Goal: Information Seeking & Learning: Learn about a topic

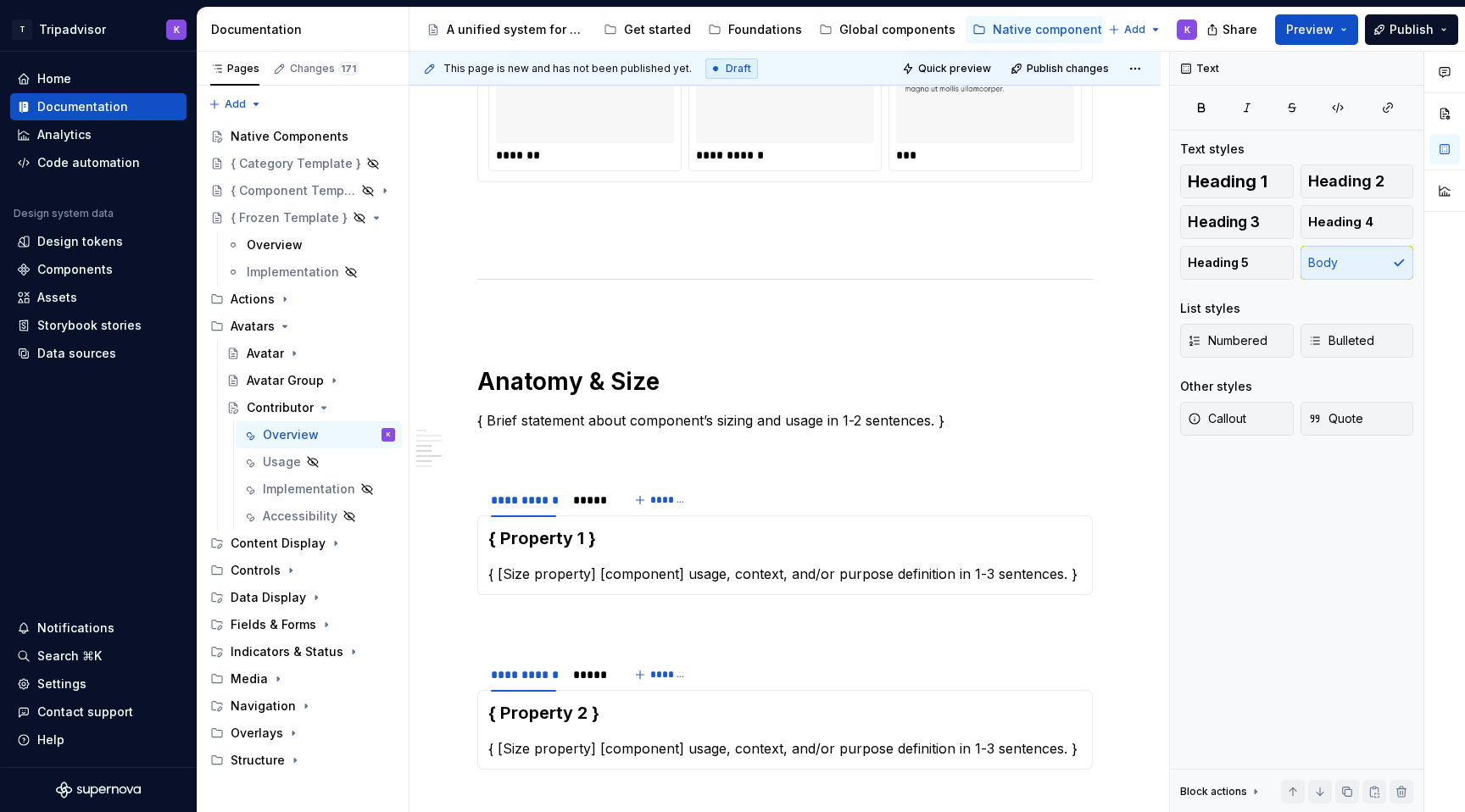
scroll to position [1438, 0]
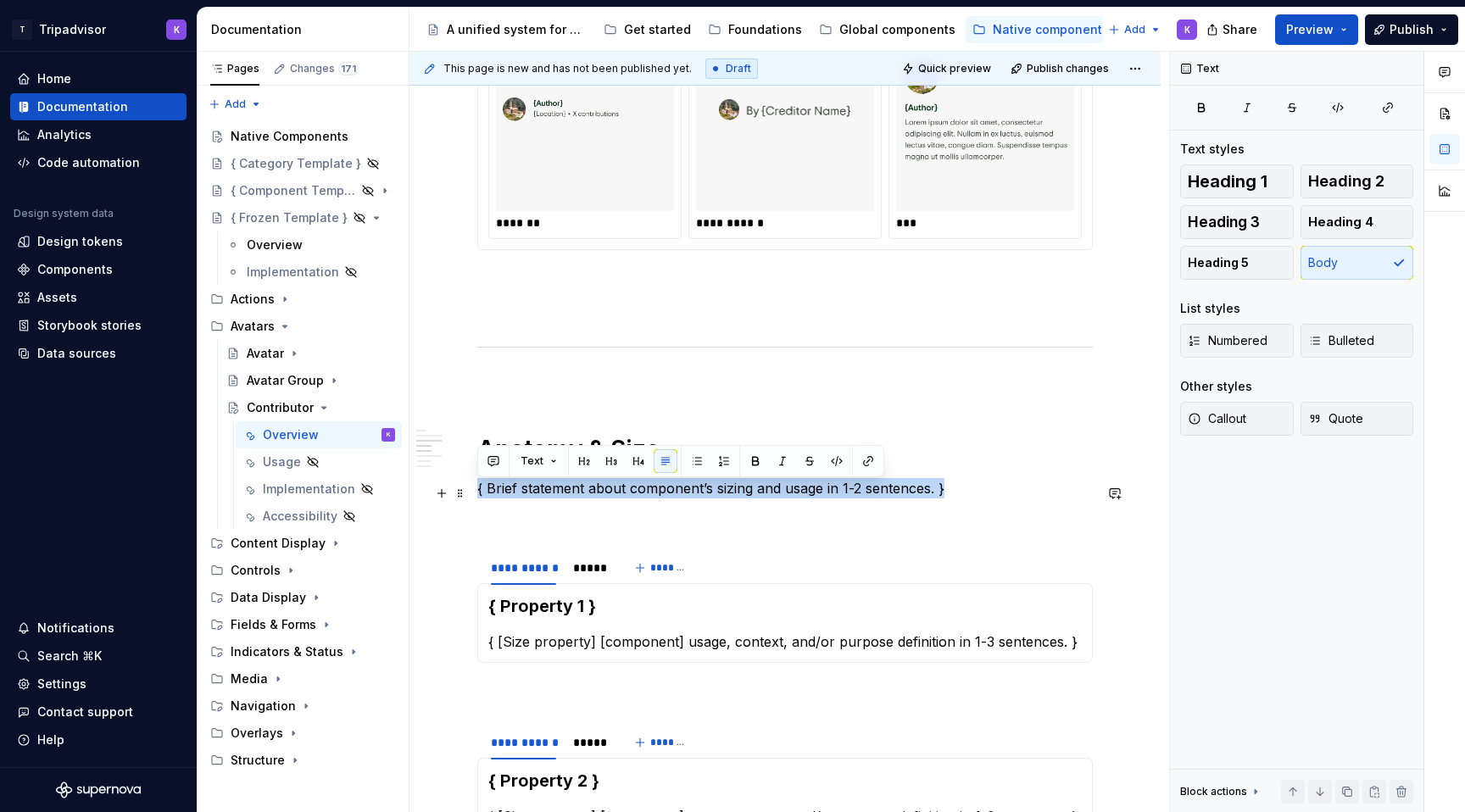
drag, startPoint x: 949, startPoint y: 491, endPoint x: 475, endPoint y: 495, distance: 474.0
click at [475, 495] on div "**********" at bounding box center [785, 415] width 751 height 3079
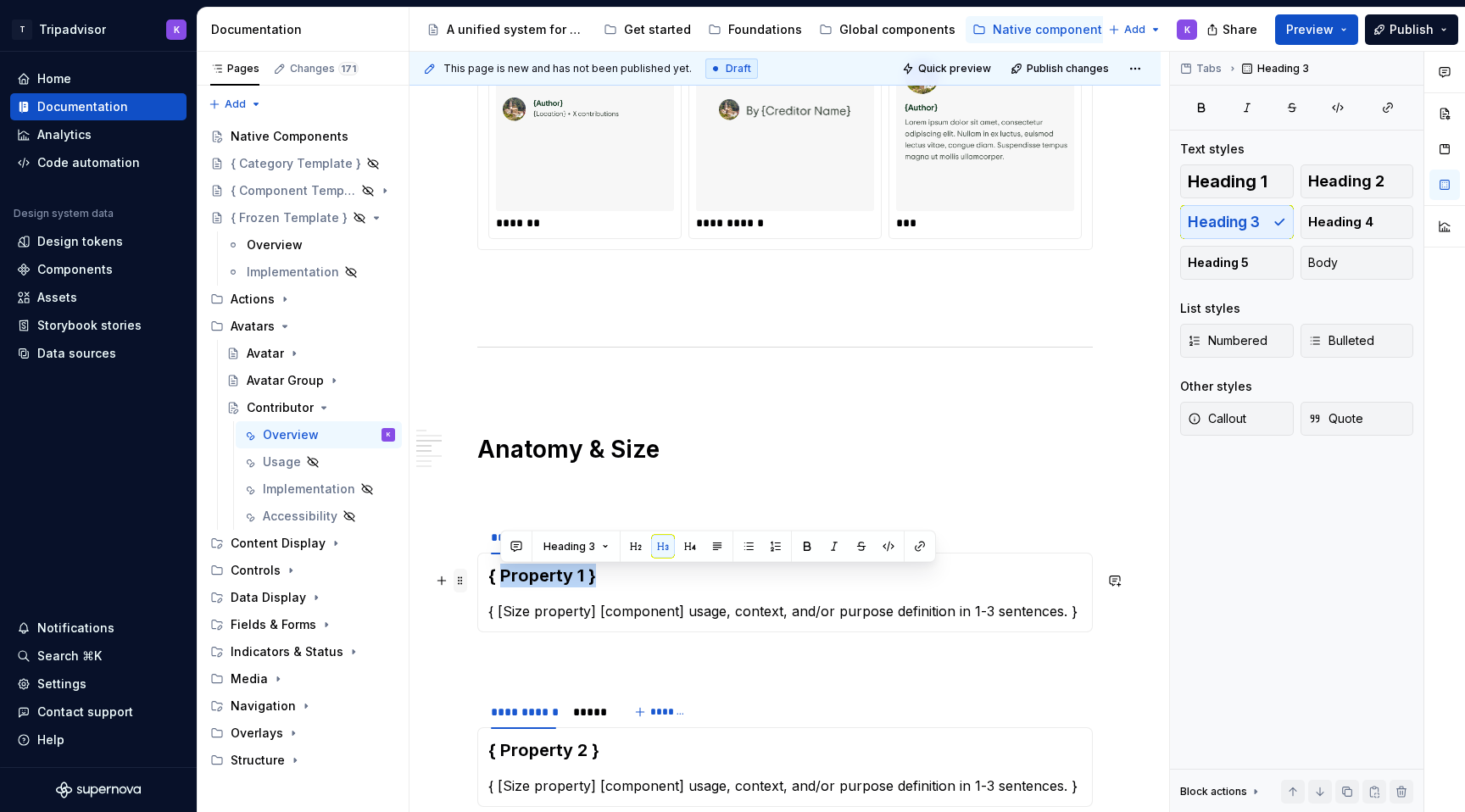
drag, startPoint x: 624, startPoint y: 576, endPoint x: 465, endPoint y: 576, distance: 159.0
click at [478, 576] on div "**********" at bounding box center [785, 299] width 615 height 2765
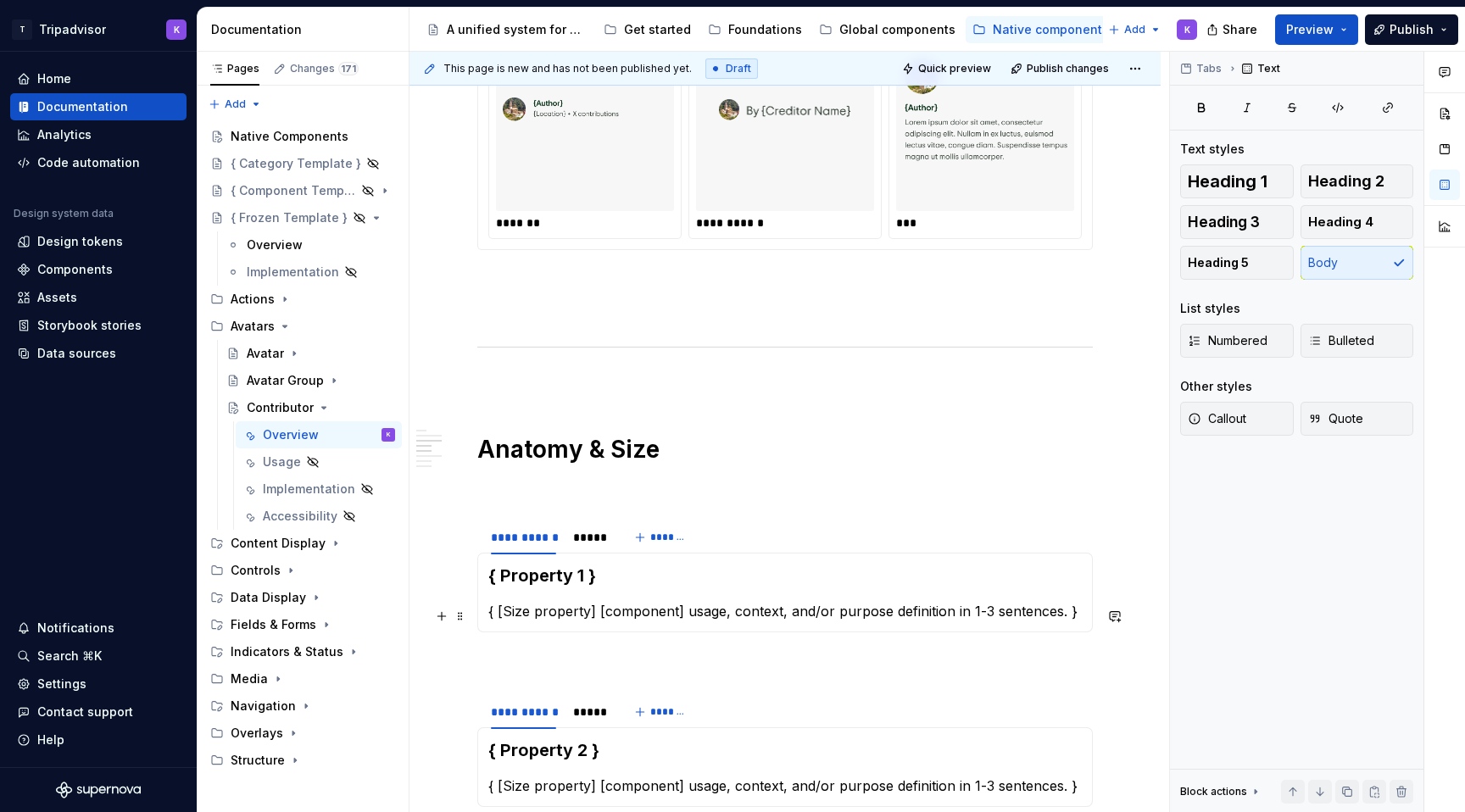
click at [617, 595] on section-item-column "{ Property 1 } { [Size property] [component] usage, context, and/or purpose def…" at bounding box center [785, 592] width 593 height 58
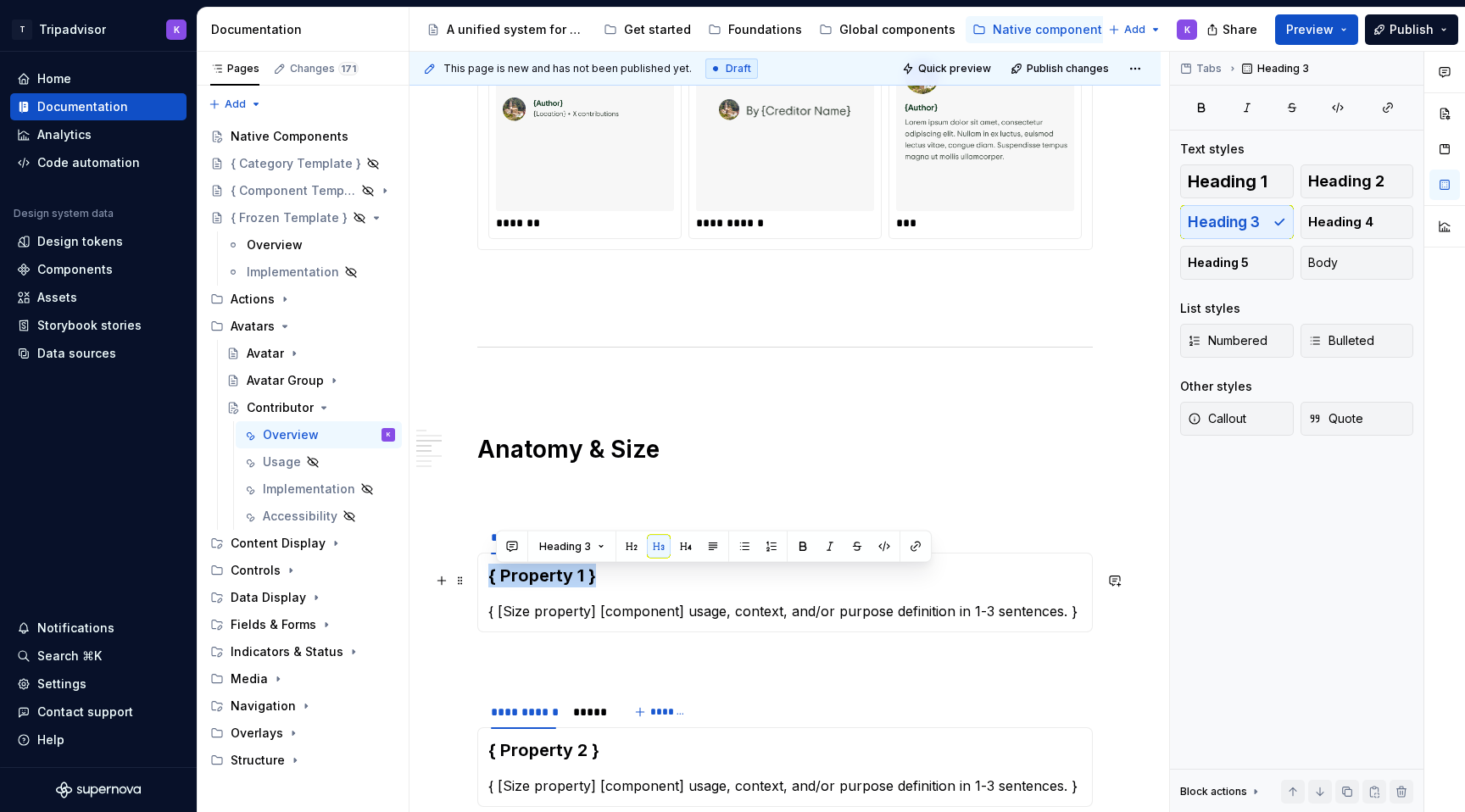
drag, startPoint x: 619, startPoint y: 583, endPoint x: 489, endPoint y: 577, distance: 130.1
click at [489, 577] on h3 "{ Property 1 }" at bounding box center [785, 575] width 593 height 24
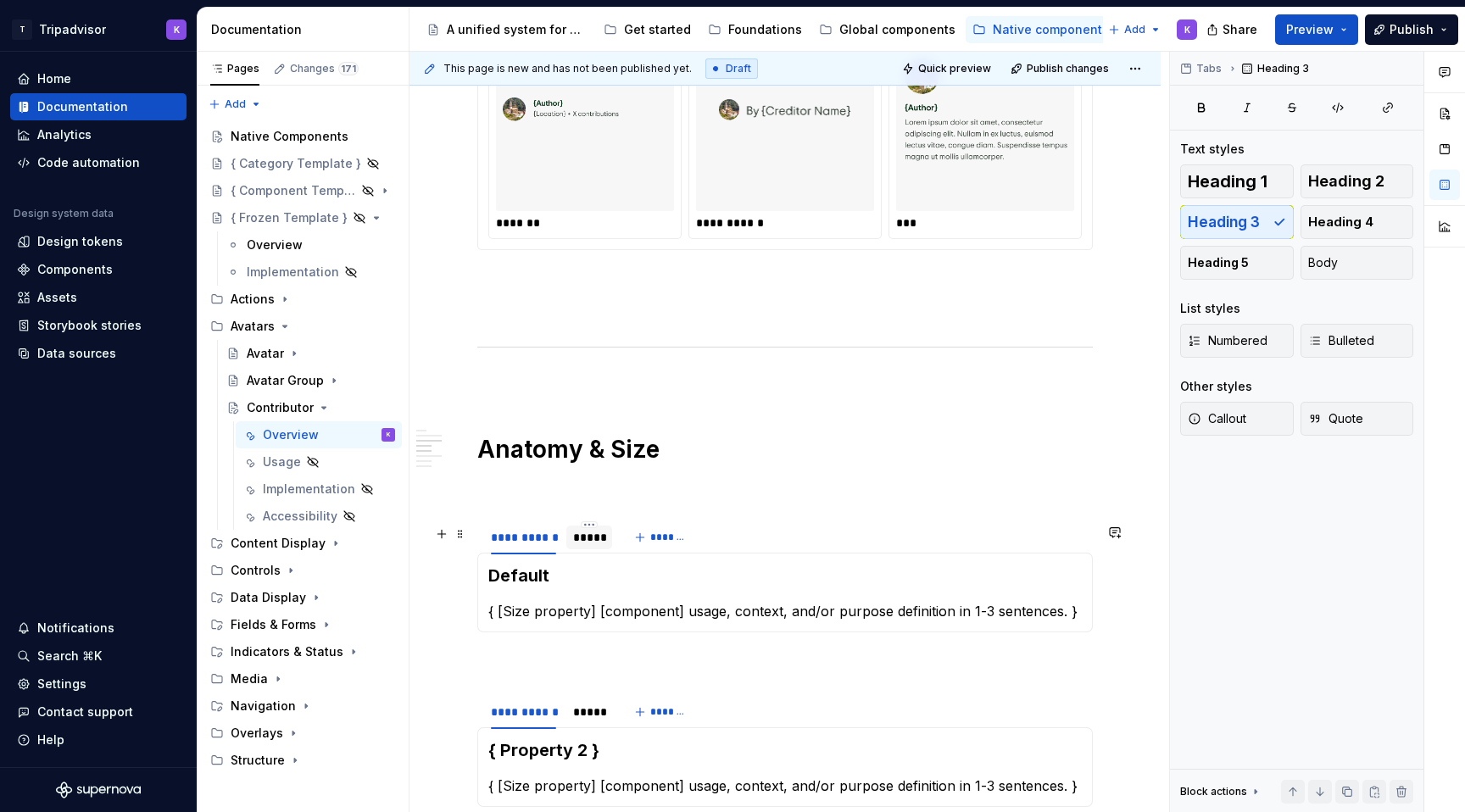
click at [582, 545] on div "*****" at bounding box center [589, 537] width 32 height 17
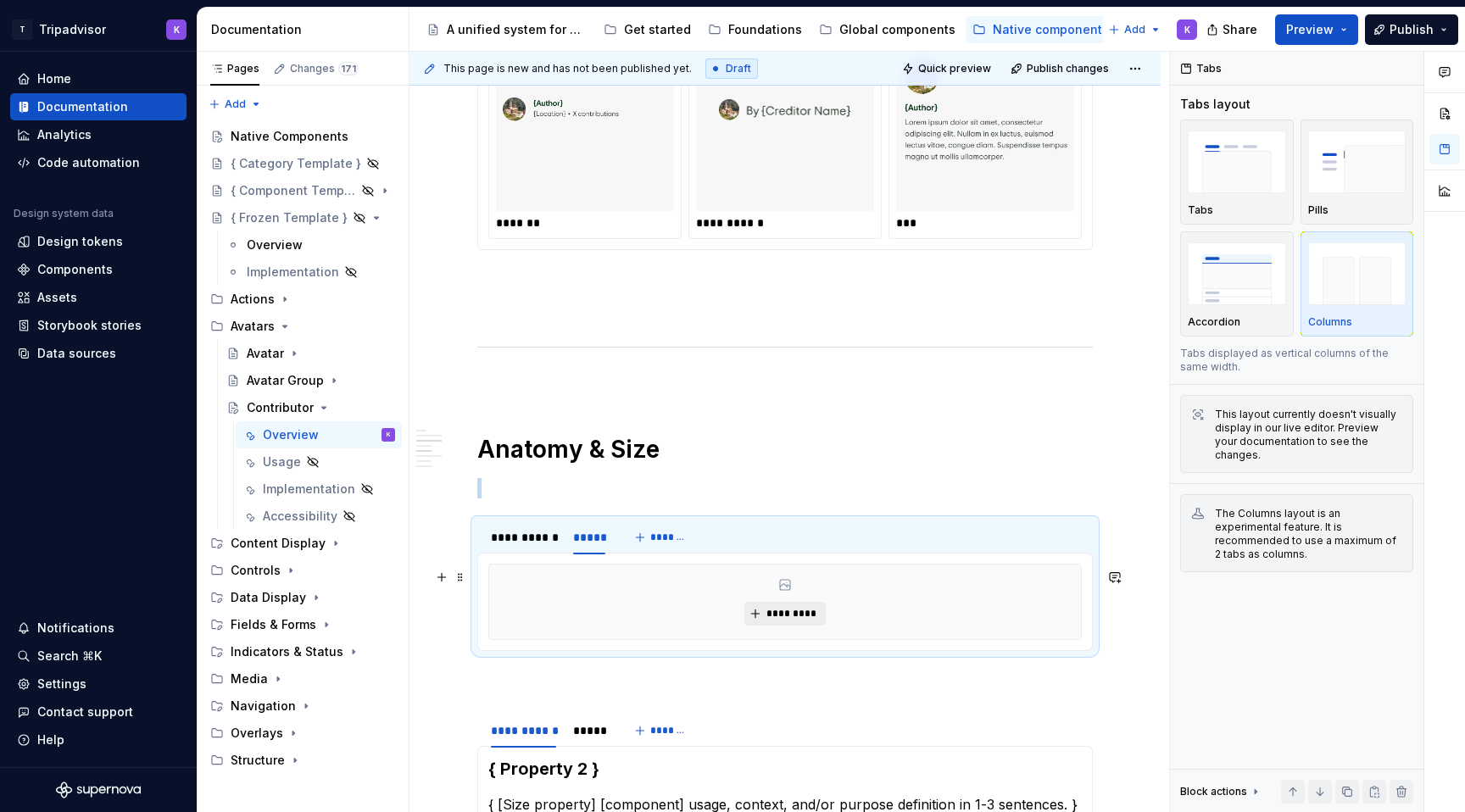
click at [781, 619] on span "*********" at bounding box center [791, 613] width 52 height 14
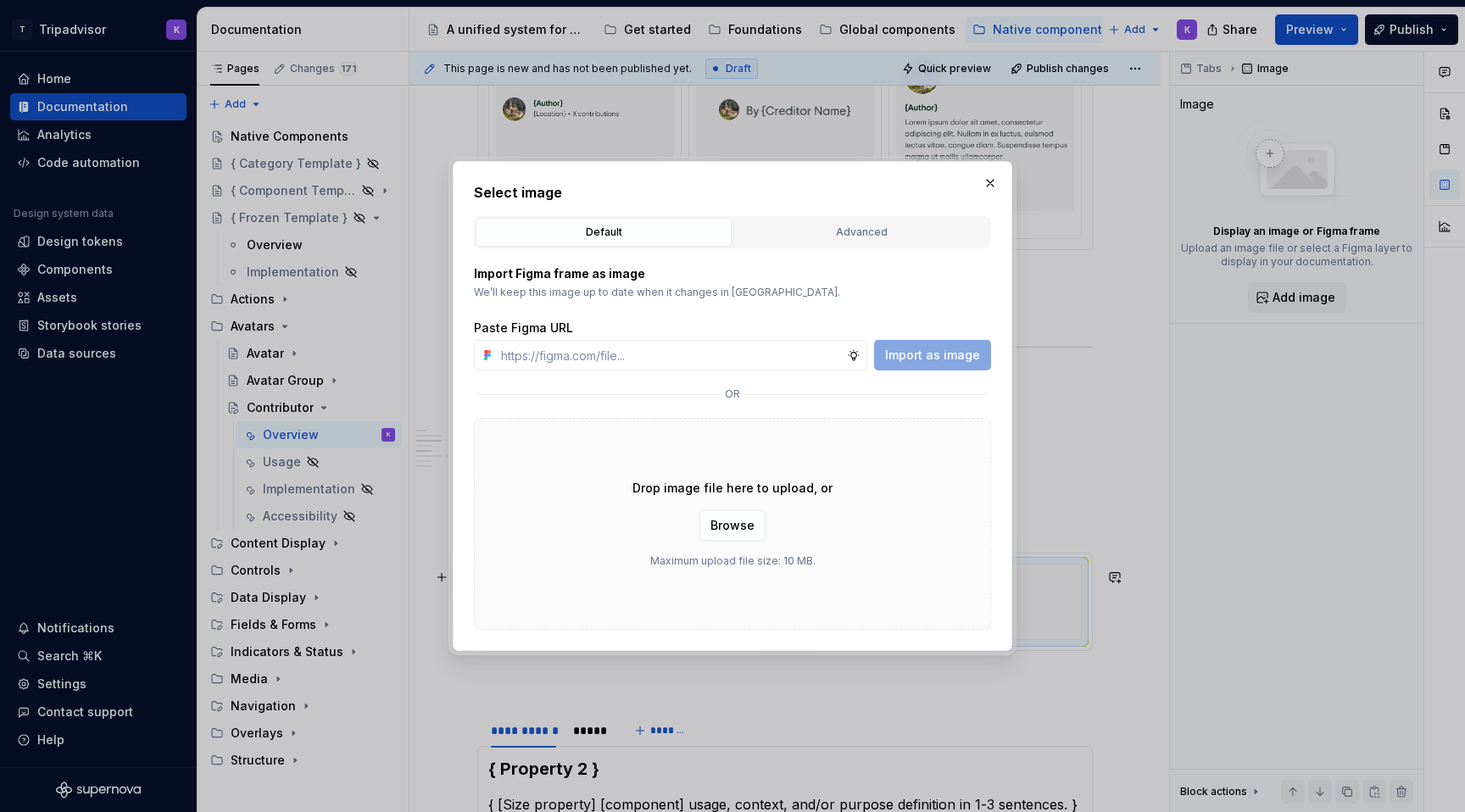
type textarea "*"
type input "[URL][DOMAIN_NAME]"
click at [959, 352] on span "Import as image" at bounding box center [932, 355] width 95 height 17
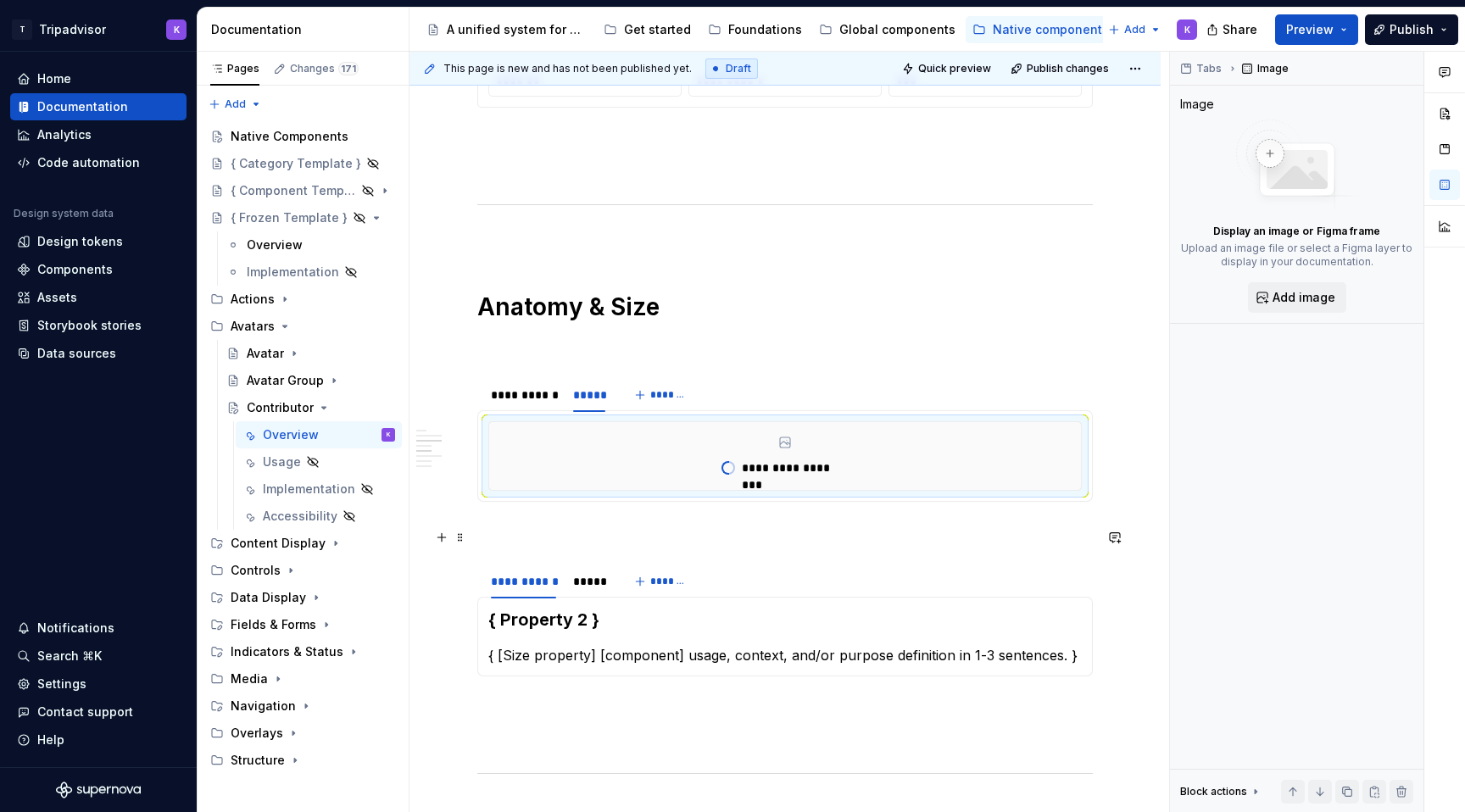
scroll to position [1590, 0]
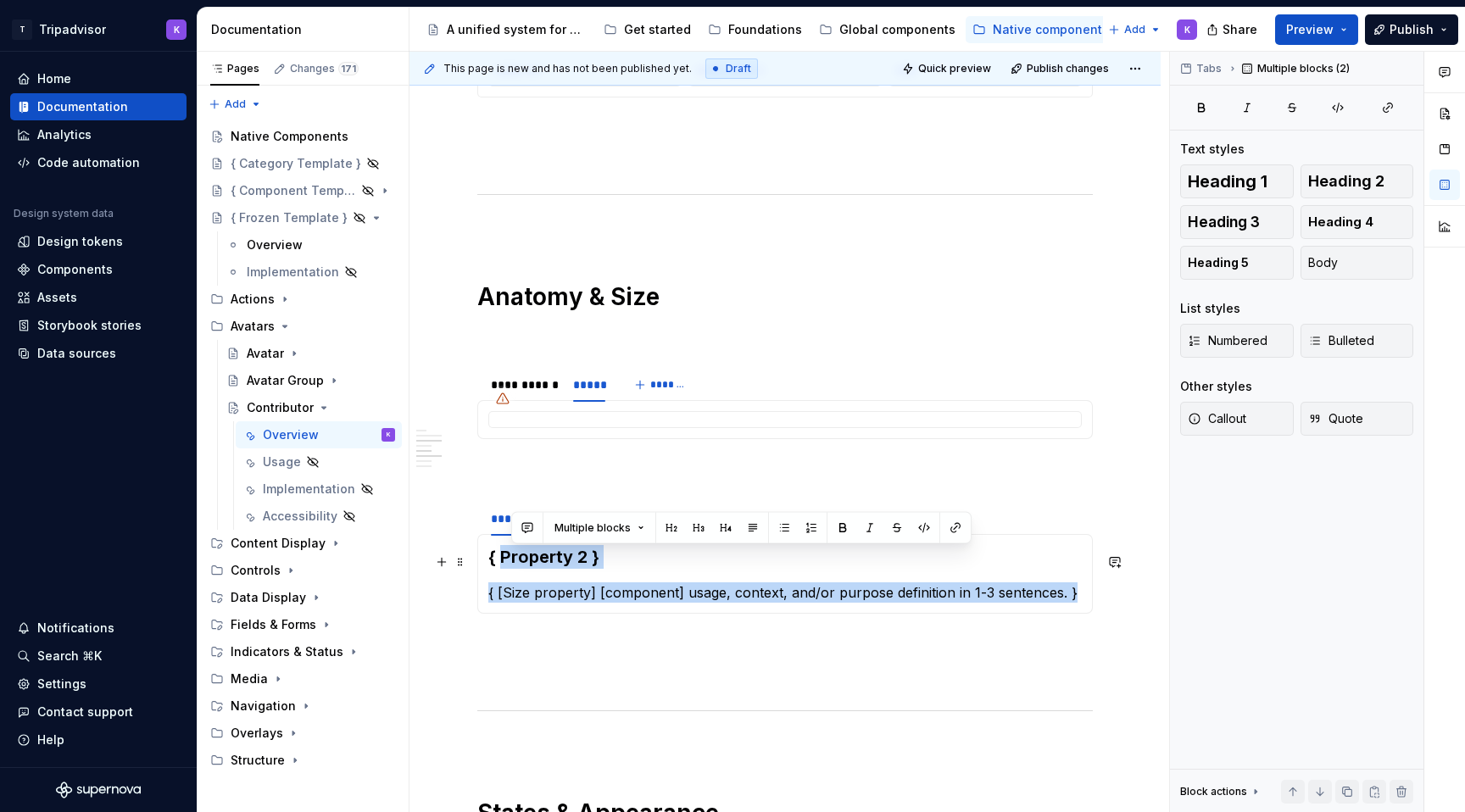
drag, startPoint x: 608, startPoint y: 613, endPoint x: 500, endPoint y: 561, distance: 119.9
click at [500, 561] on div "{ Property 2 } { [Size property] [component] usage, context, and/or purpose def…" at bounding box center [785, 573] width 615 height 80
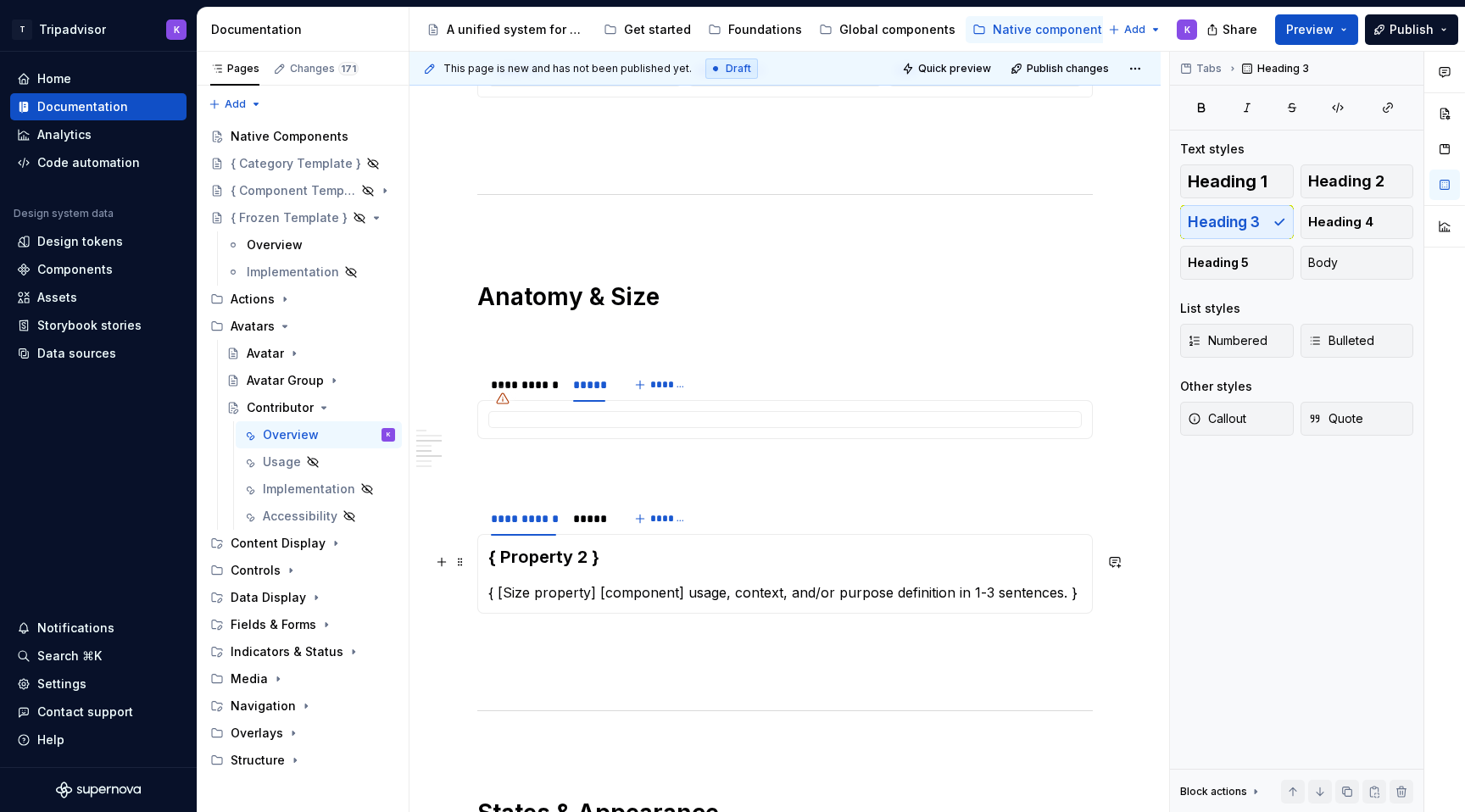
click at [608, 567] on h3 "{ Property 2 }" at bounding box center [785, 556] width 593 height 24
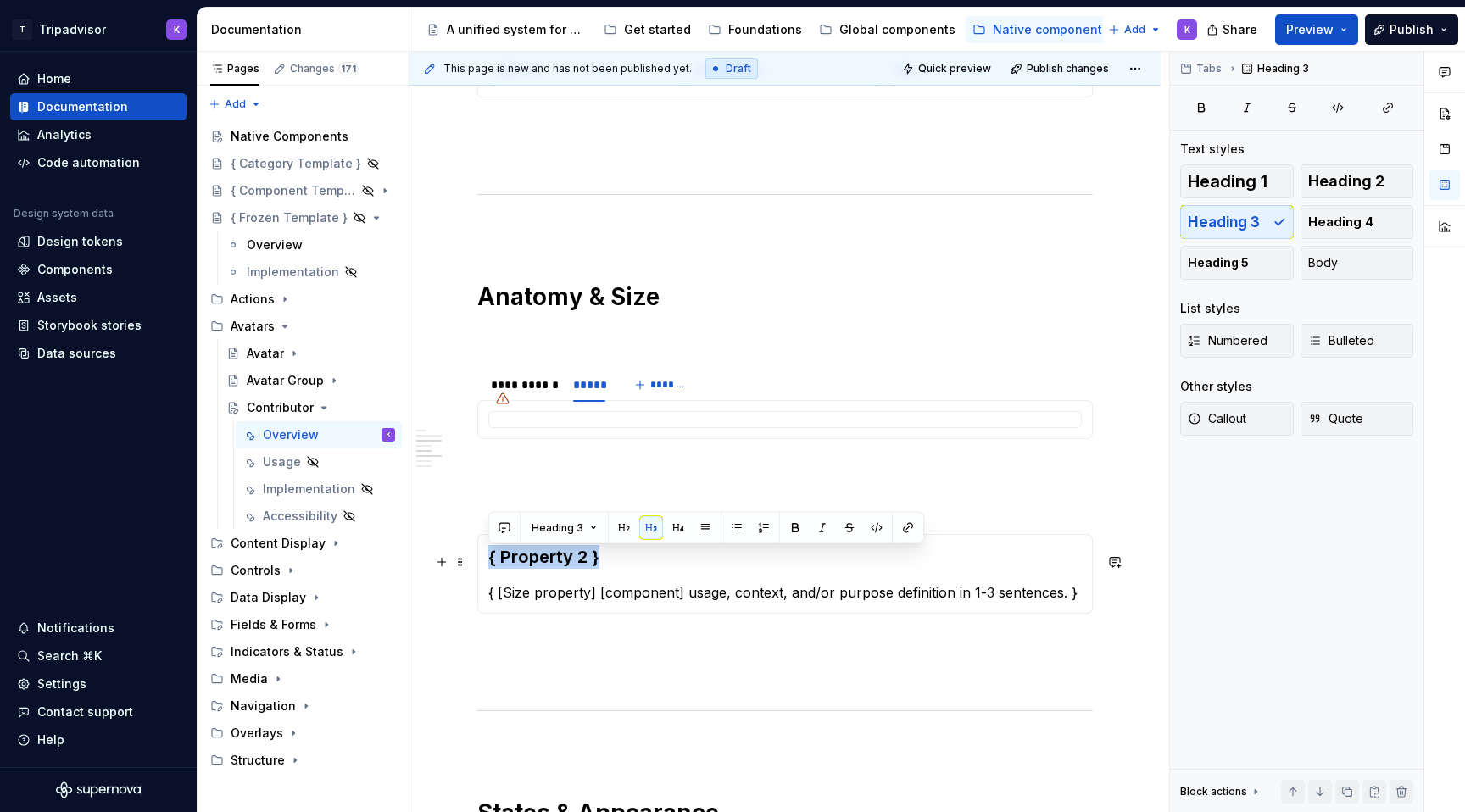
drag, startPoint x: 568, startPoint y: 561, endPoint x: 486, endPoint y: 556, distance: 82.2
click at [486, 556] on div "{ Property 2 } { [Size property] [component] usage, context, and/or purpose def…" at bounding box center [785, 573] width 615 height 80
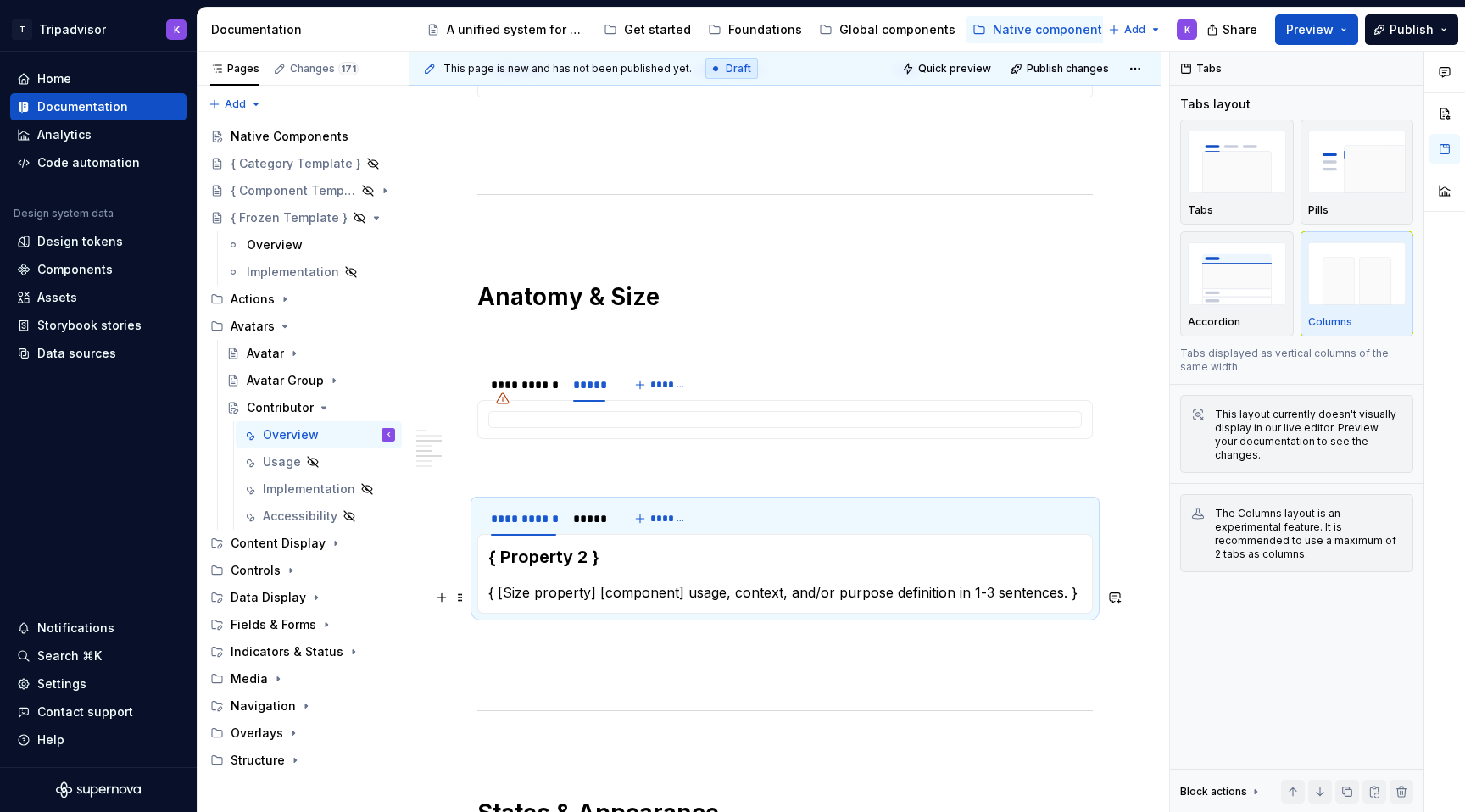
click at [580, 568] on h3 "{ Property 2 }" at bounding box center [785, 556] width 593 height 24
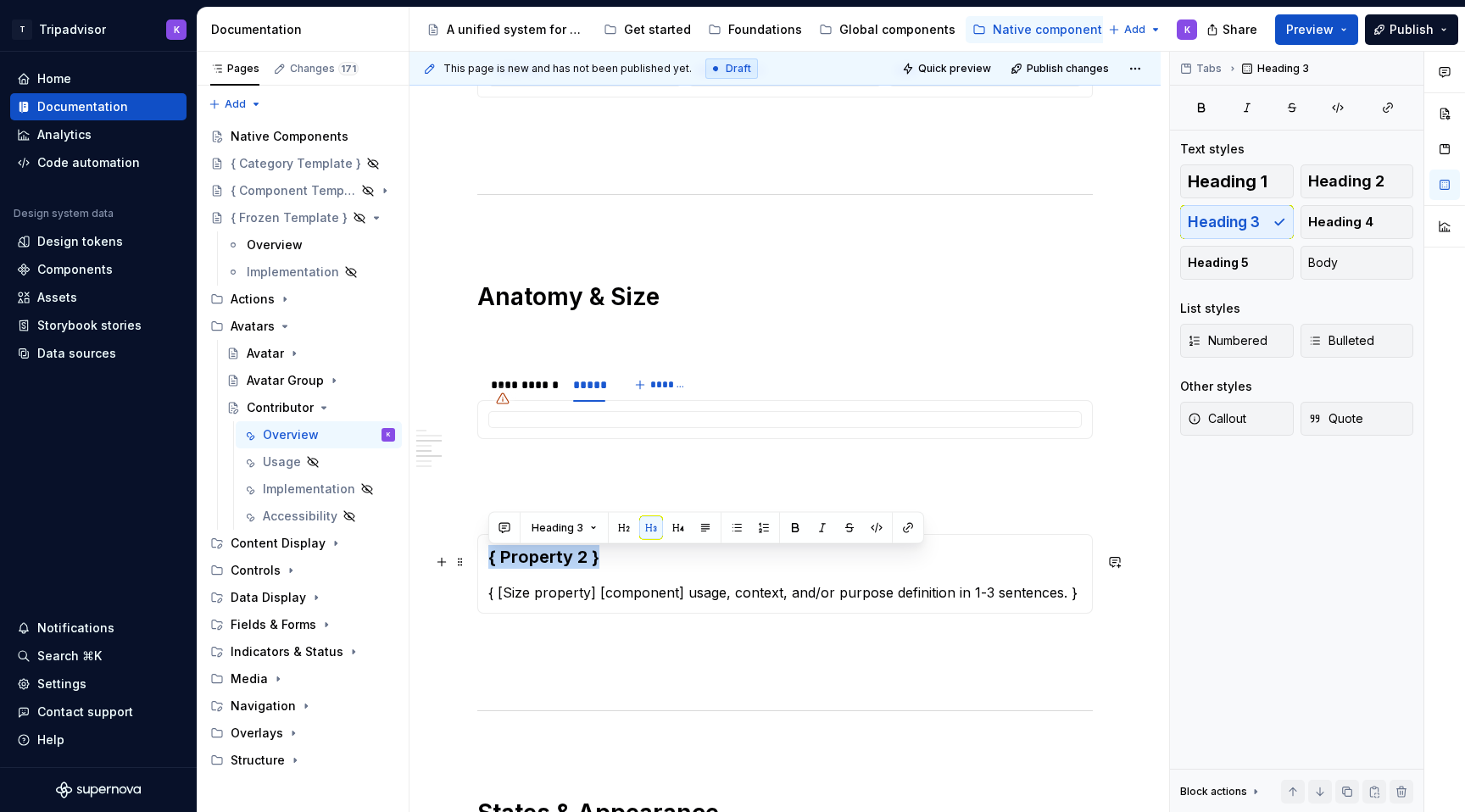
drag, startPoint x: 609, startPoint y: 560, endPoint x: 489, endPoint y: 561, distance: 120.0
click at [489, 561] on h3 "{ Property 2 }" at bounding box center [785, 556] width 593 height 24
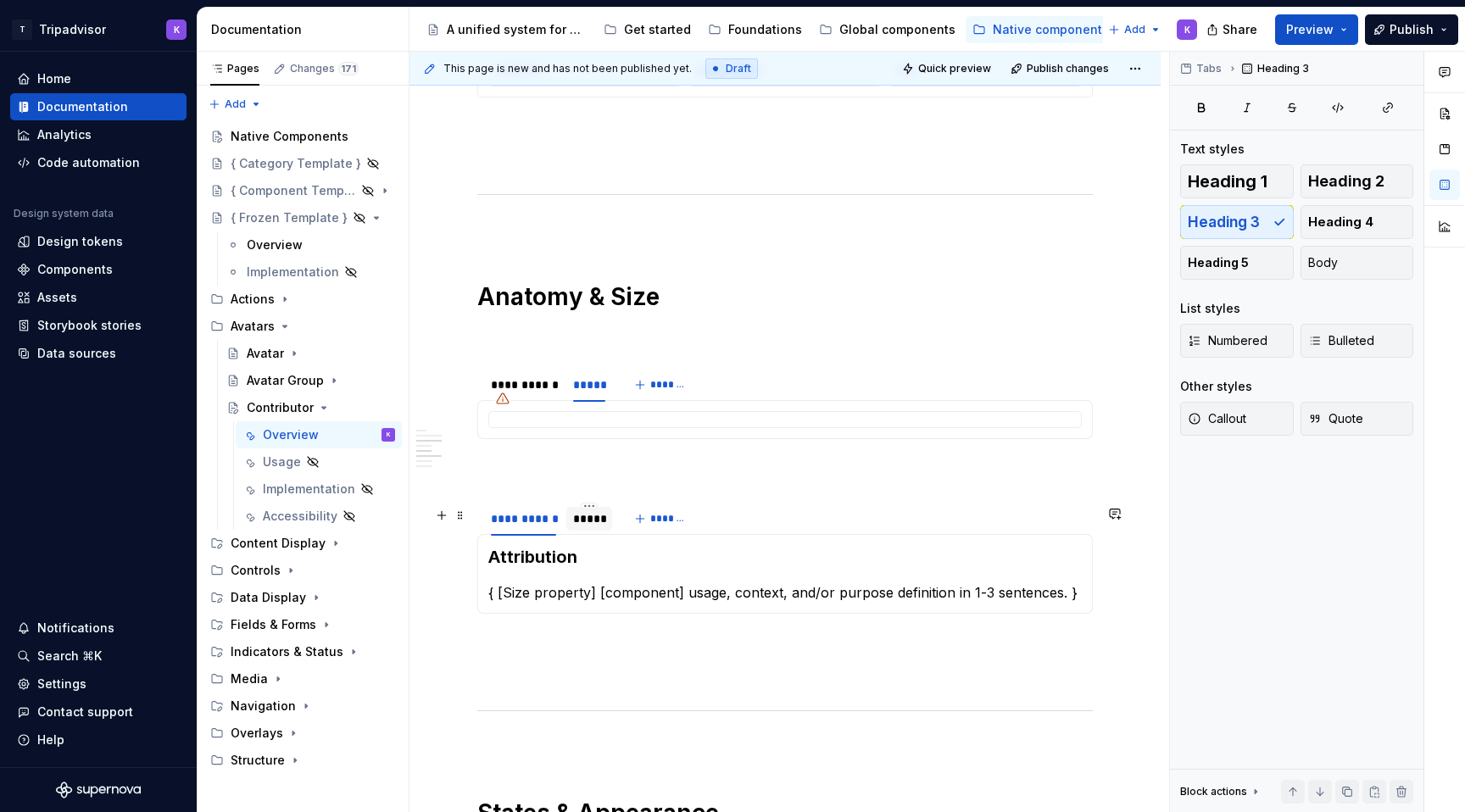
click at [582, 527] on div "*****" at bounding box center [589, 518] width 32 height 17
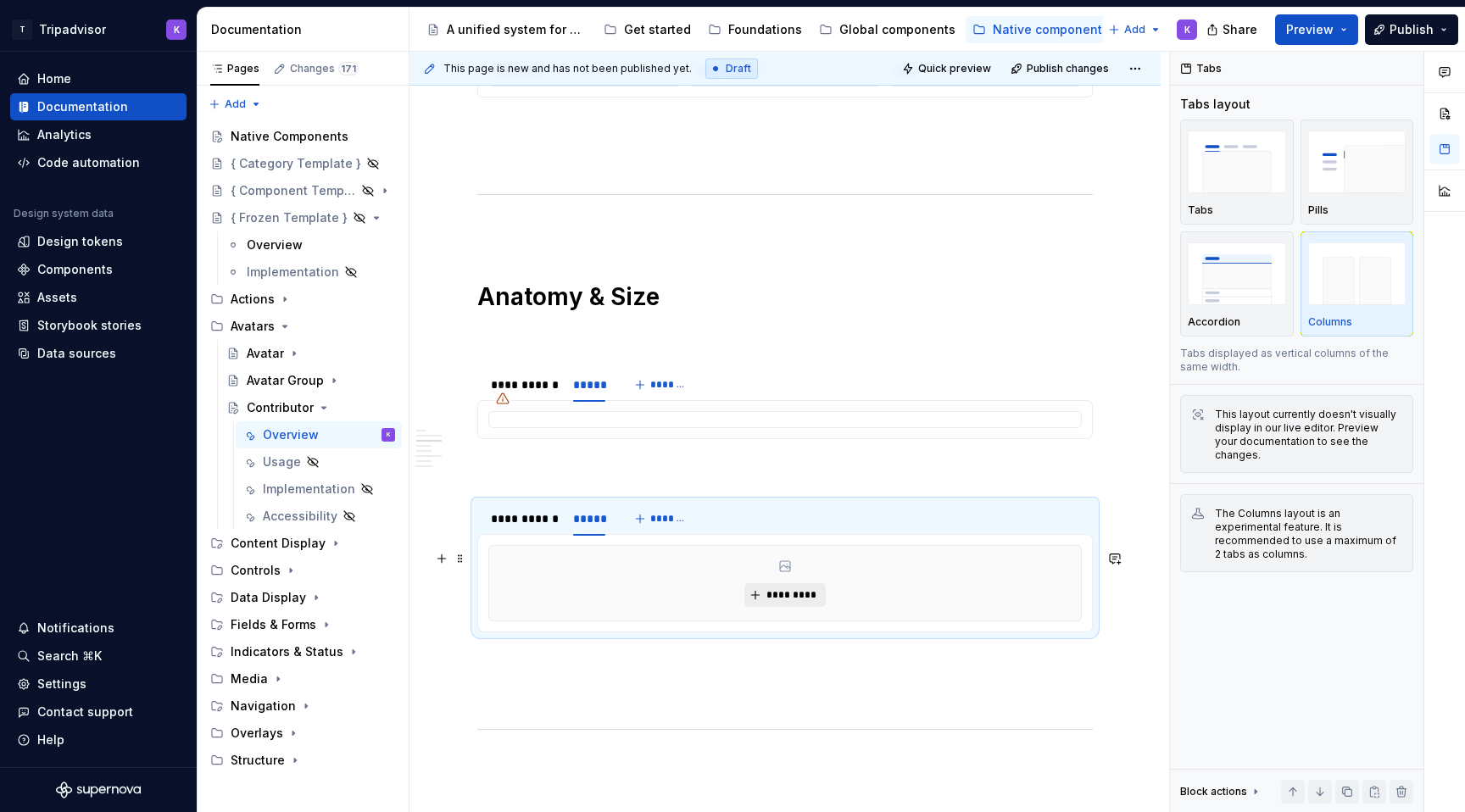
click at [761, 606] on button "*********" at bounding box center [784, 595] width 81 height 24
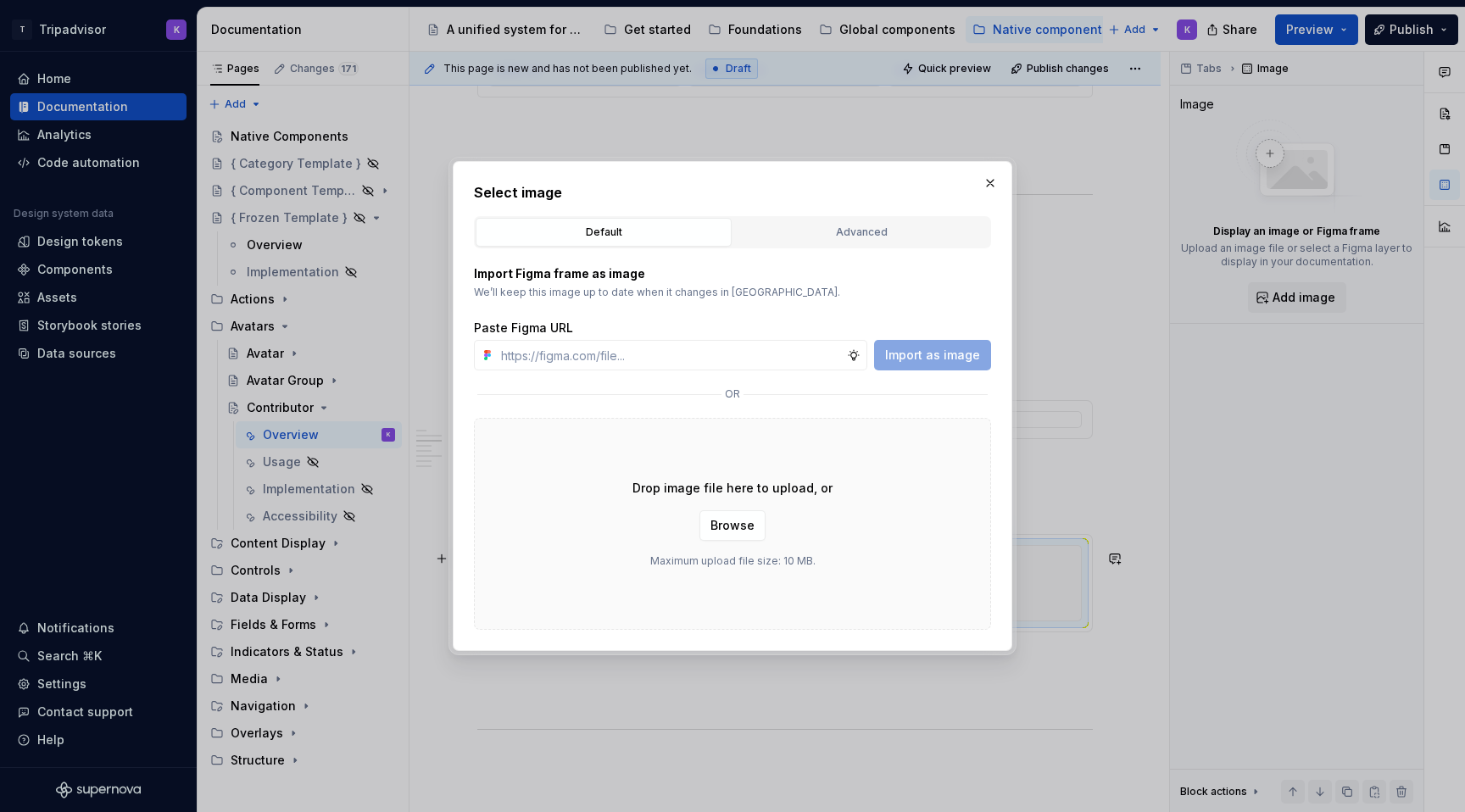
type textarea "*"
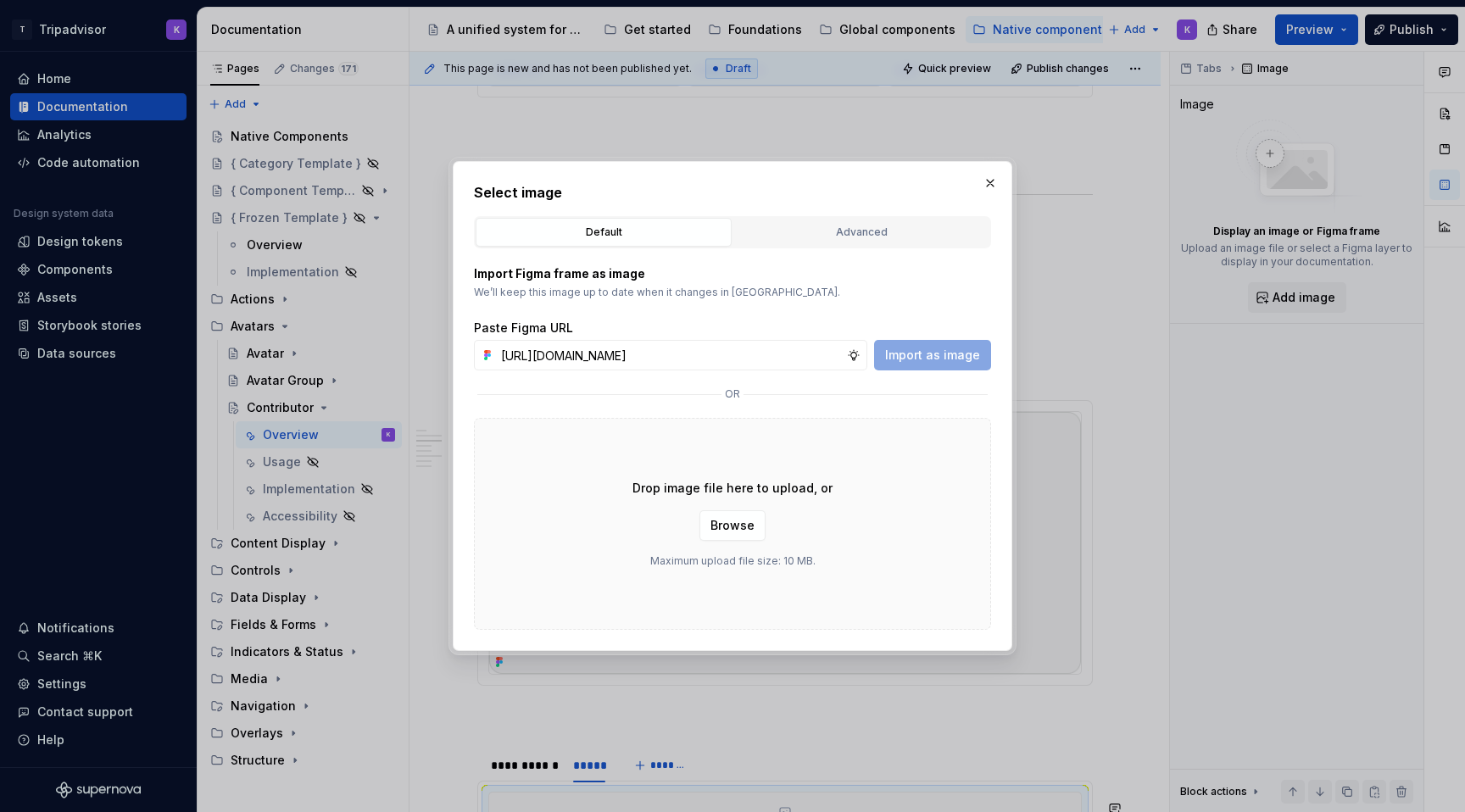
scroll to position [0, 462]
type input "[URL][DOMAIN_NAME]"
click at [945, 354] on span "Import as image" at bounding box center [932, 355] width 95 height 17
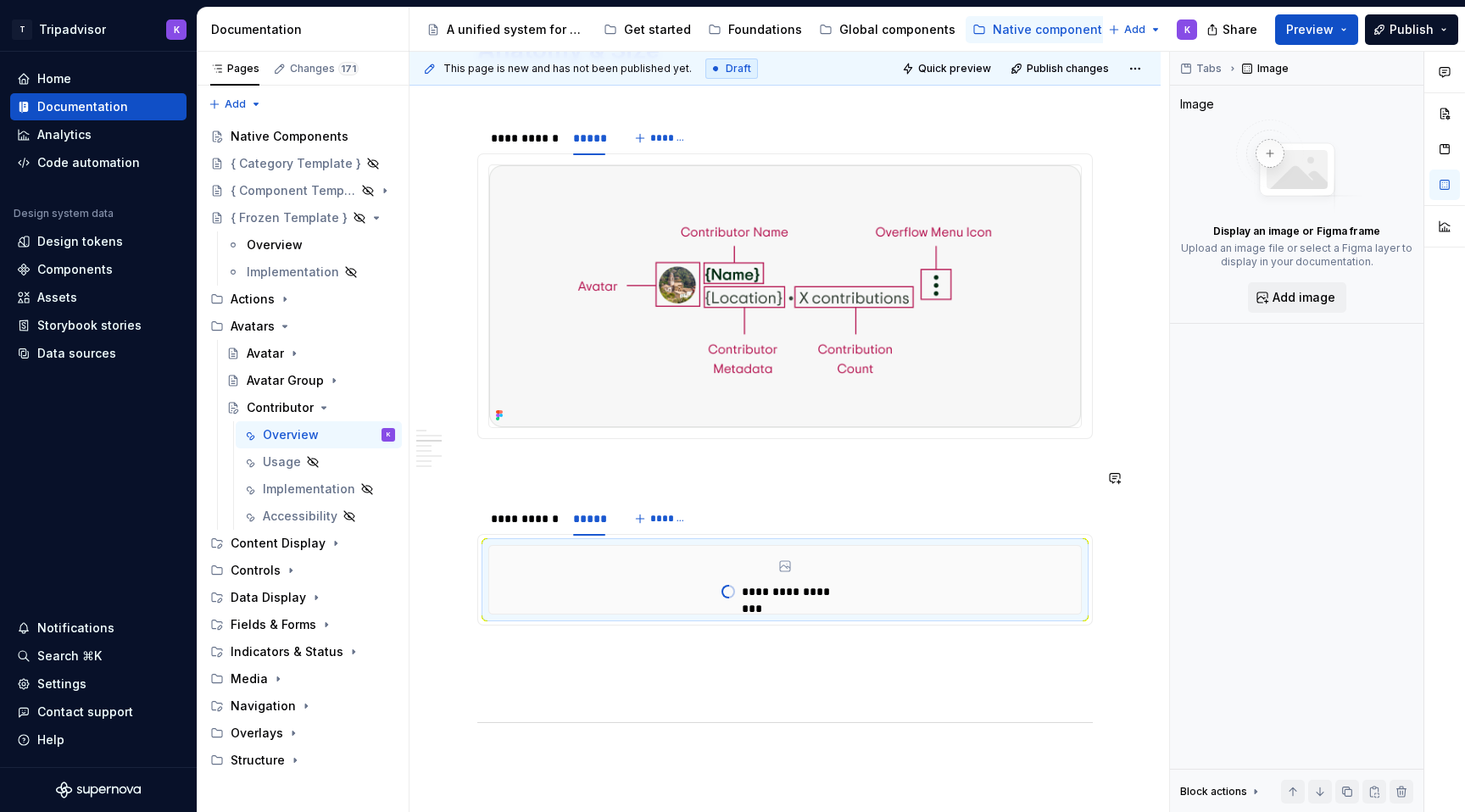
scroll to position [1937, 0]
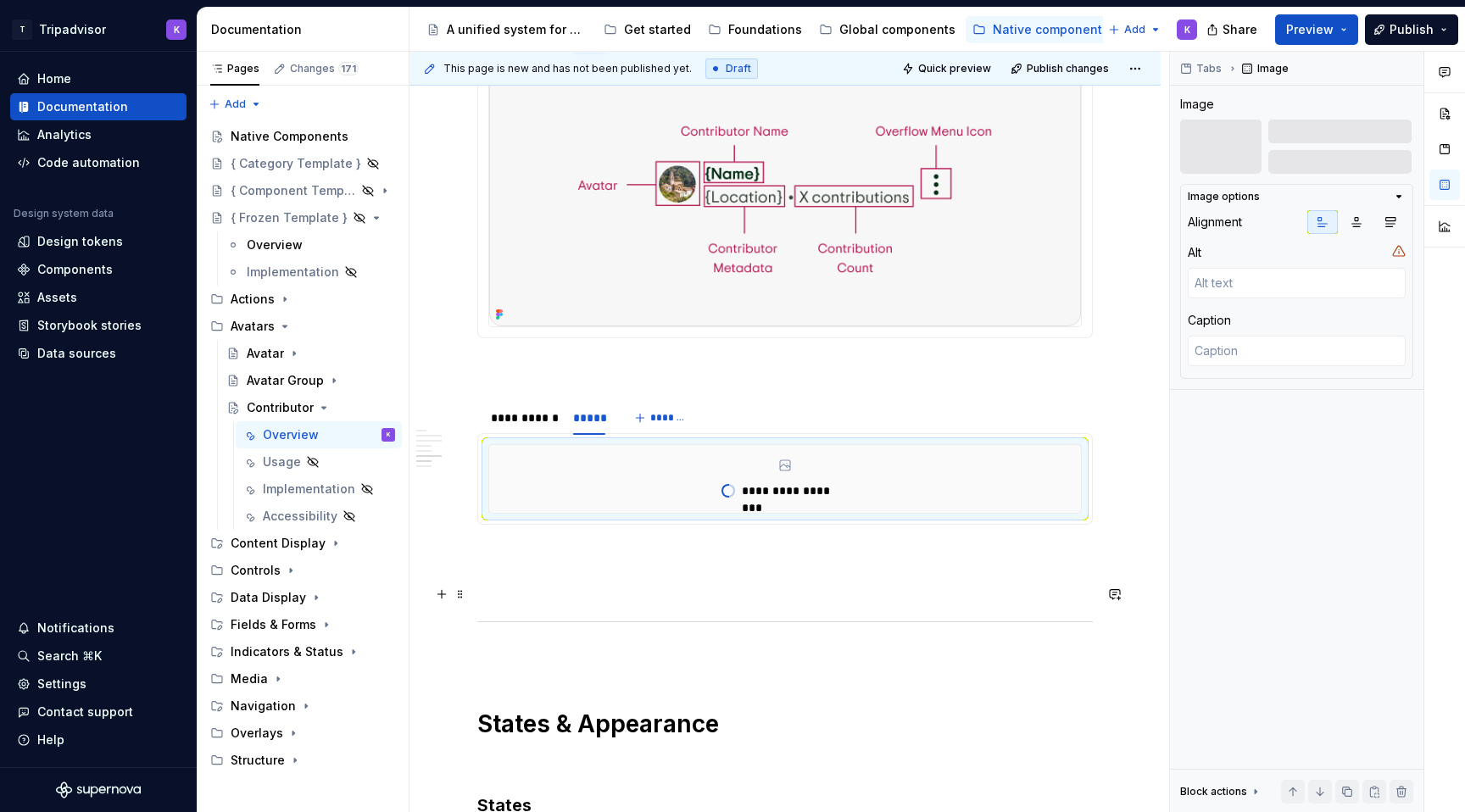
click at [524, 595] on p at bounding box center [785, 585] width 615 height 20
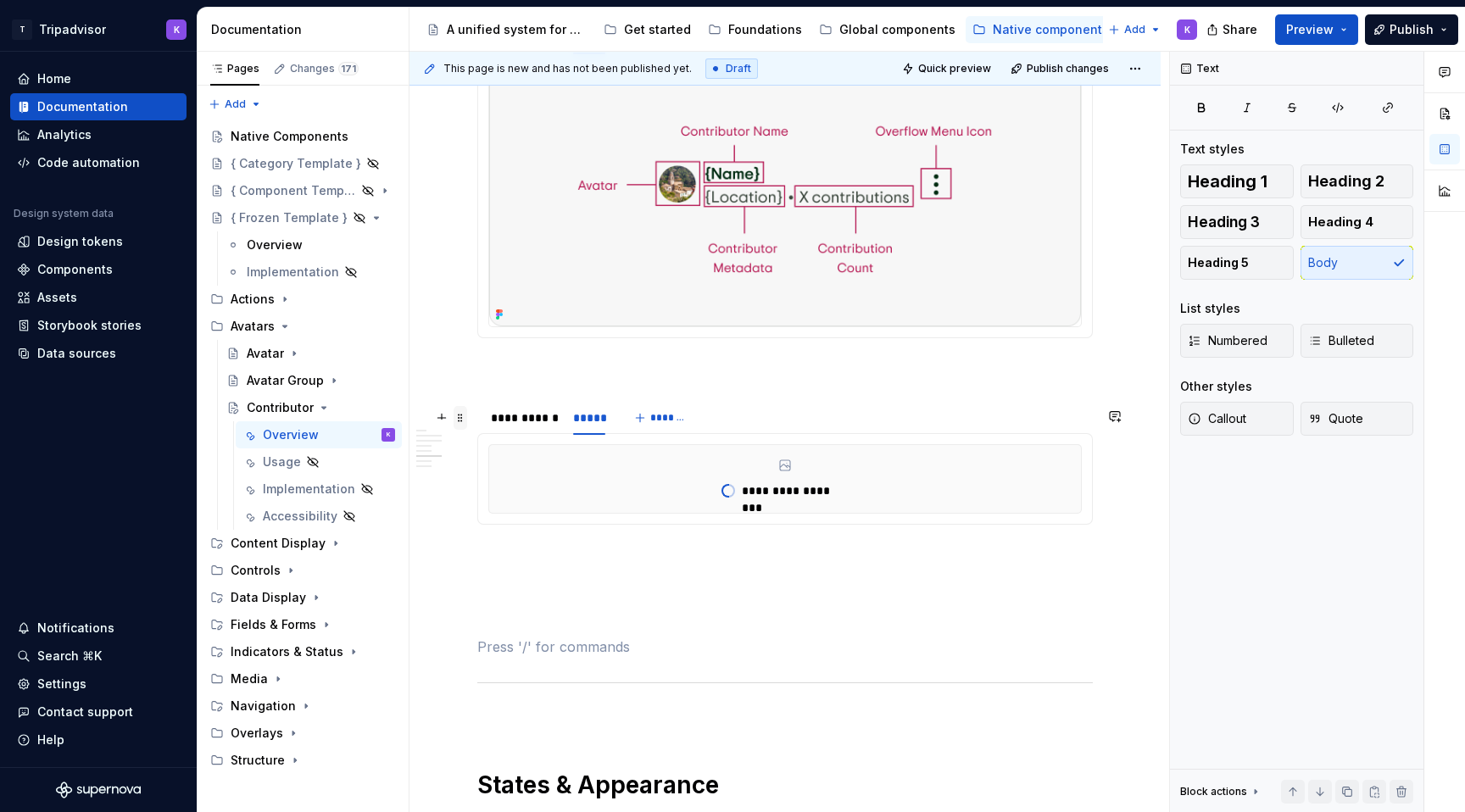
click at [462, 418] on span at bounding box center [461, 418] width 14 height 24
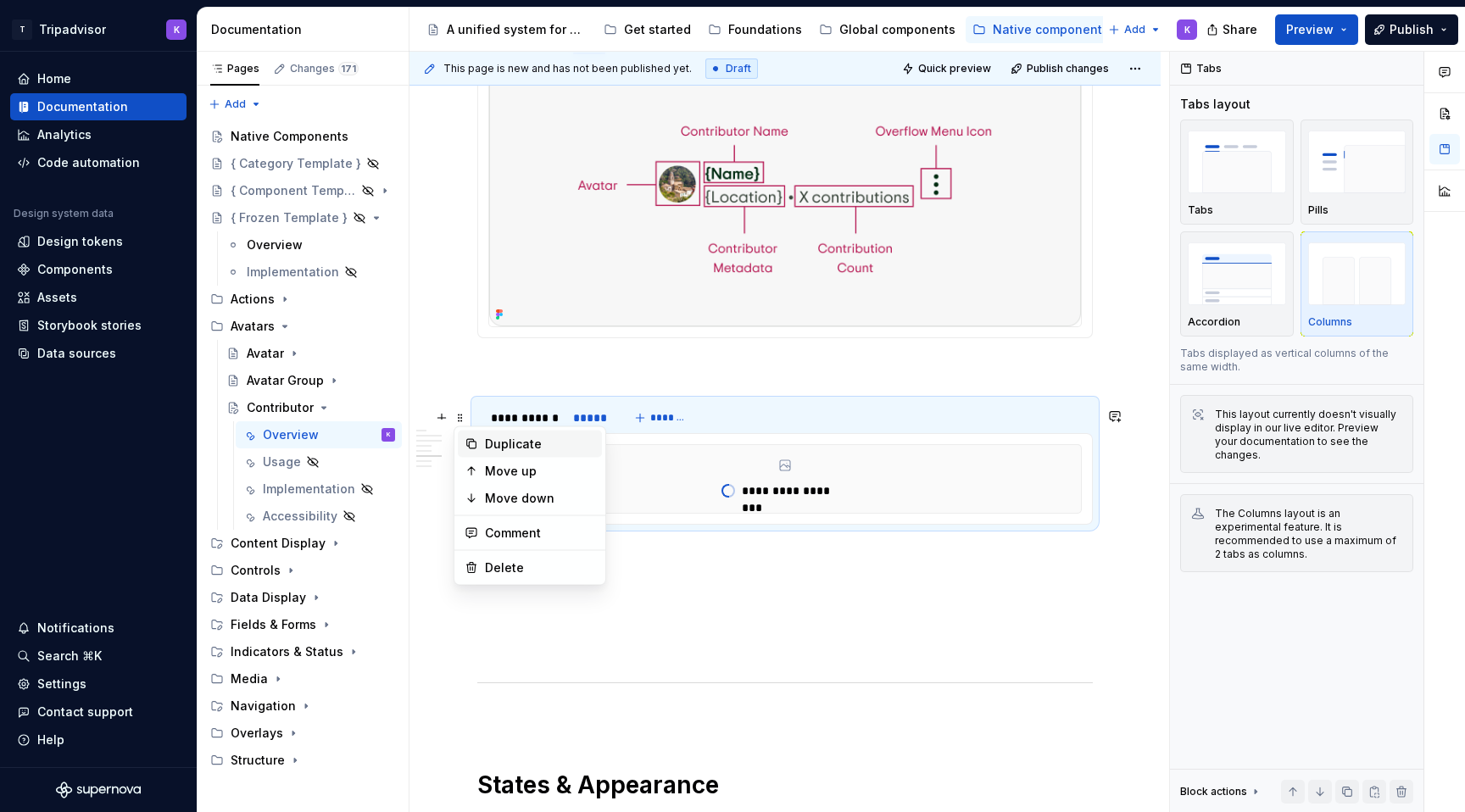
click at [518, 439] on div "Duplicate" at bounding box center [540, 444] width 110 height 17
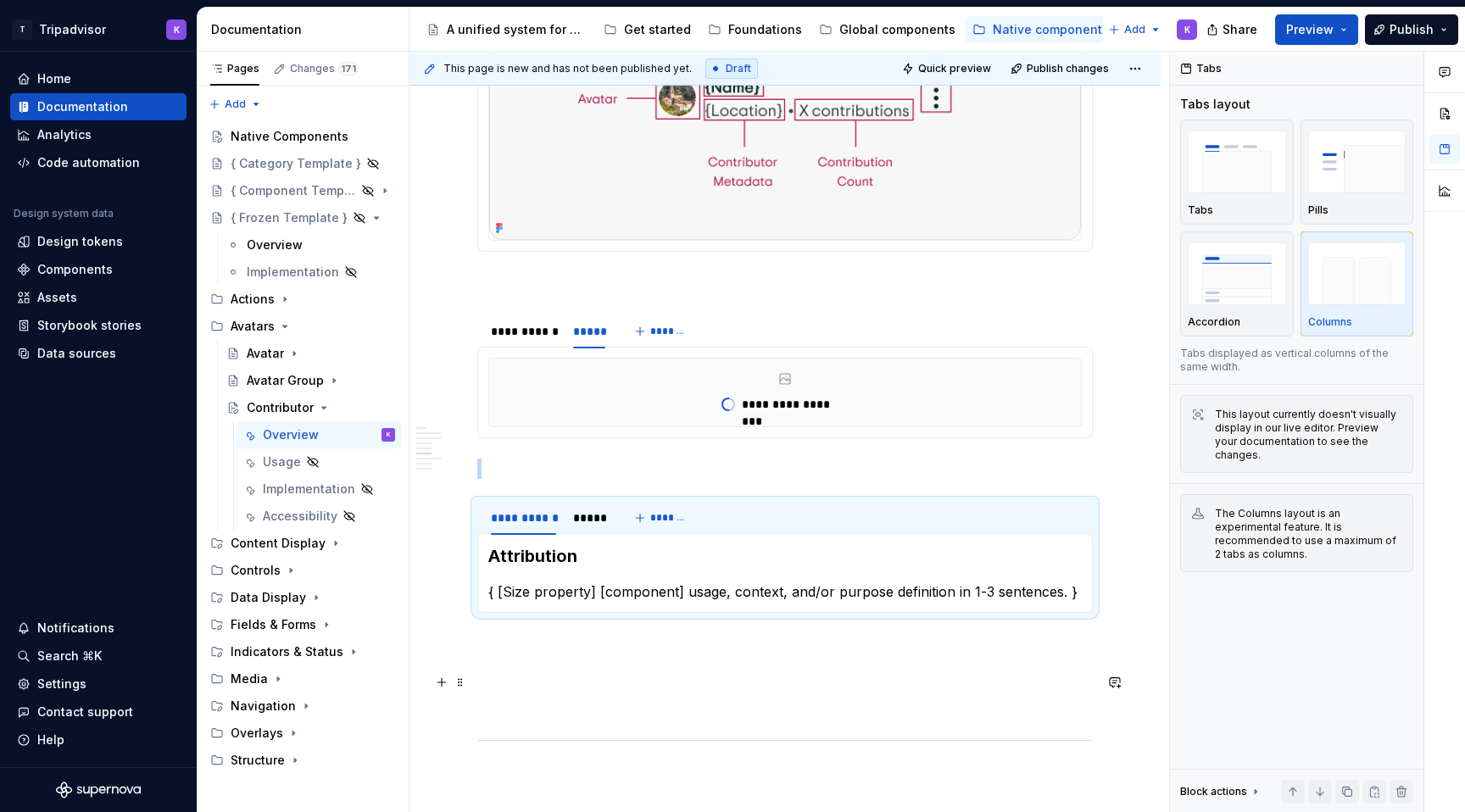
scroll to position [2067, 0]
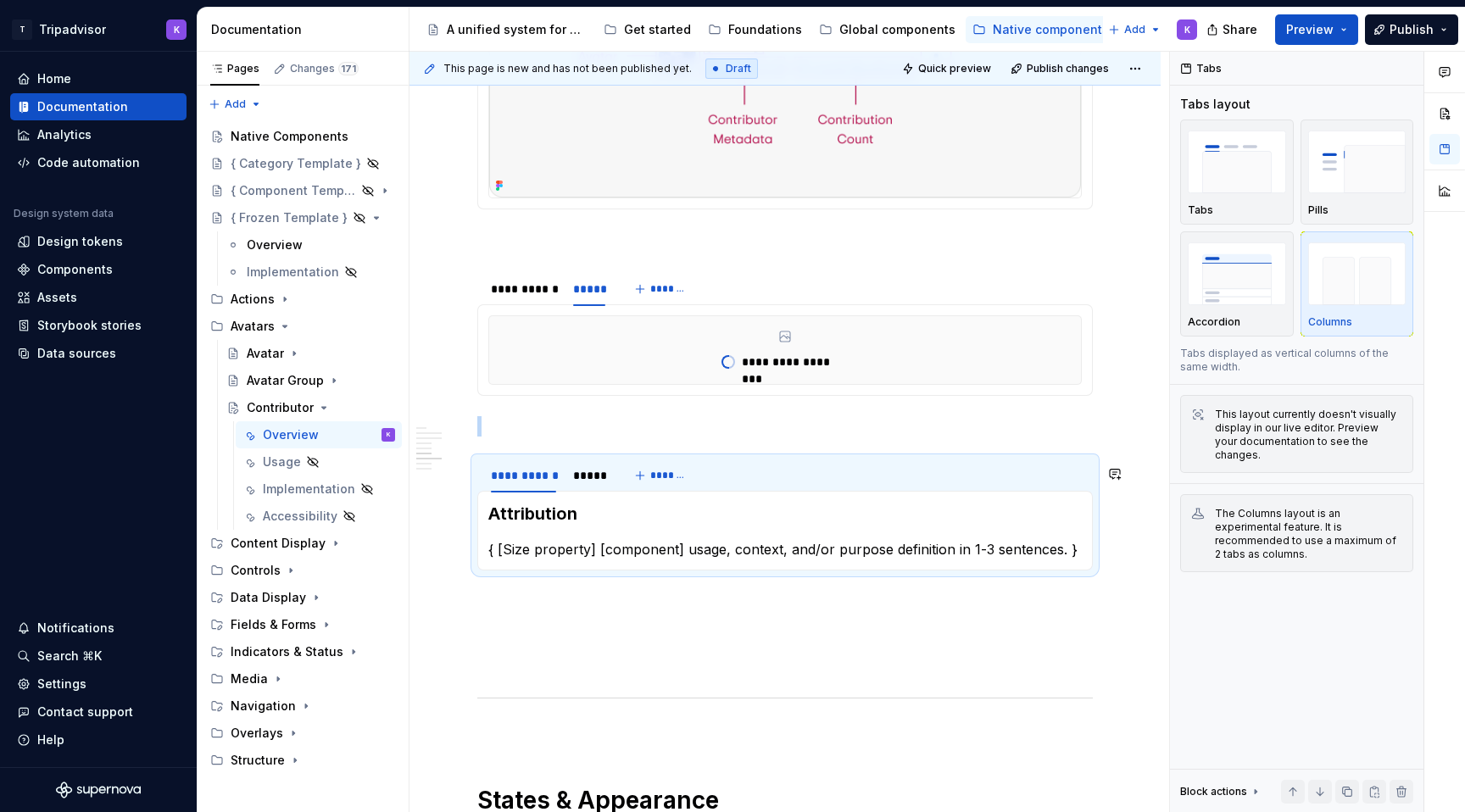
click at [552, 425] on p at bounding box center [785, 426] width 615 height 20
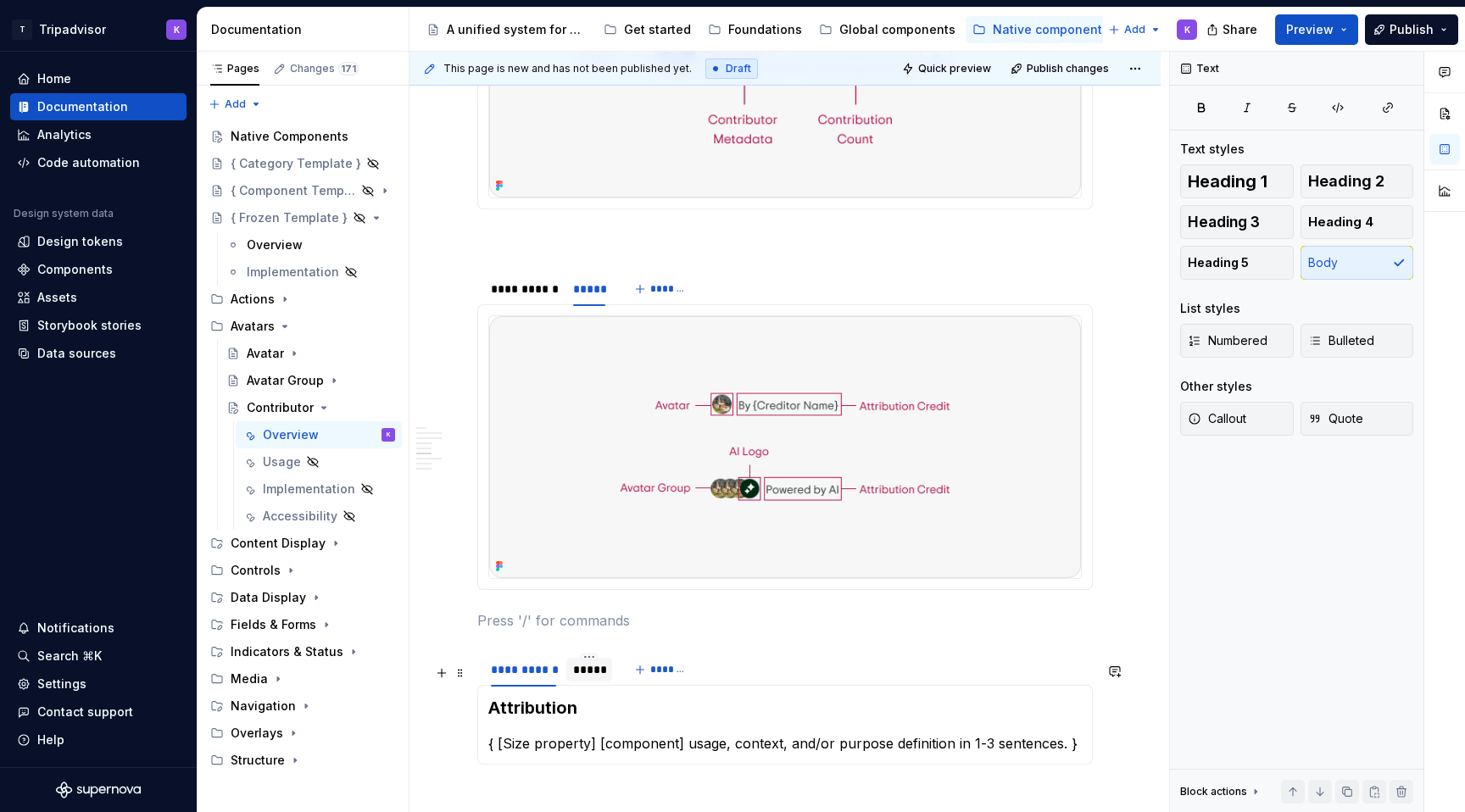
click at [604, 677] on div "*****" at bounding box center [589, 669] width 32 height 17
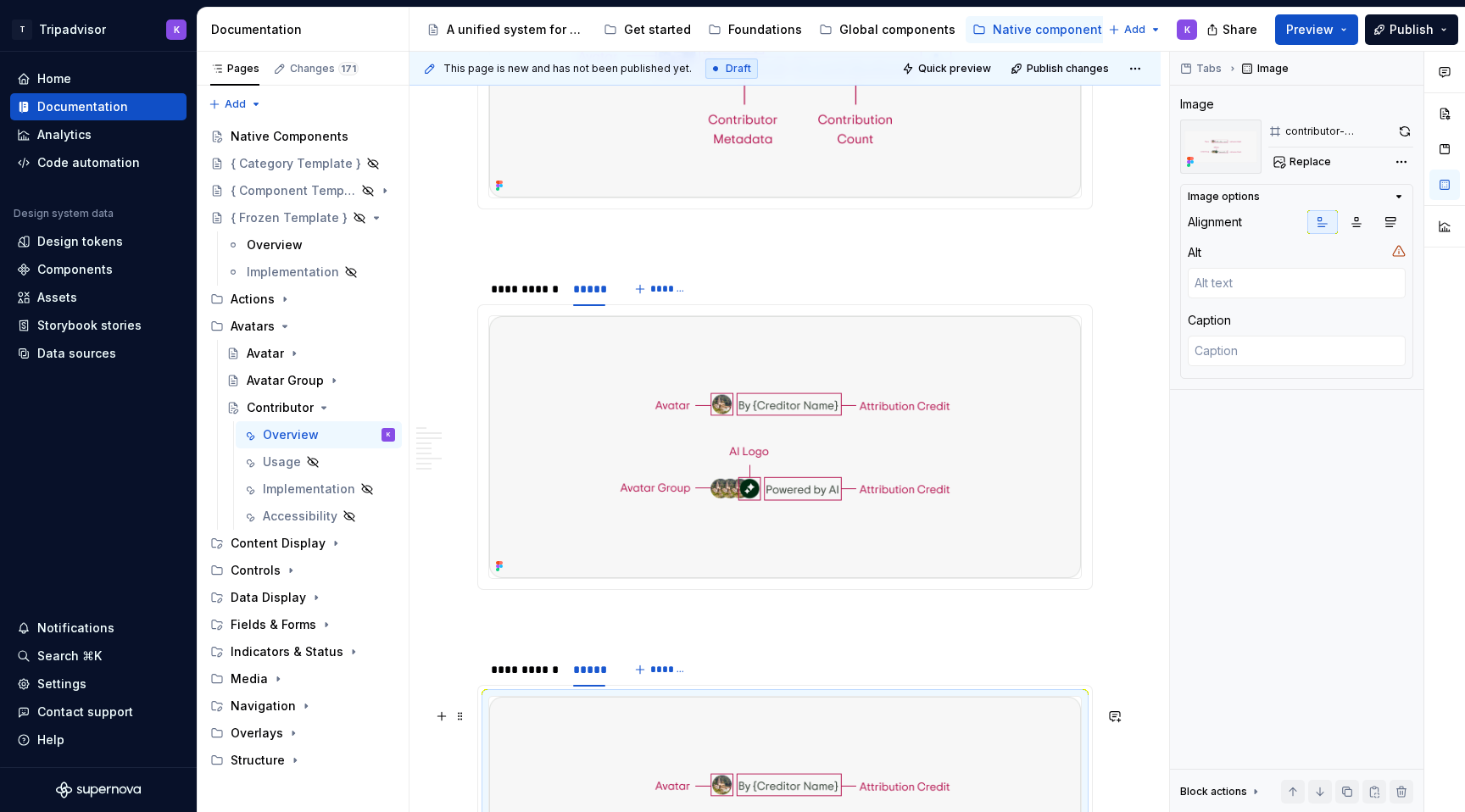
click at [749, 786] on img at bounding box center [785, 827] width 591 height 262
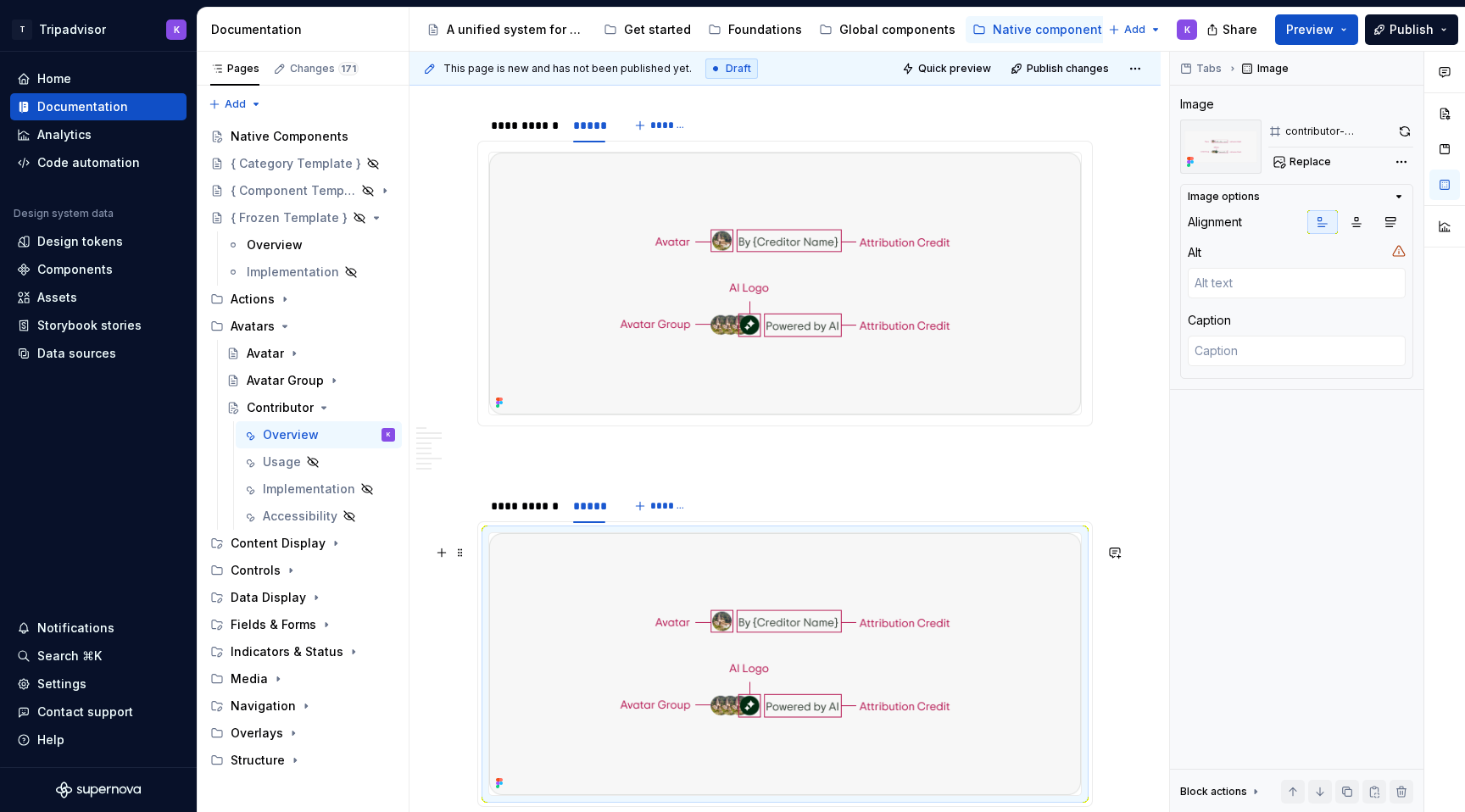
scroll to position [2405, 0]
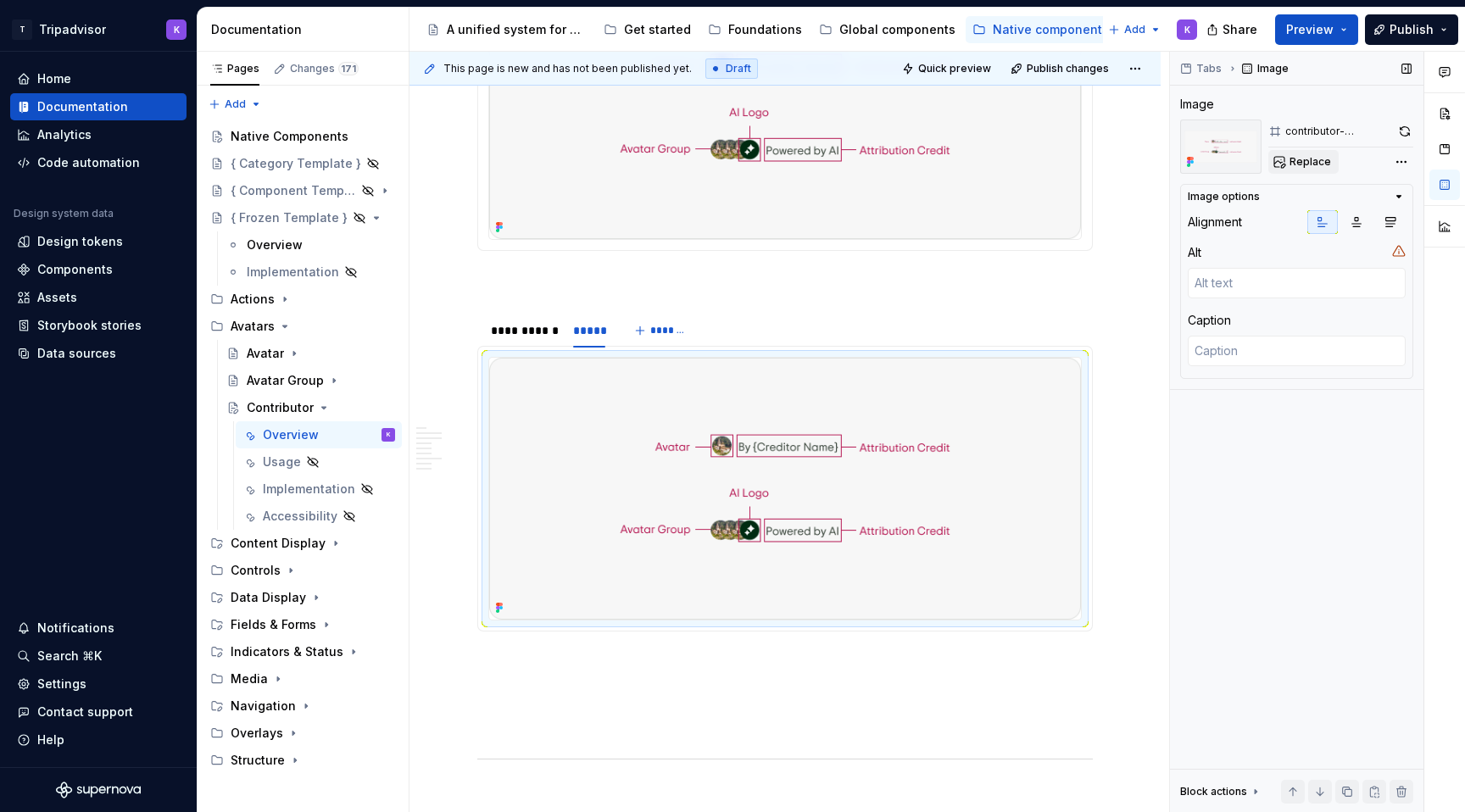
click at [1291, 159] on span "Replace" at bounding box center [1309, 162] width 42 height 14
type textarea "*"
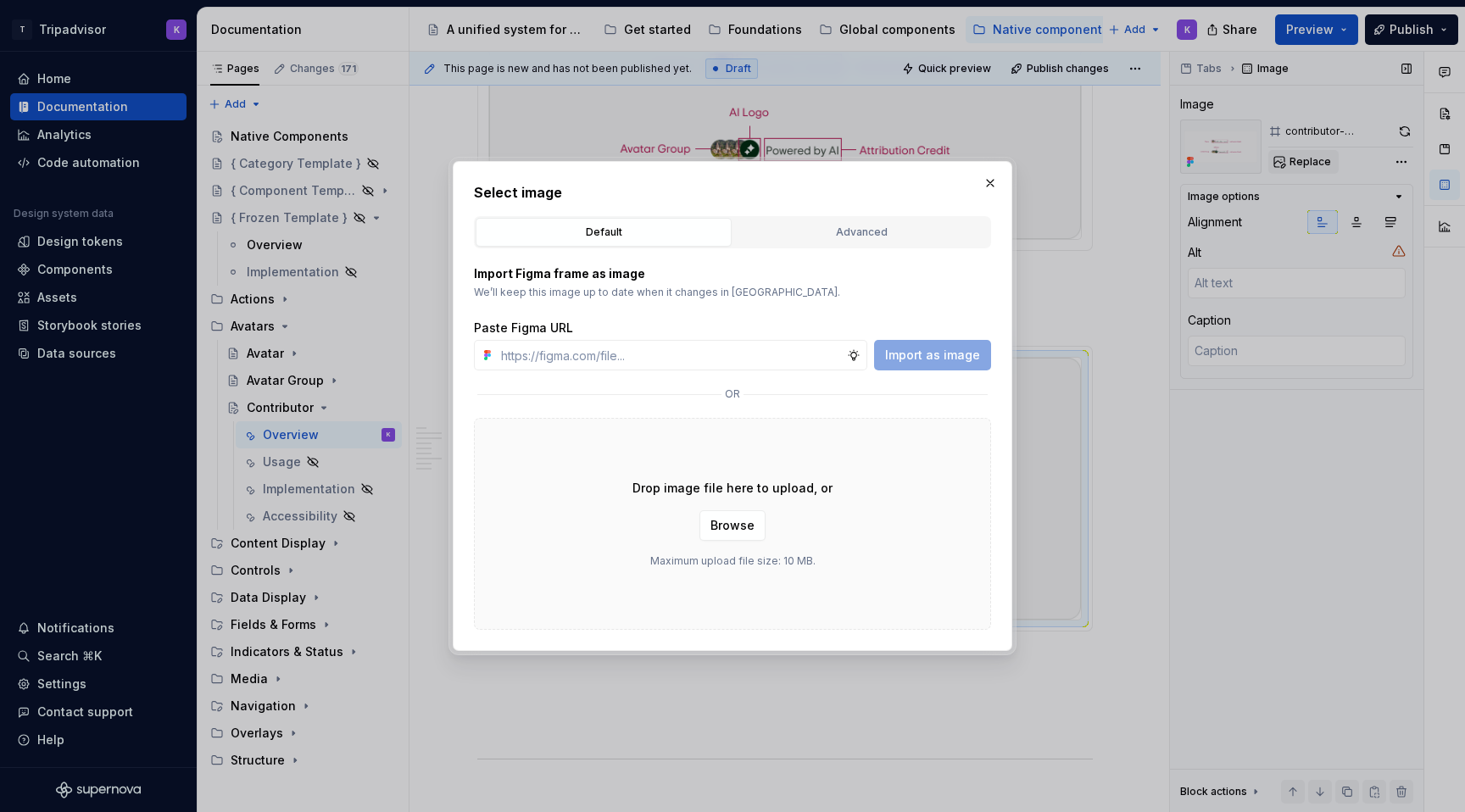
type input "[URL][DOMAIN_NAME]"
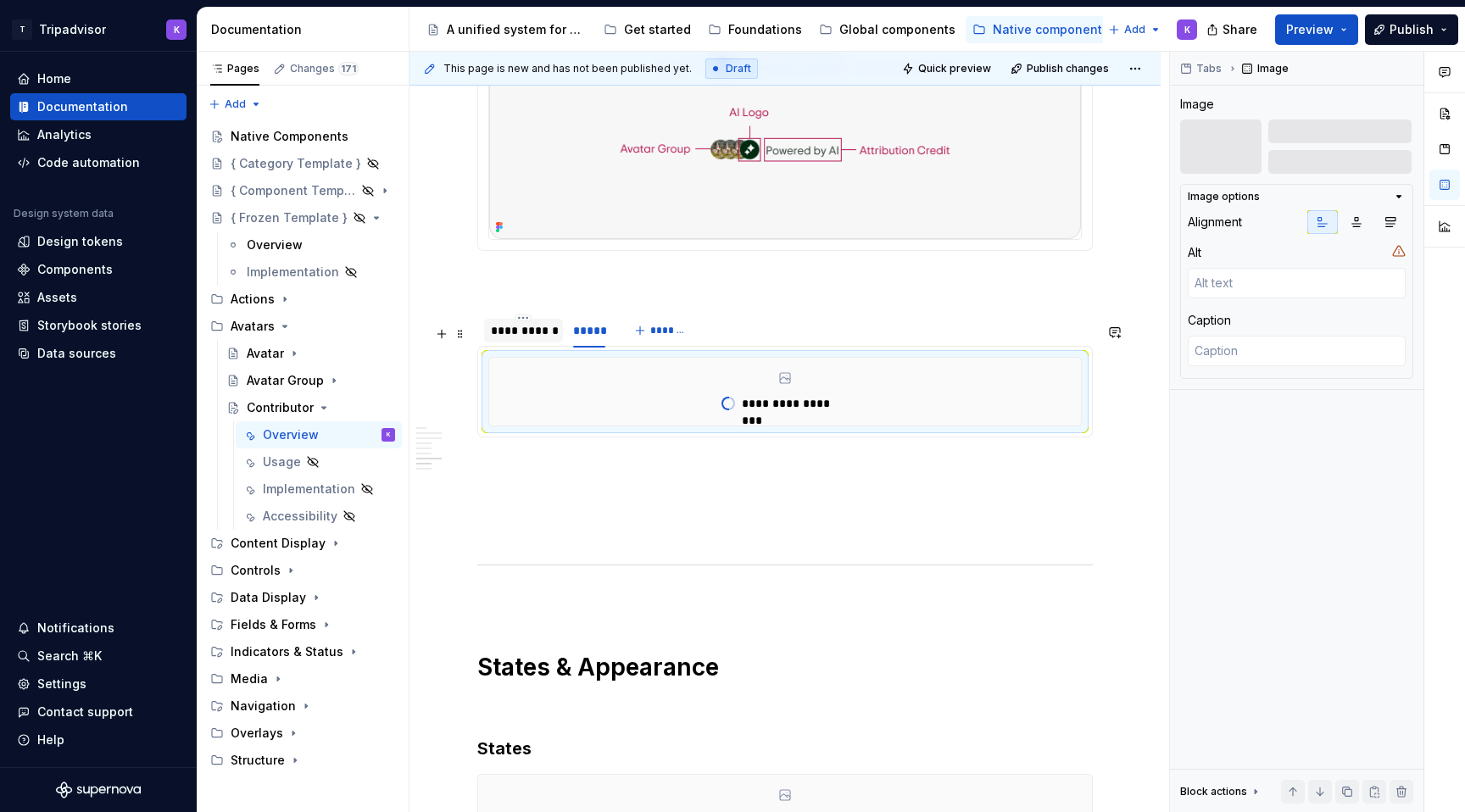
click at [520, 342] on div "**********" at bounding box center [523, 330] width 79 height 24
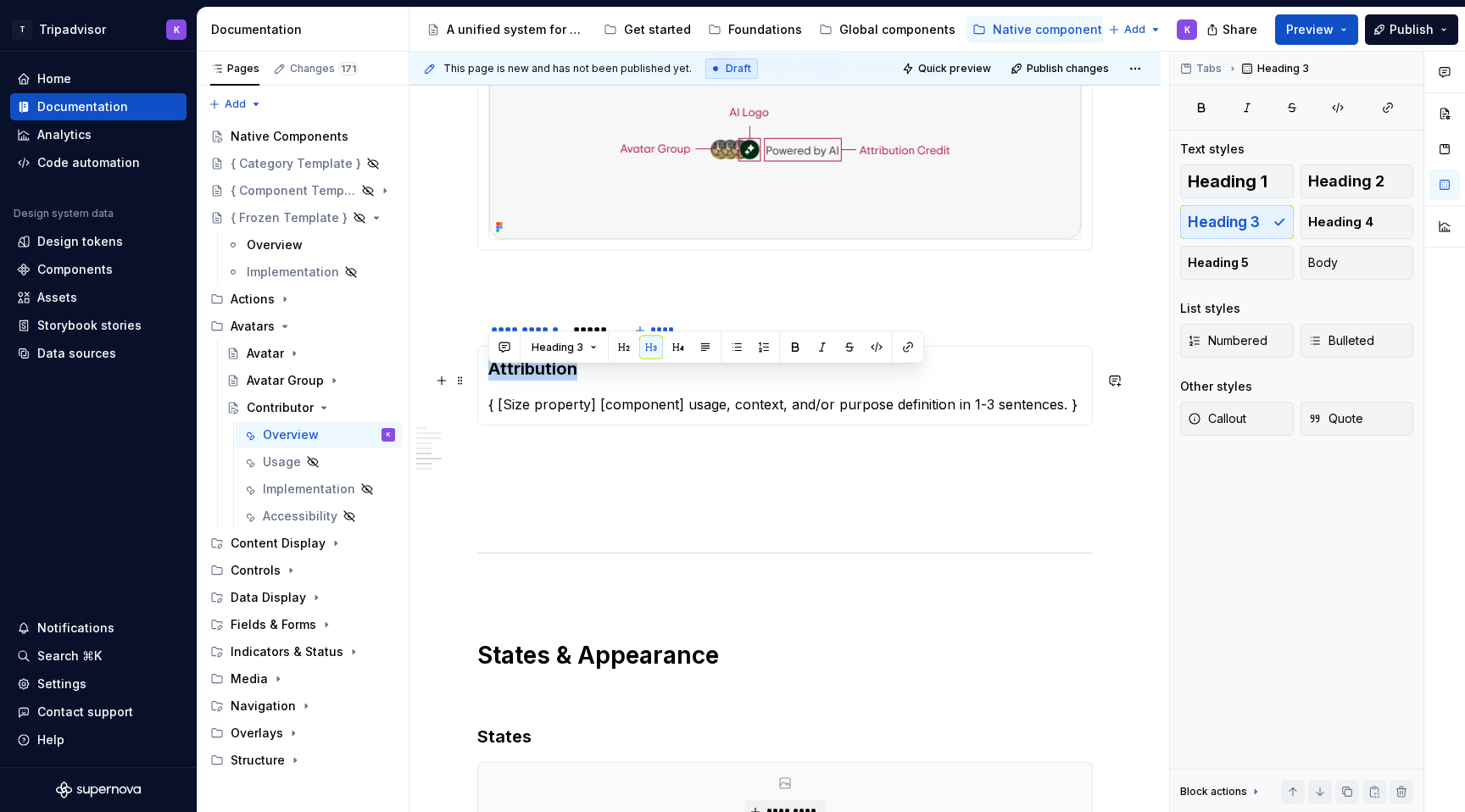
drag, startPoint x: 589, startPoint y: 386, endPoint x: 489, endPoint y: 386, distance: 100.0
click at [489, 381] on h3 "Attribution" at bounding box center [785, 369] width 593 height 24
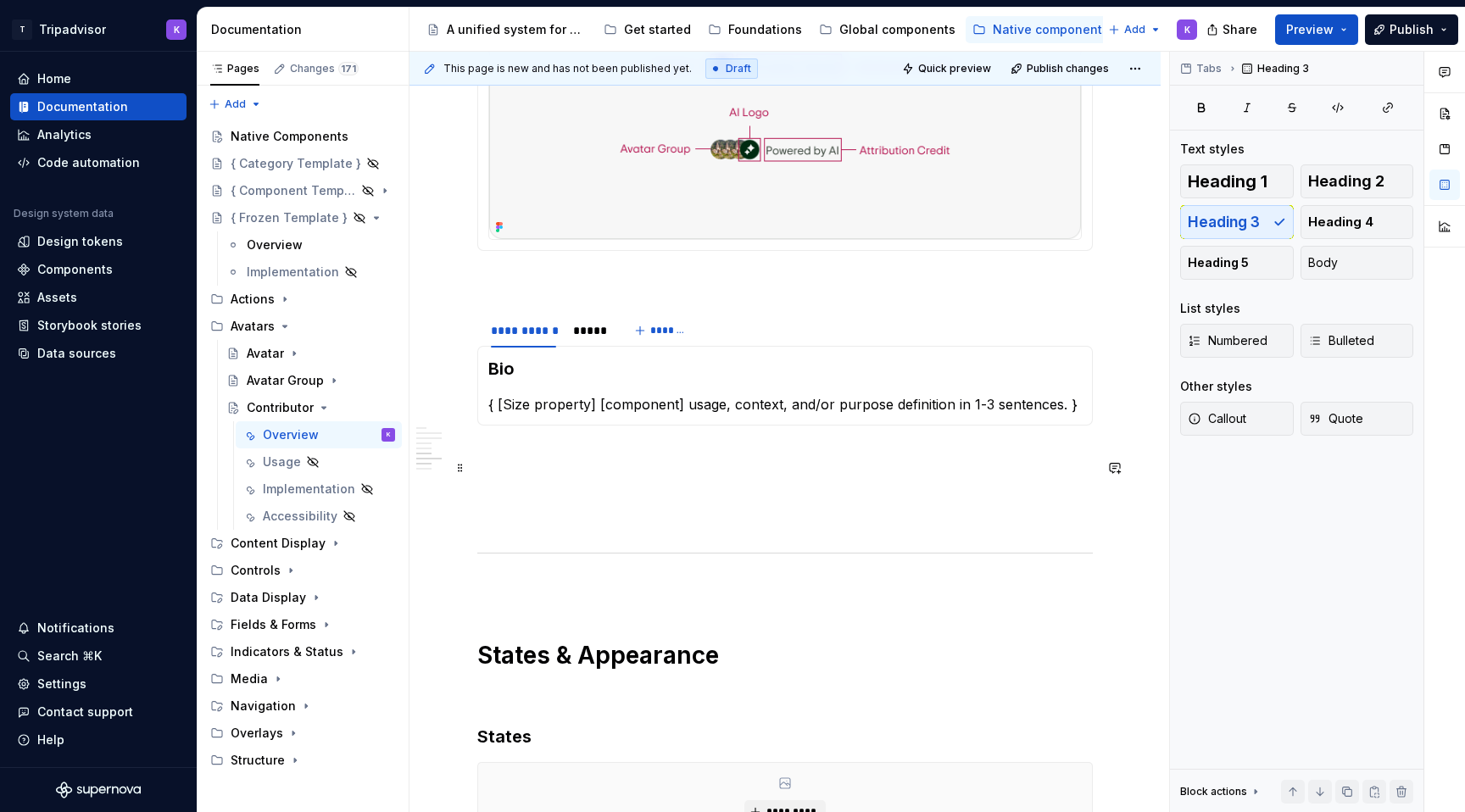
click at [569, 493] on p at bounding box center [785, 487] width 615 height 20
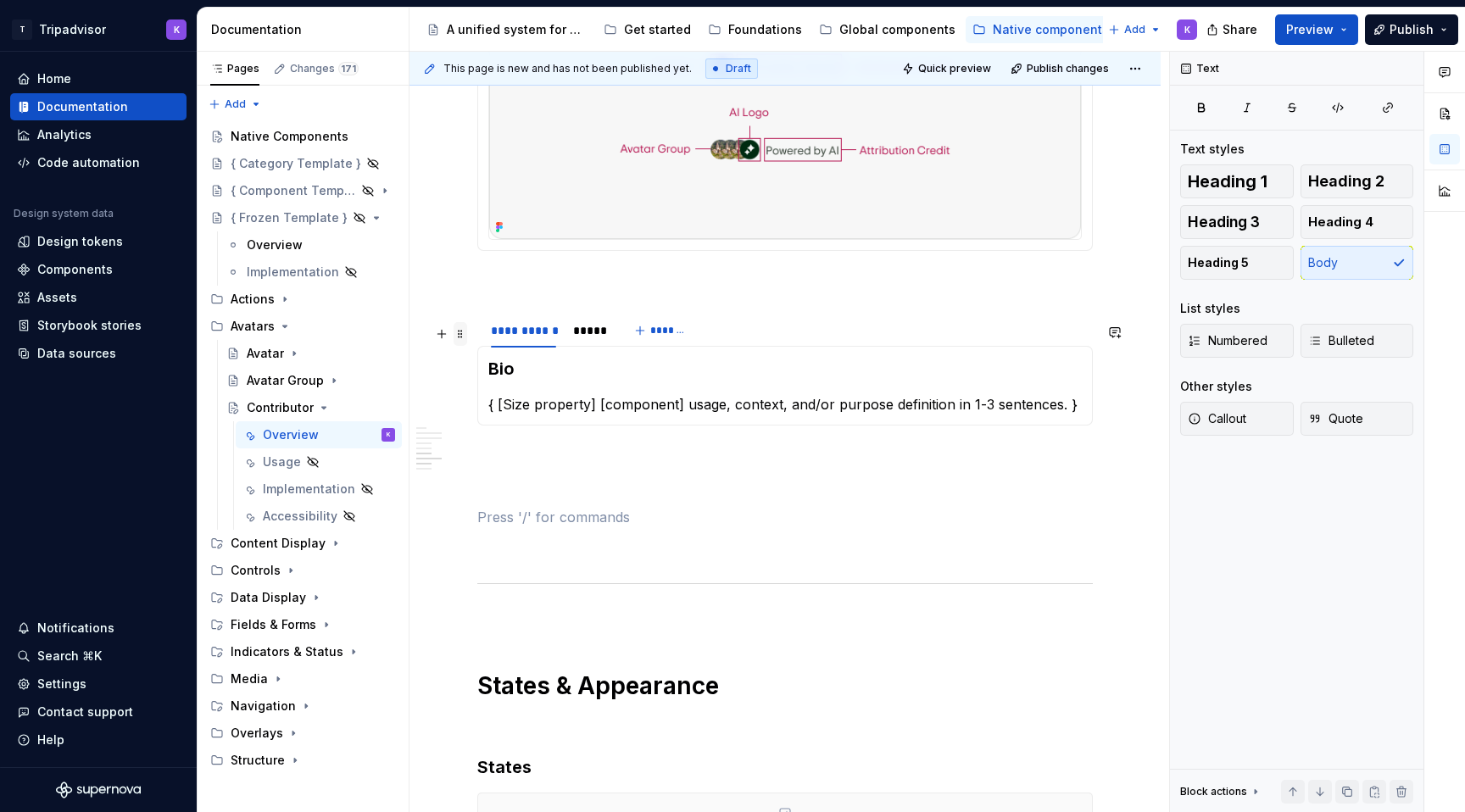
click at [461, 336] on span at bounding box center [461, 334] width 14 height 24
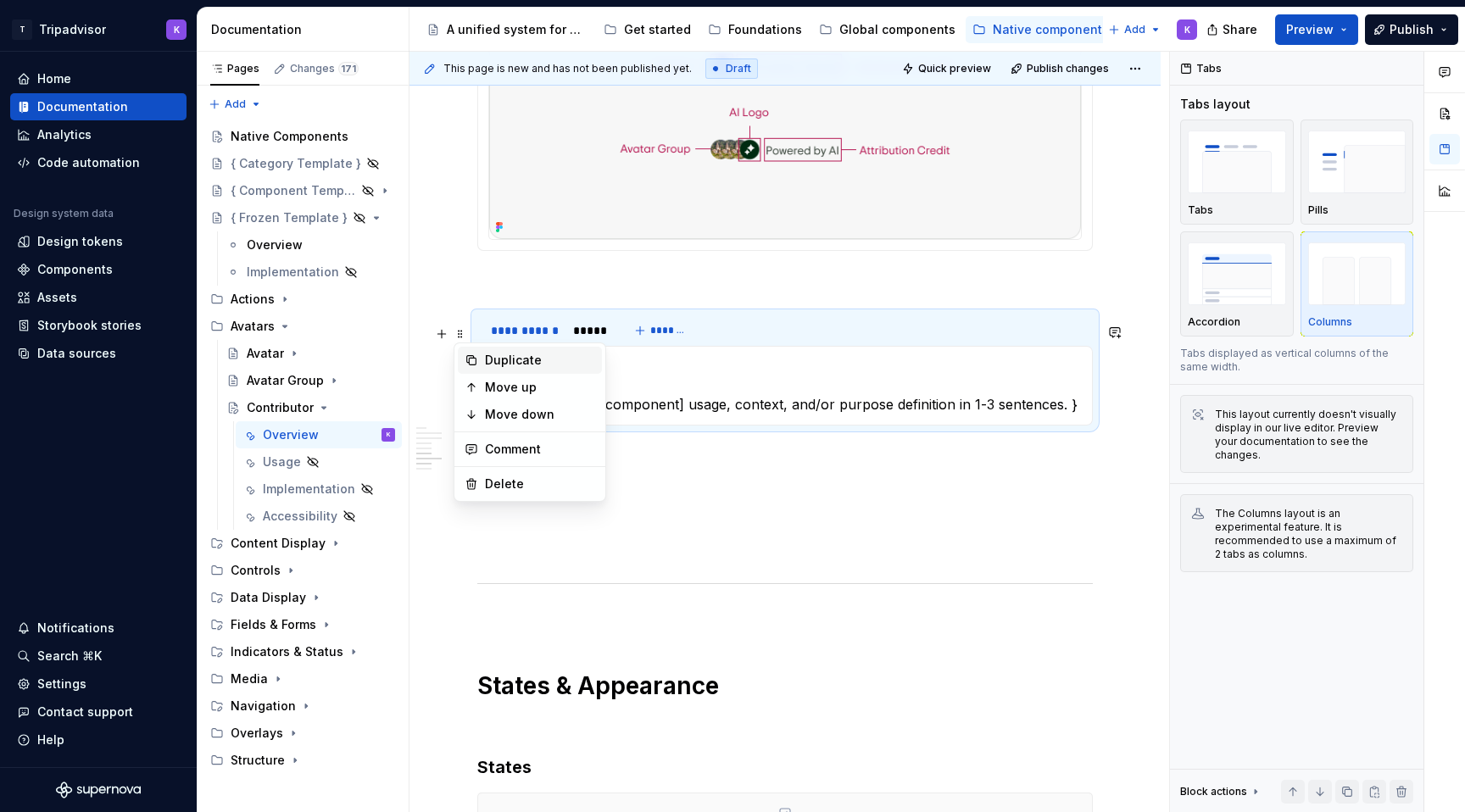
click at [506, 362] on div "Duplicate" at bounding box center [540, 360] width 110 height 17
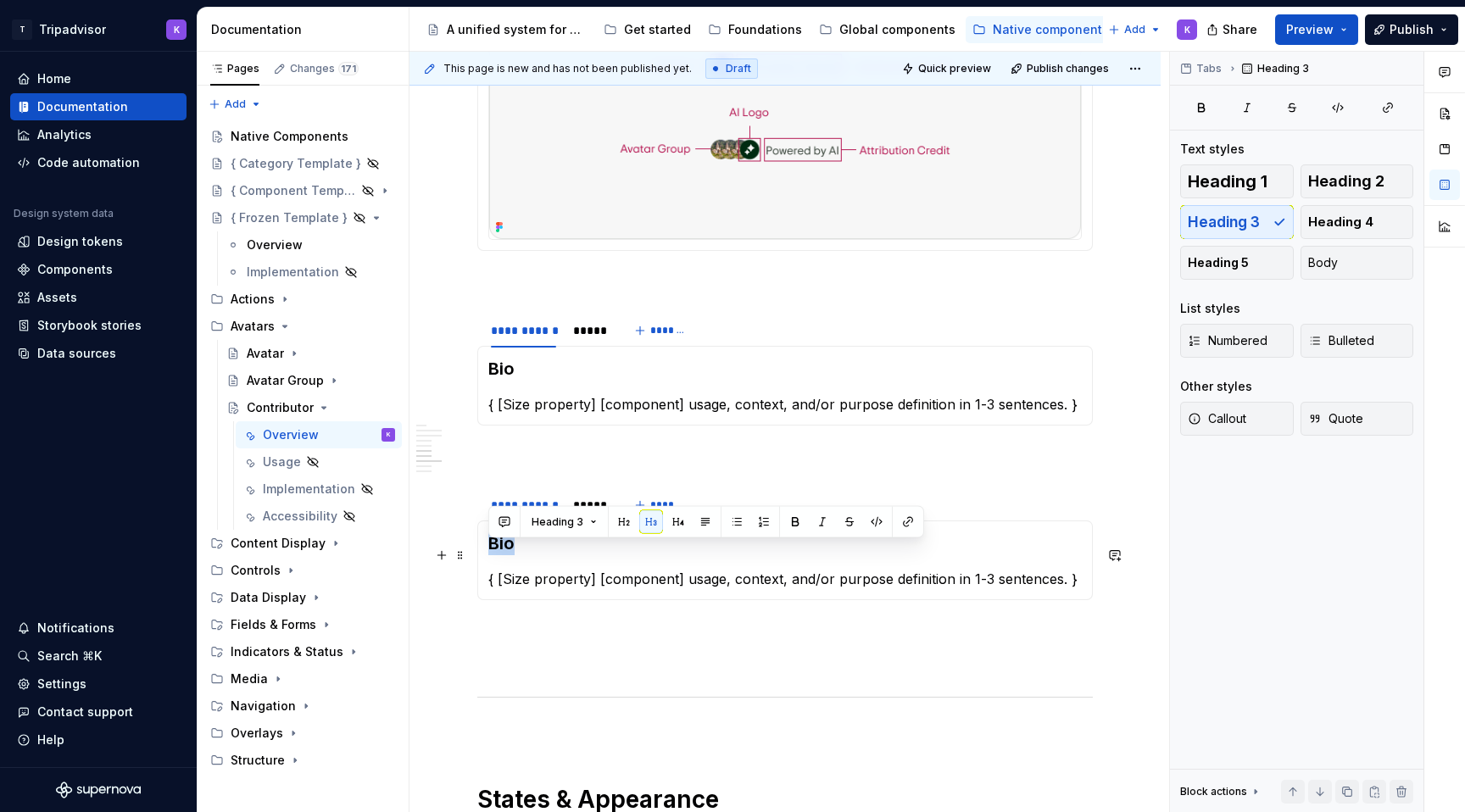
drag, startPoint x: 516, startPoint y: 559, endPoint x: 484, endPoint y: 559, distance: 32.0
click at [484, 559] on div "Bio { [Size property] [component] usage, context, and/or purpose definition in …" at bounding box center [785, 560] width 615 height 80
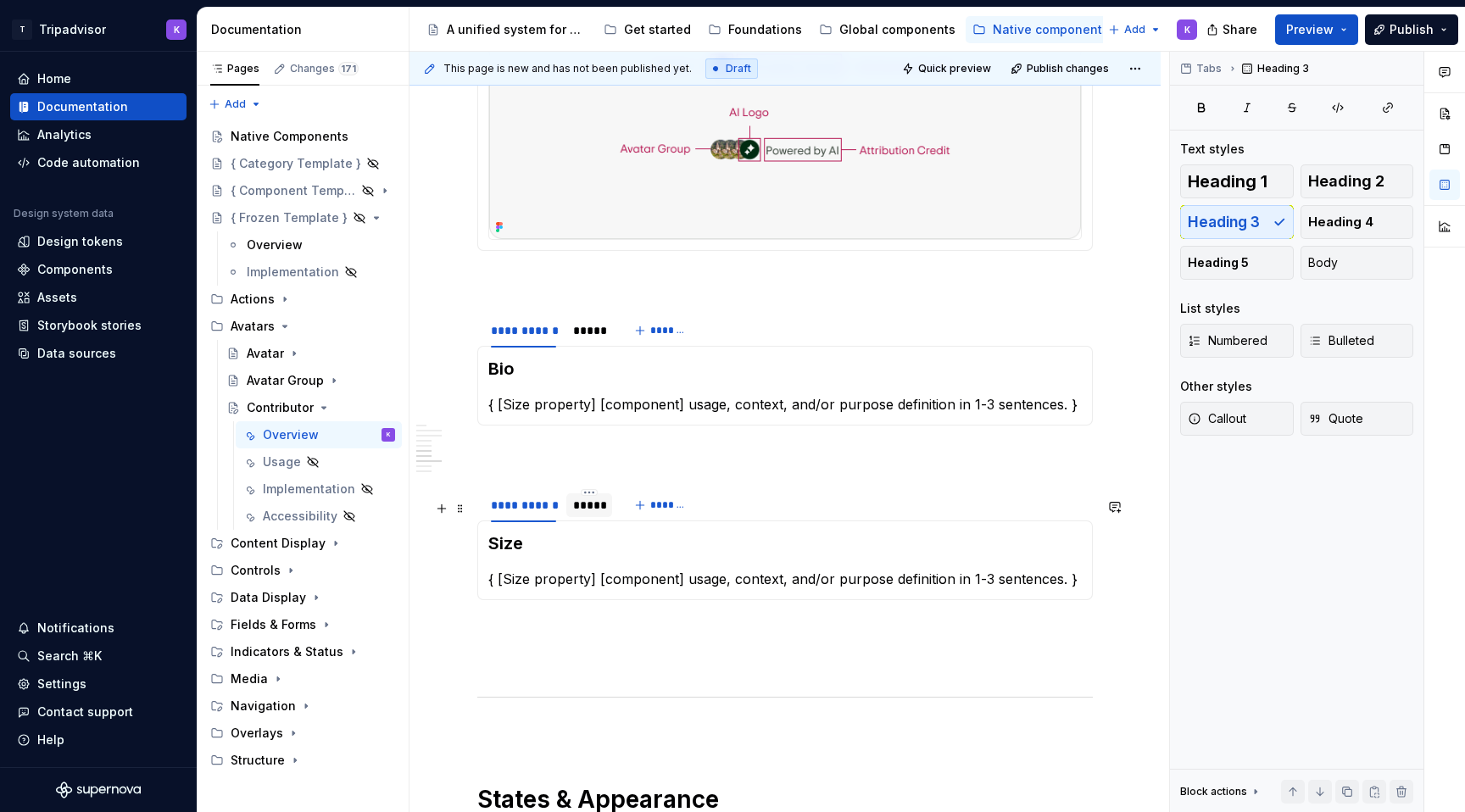
click at [601, 513] on div "*****" at bounding box center [589, 505] width 32 height 17
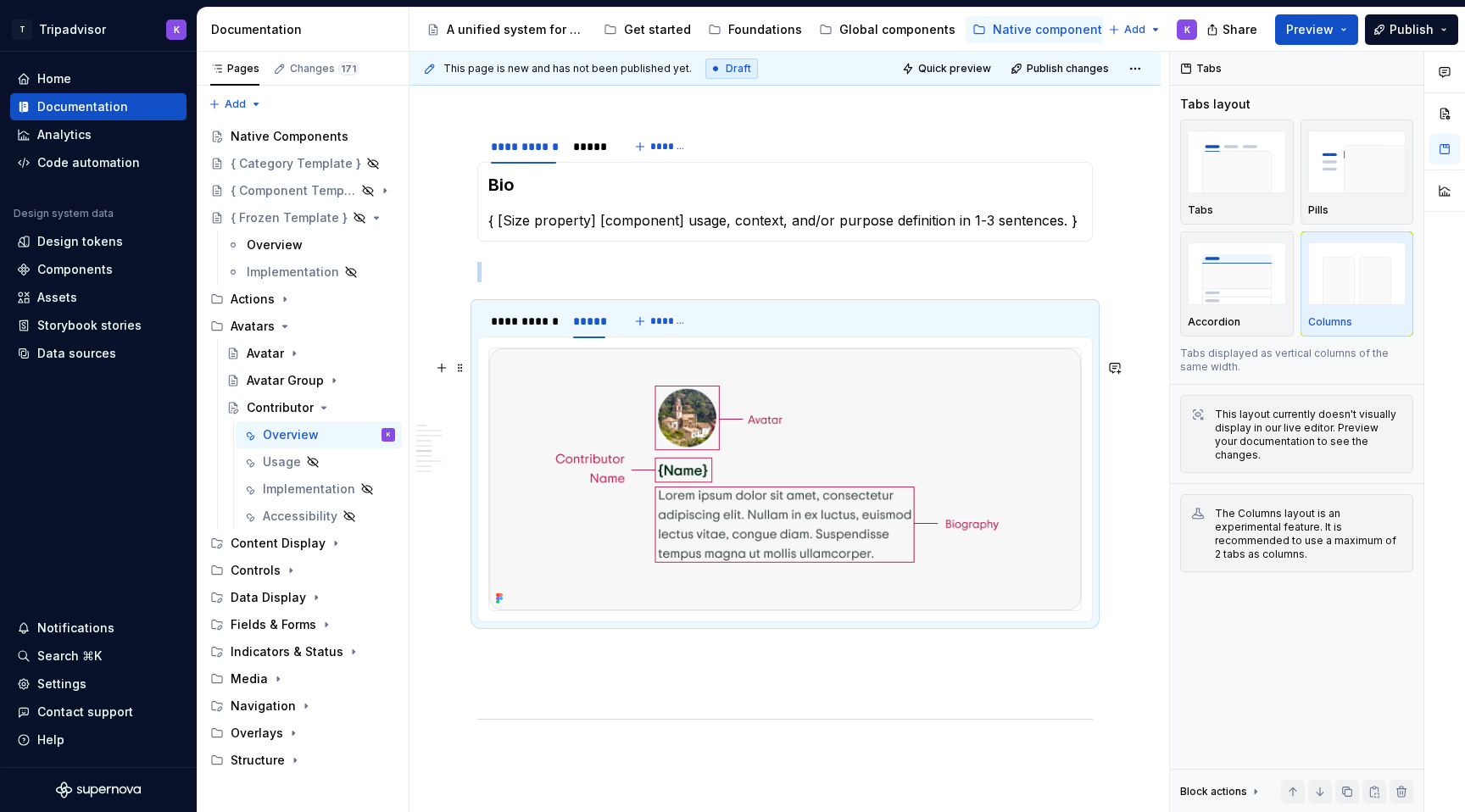
scroll to position [2608, 0]
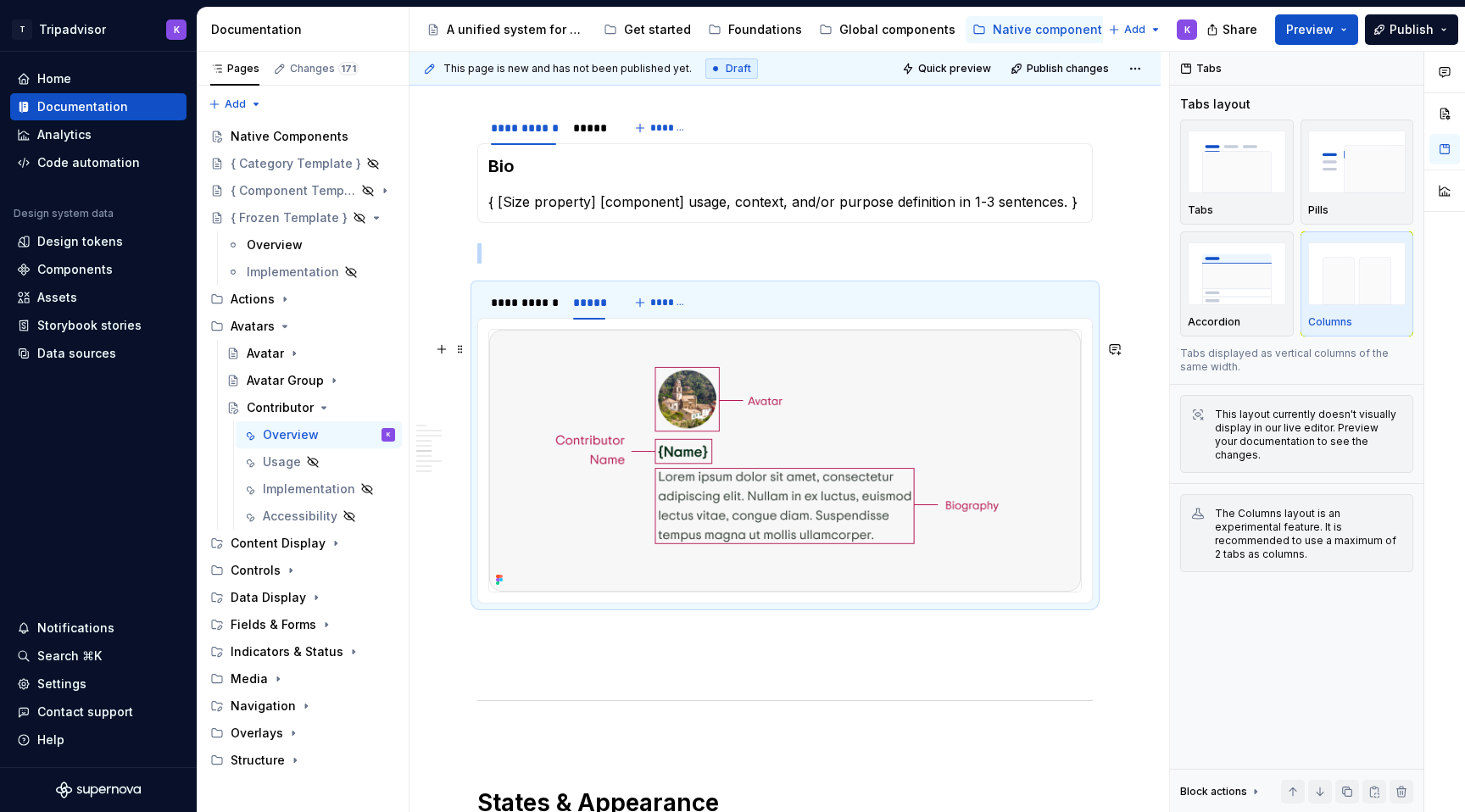
click at [625, 496] on img at bounding box center [785, 460] width 591 height 262
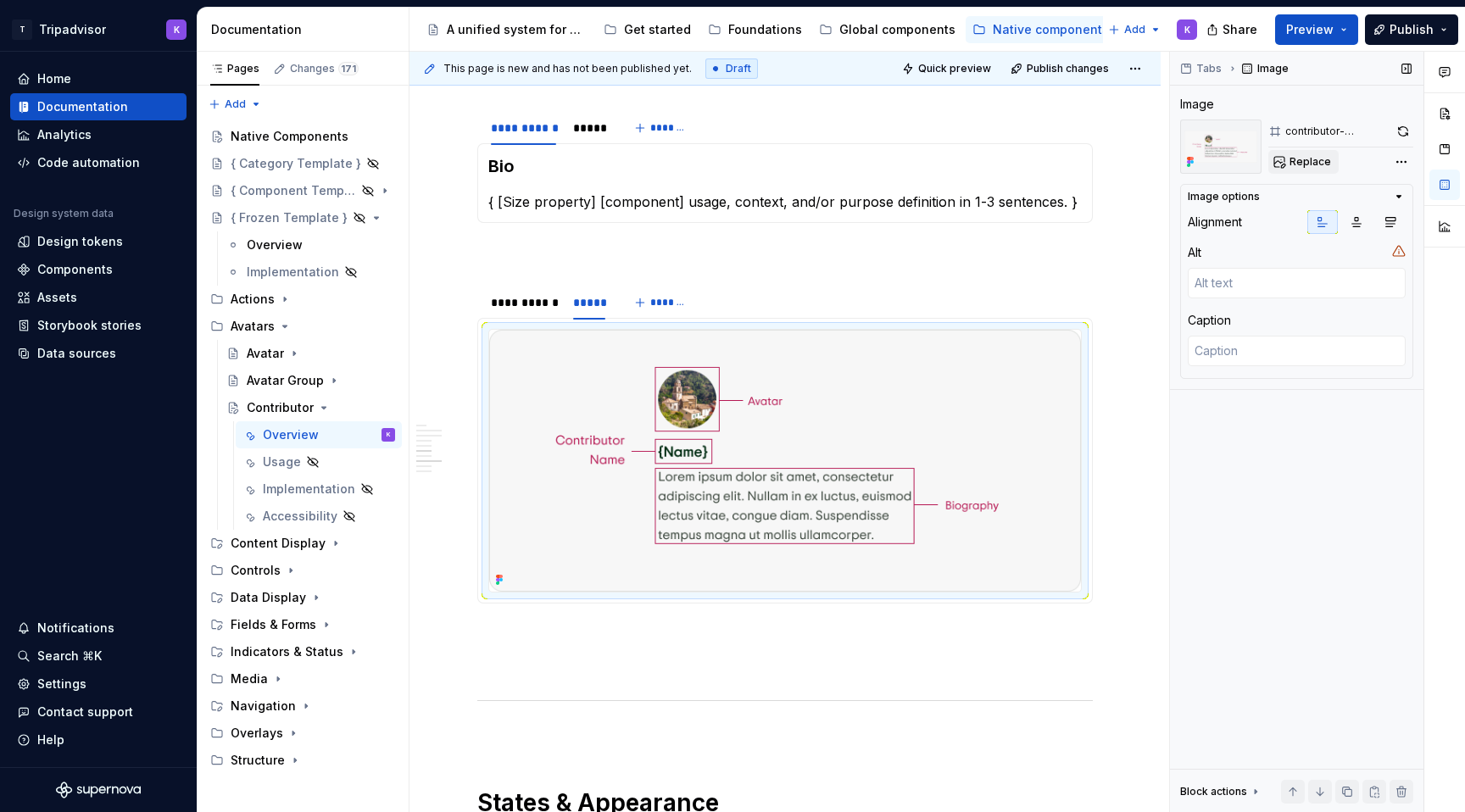
click at [1321, 160] on span "Replace" at bounding box center [1309, 162] width 42 height 14
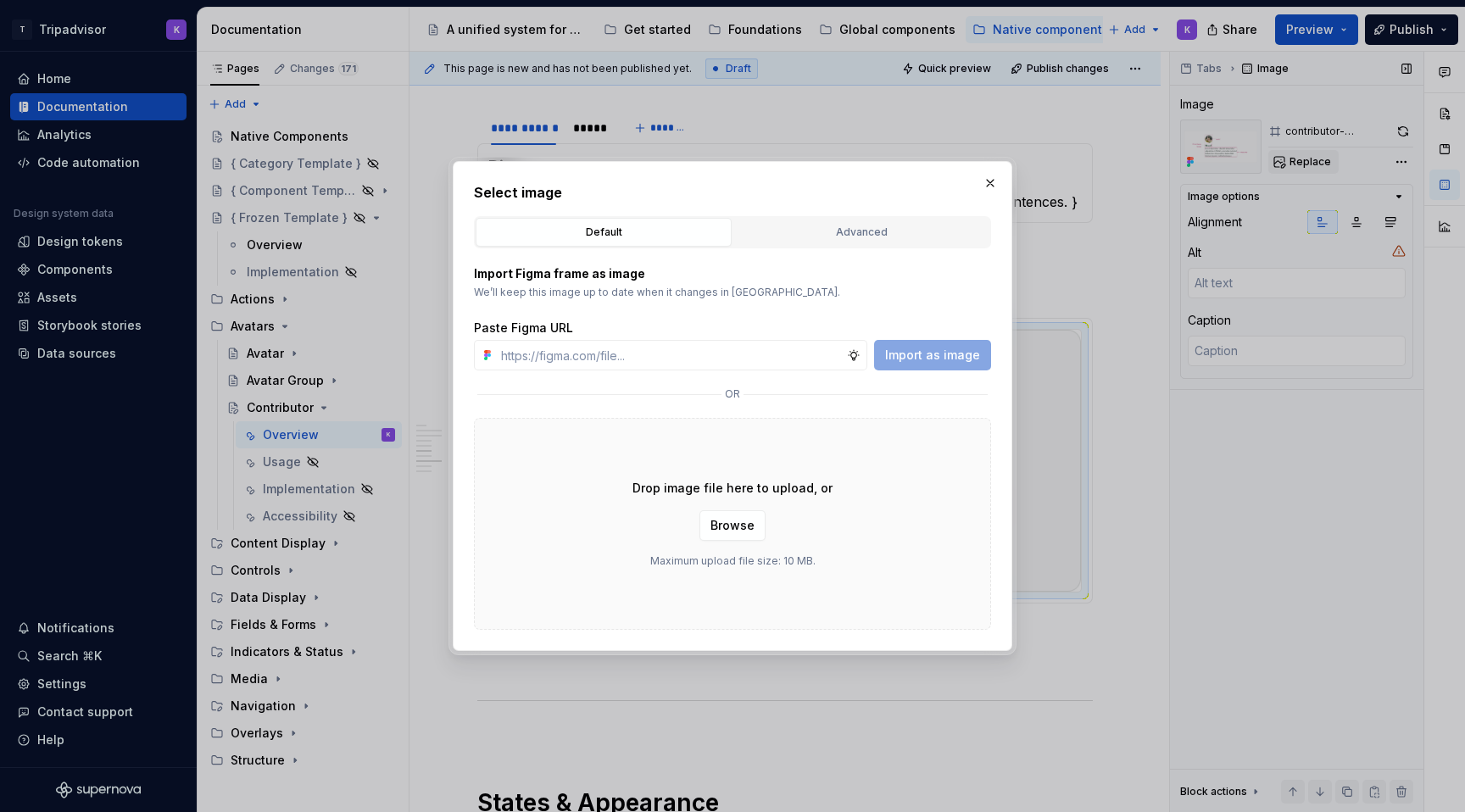
type textarea "*"
type input "[URL][DOMAIN_NAME]"
click at [938, 359] on span "Import as image" at bounding box center [932, 355] width 95 height 17
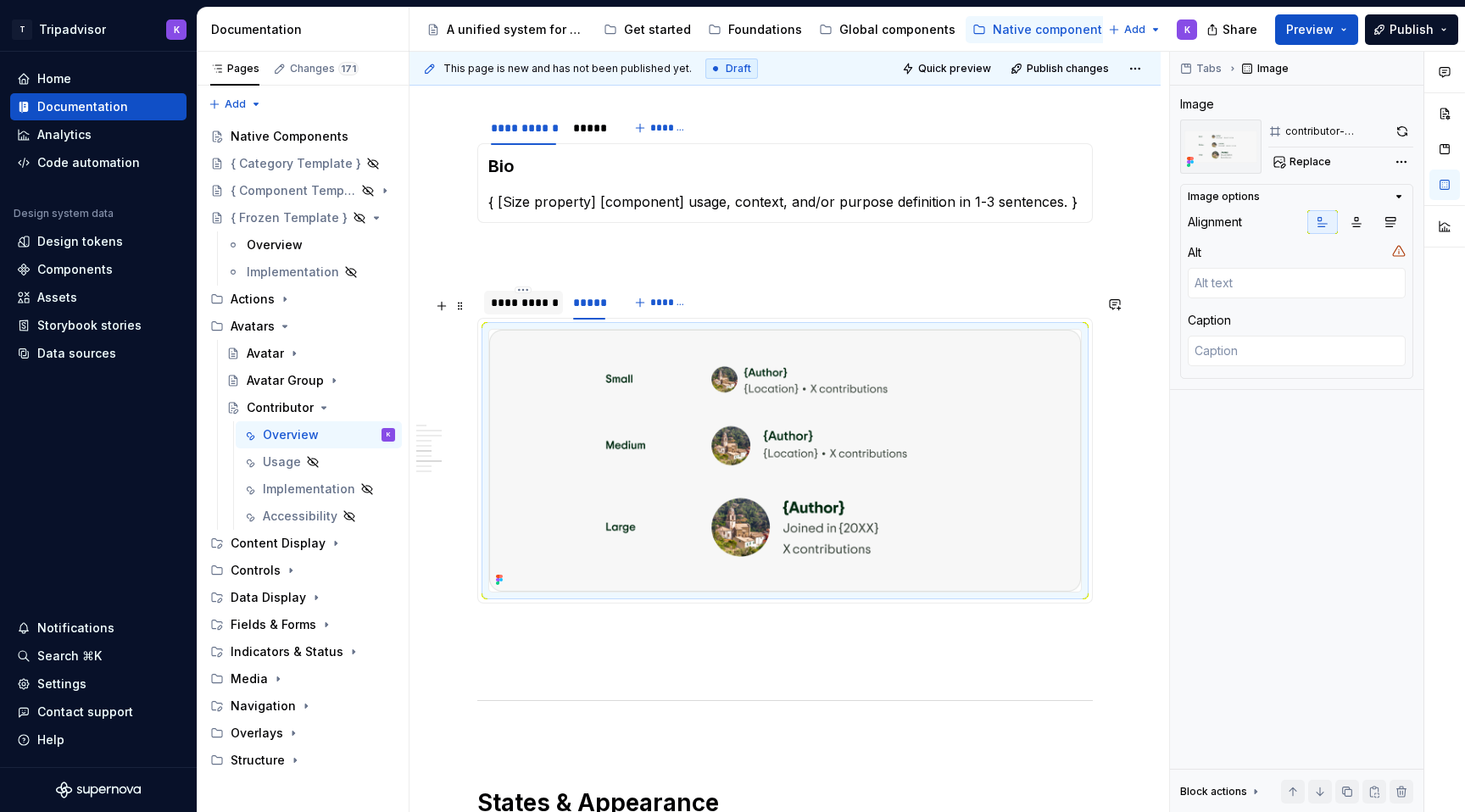
click at [542, 311] on div "**********" at bounding box center [523, 302] width 65 height 17
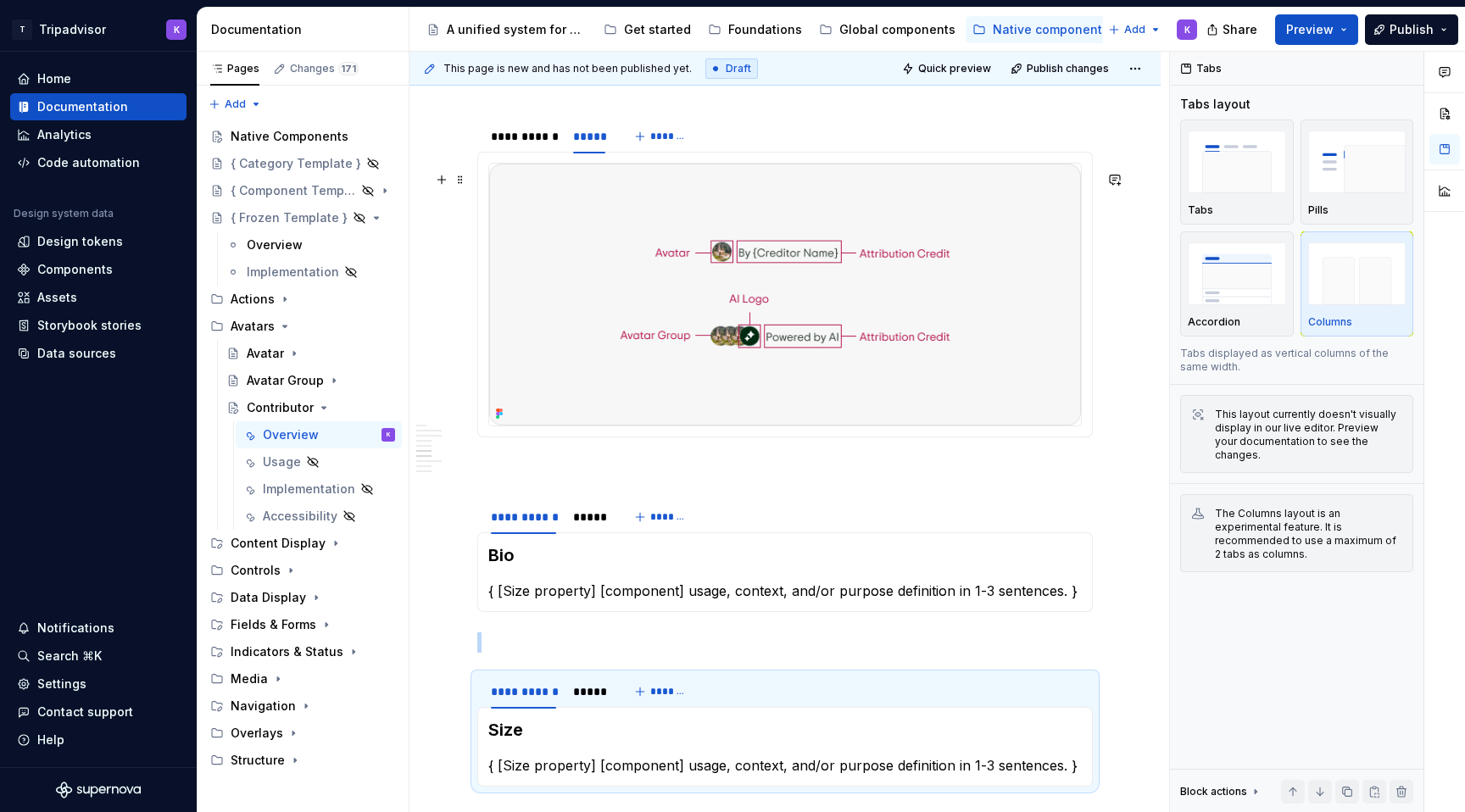
scroll to position [2048, 0]
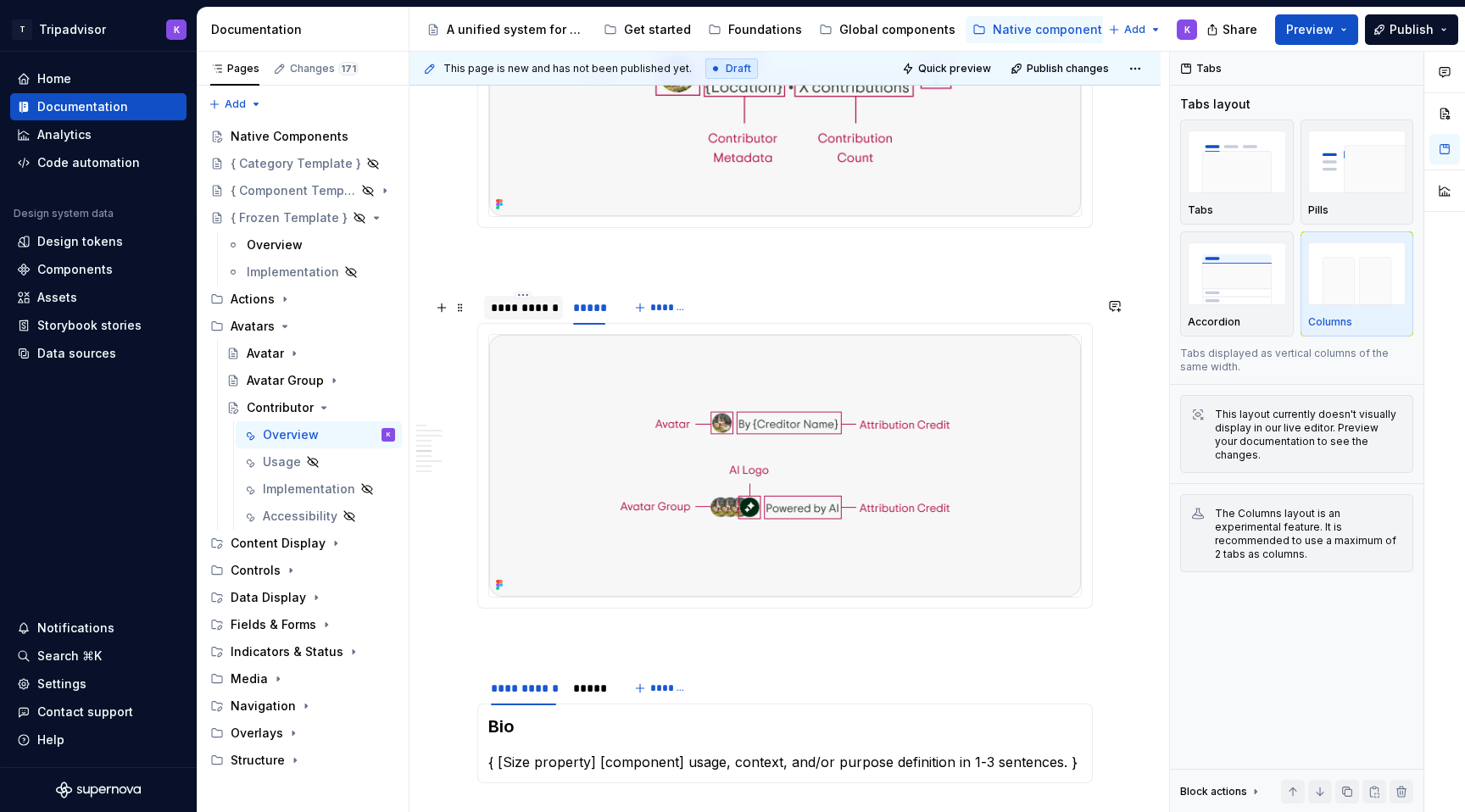
click at [532, 316] on div "**********" at bounding box center [523, 307] width 65 height 17
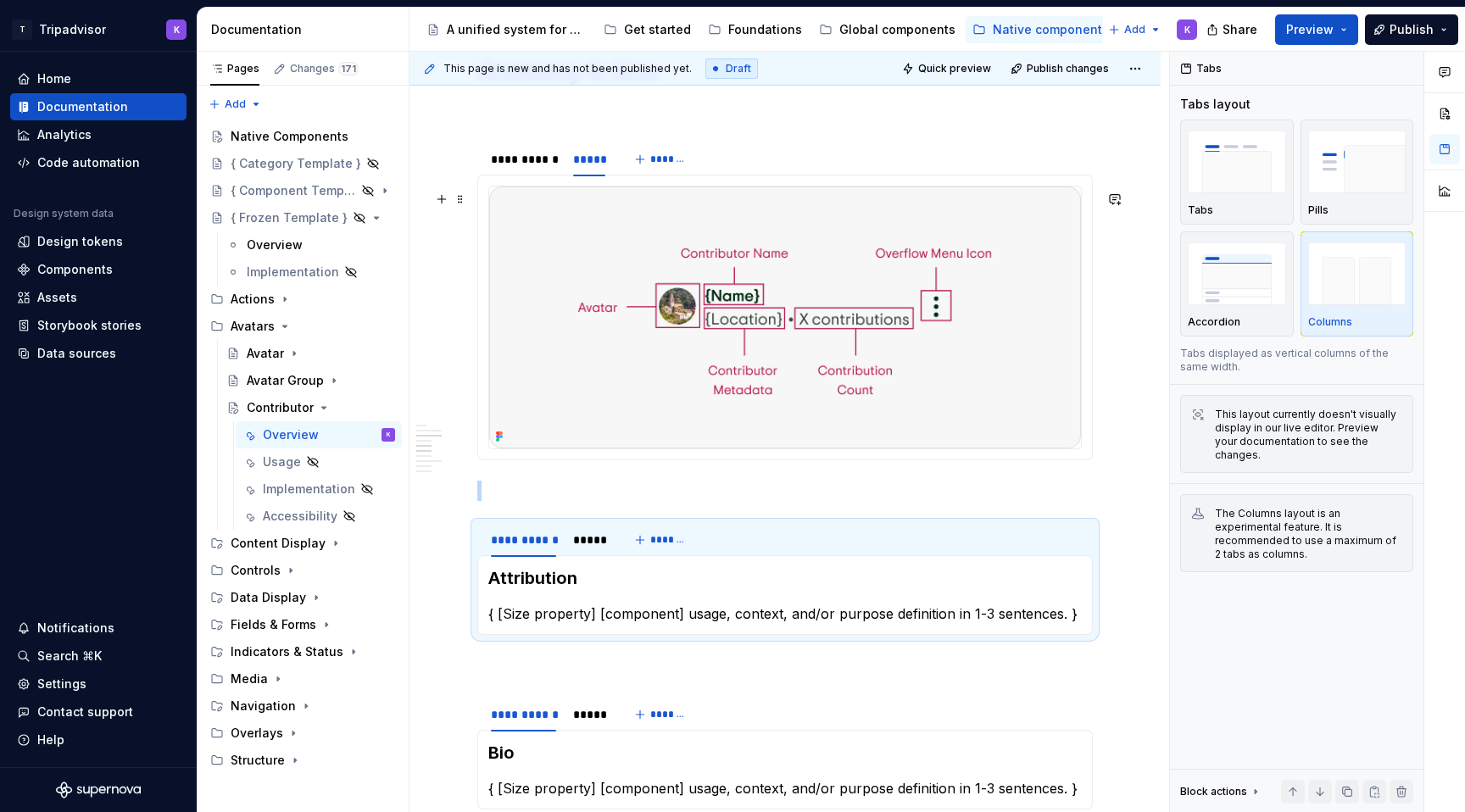
scroll to position [1661, 0]
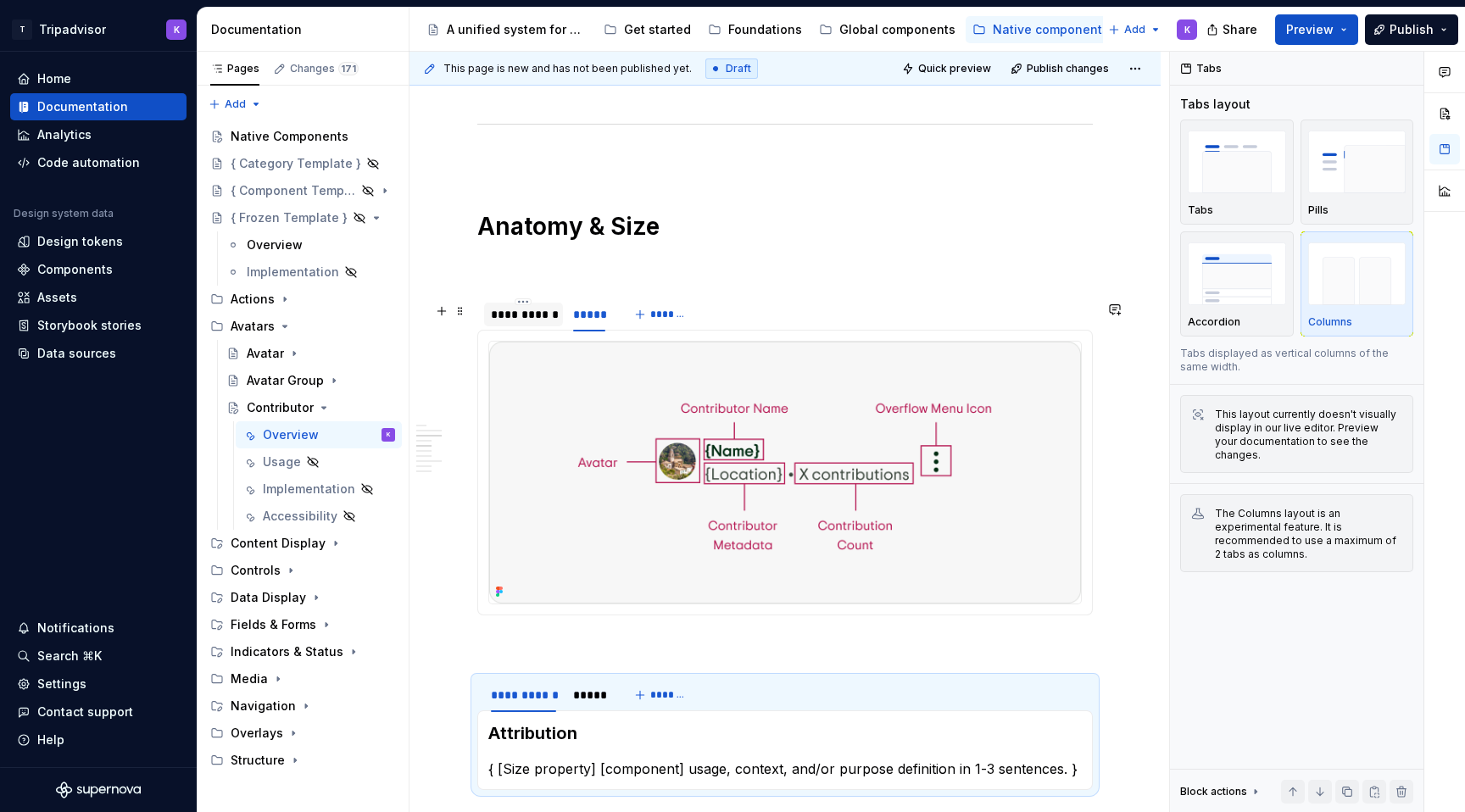
click at [532, 322] on div "**********" at bounding box center [523, 314] width 65 height 17
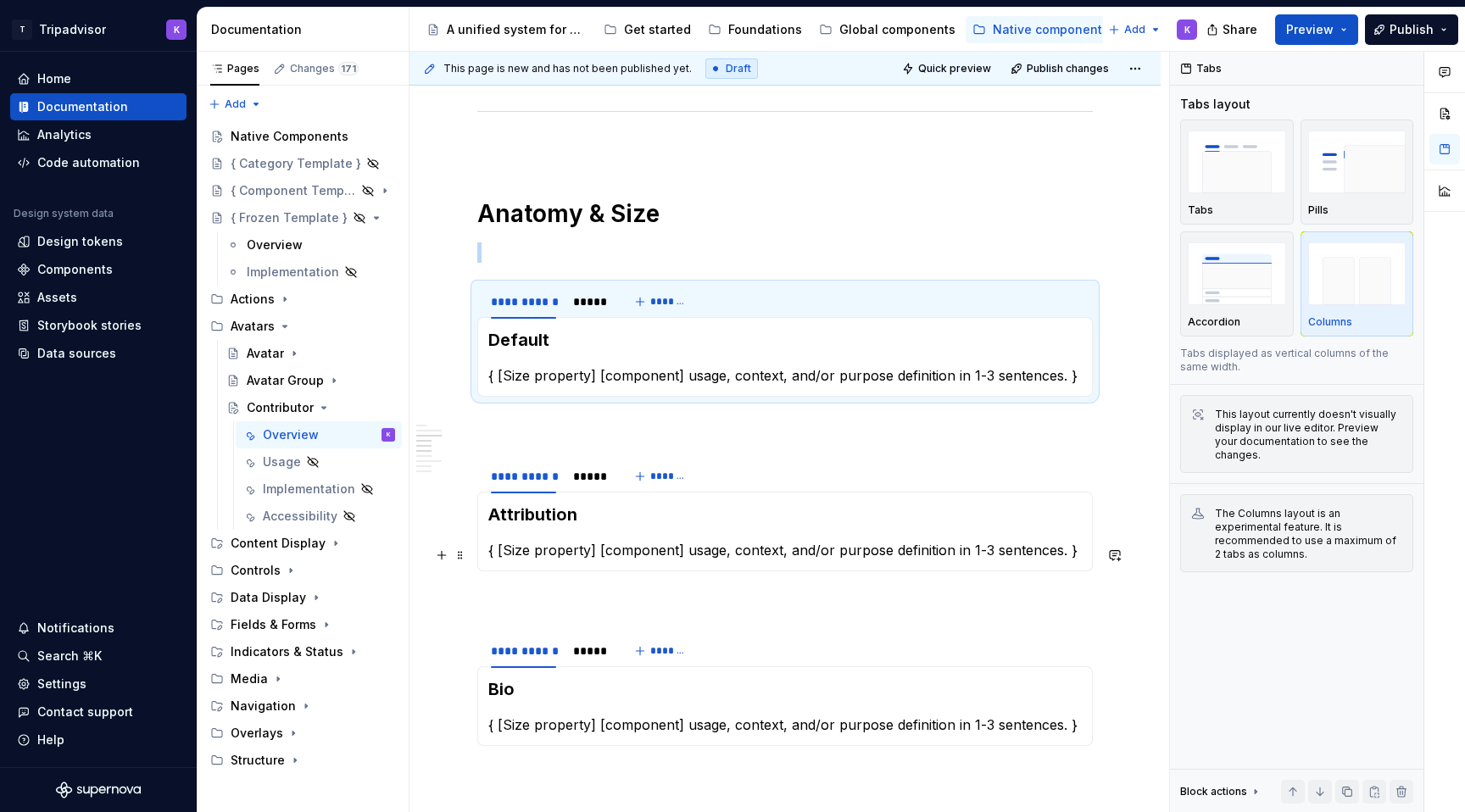
scroll to position [1634, 0]
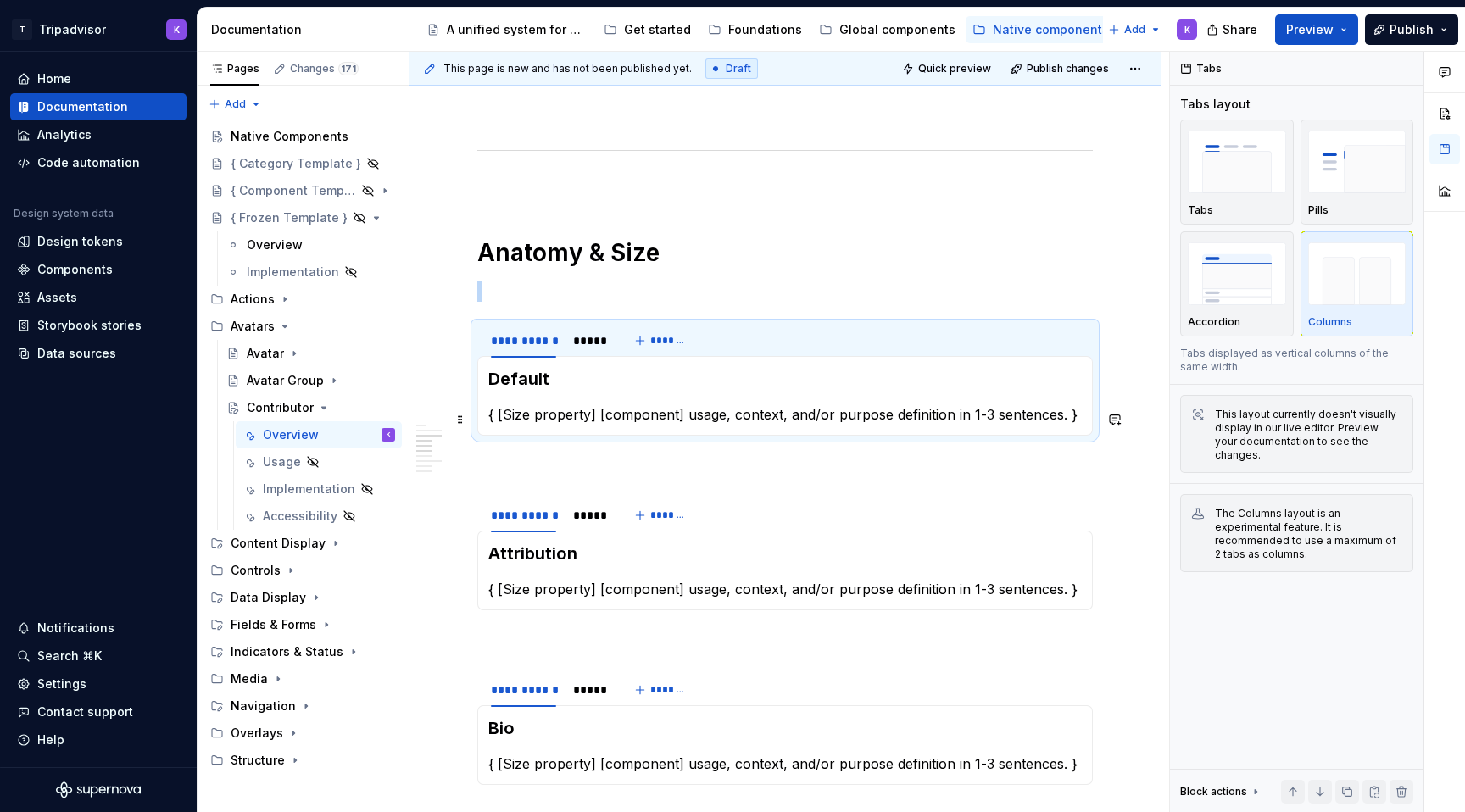
click at [675, 420] on p "{ [Size property] [component] usage, context, and/or purpose definition in 1-3 …" at bounding box center [785, 414] width 593 height 20
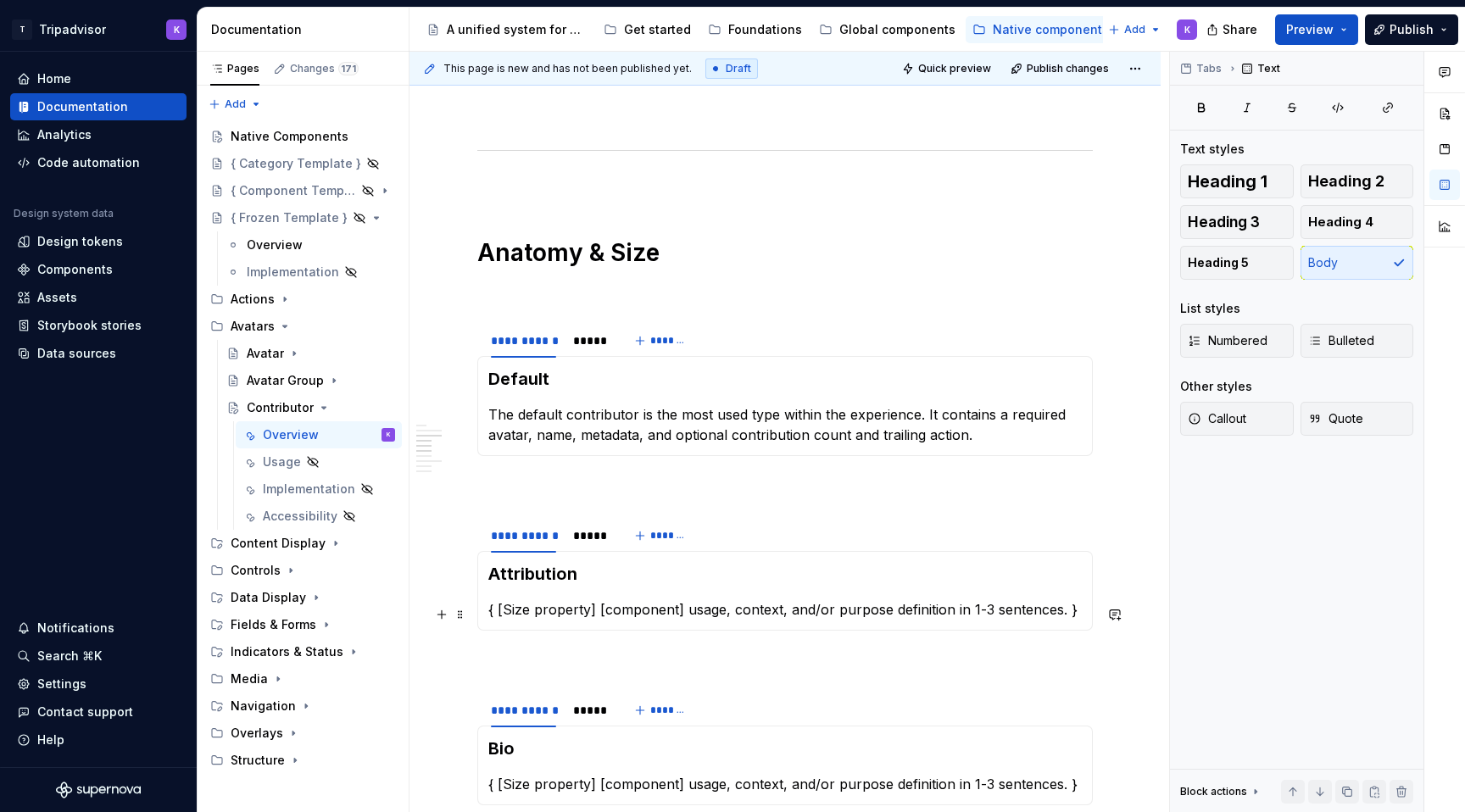
click at [732, 616] on p "{ [Size property] [component] usage, context, and/or purpose definition in 1-3 …" at bounding box center [785, 609] width 593 height 20
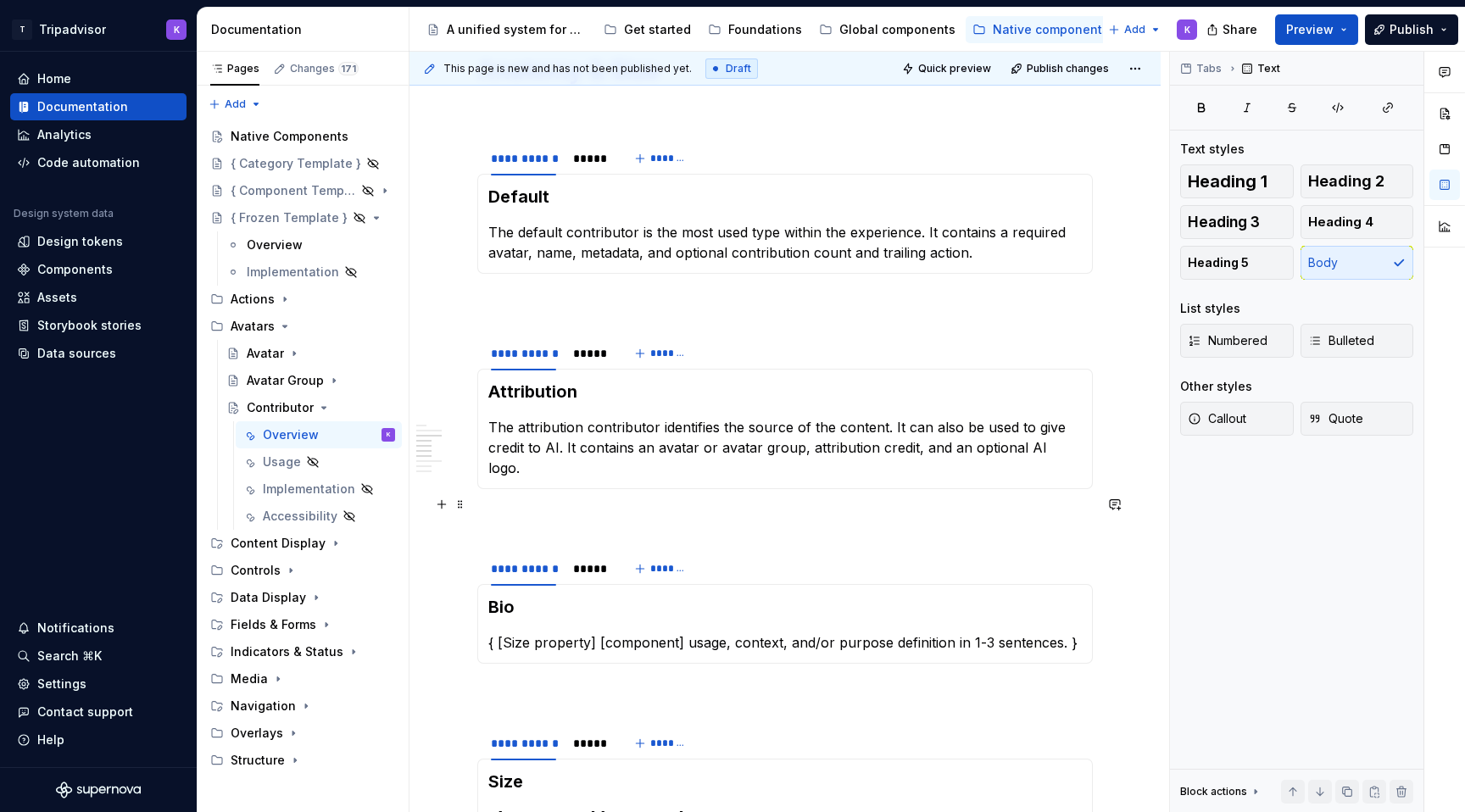
scroll to position [1939, 0]
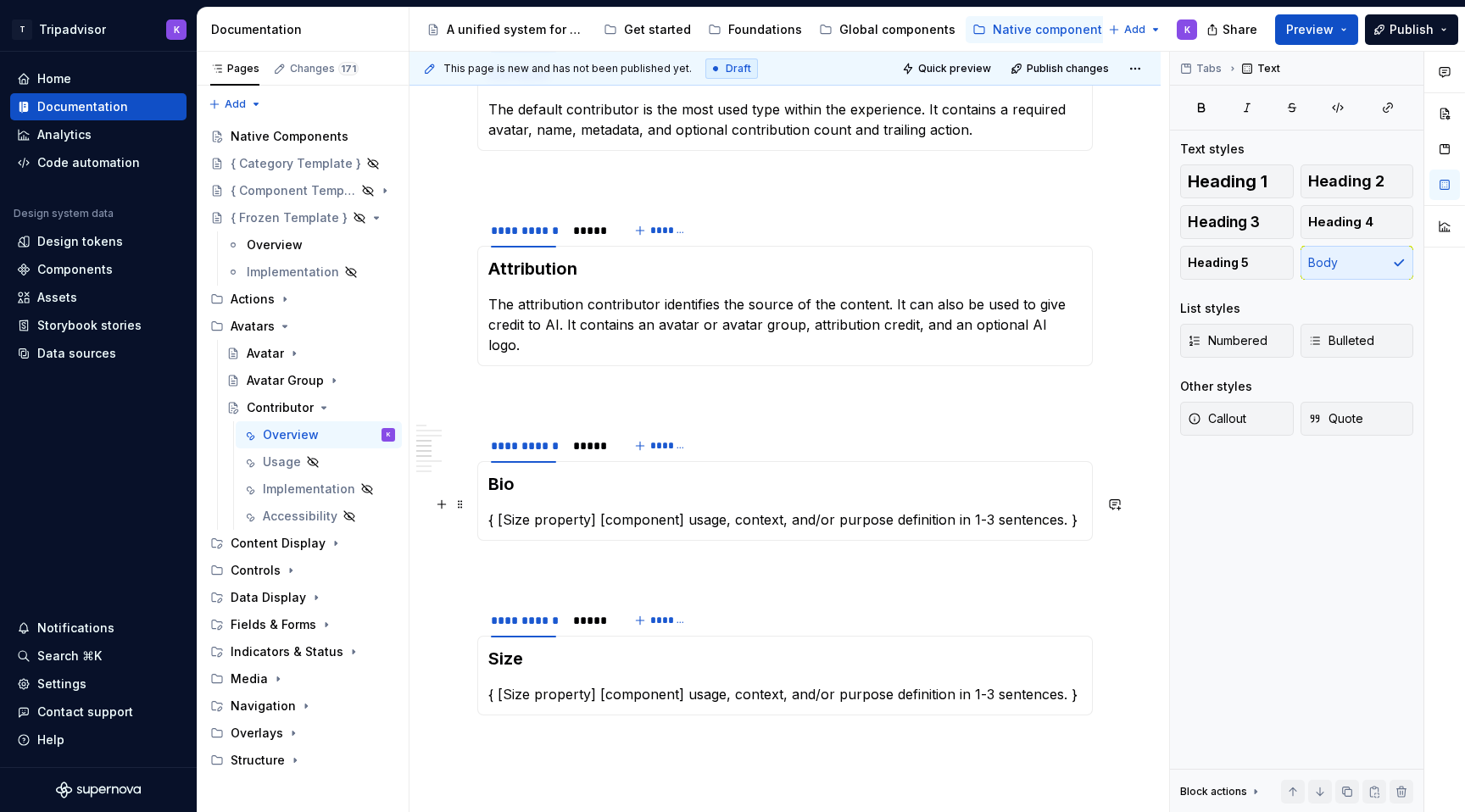
click at [732, 509] on p "{ [Size property] [component] usage, context, and/or purpose definition in 1-3 …" at bounding box center [785, 519] width 593 height 20
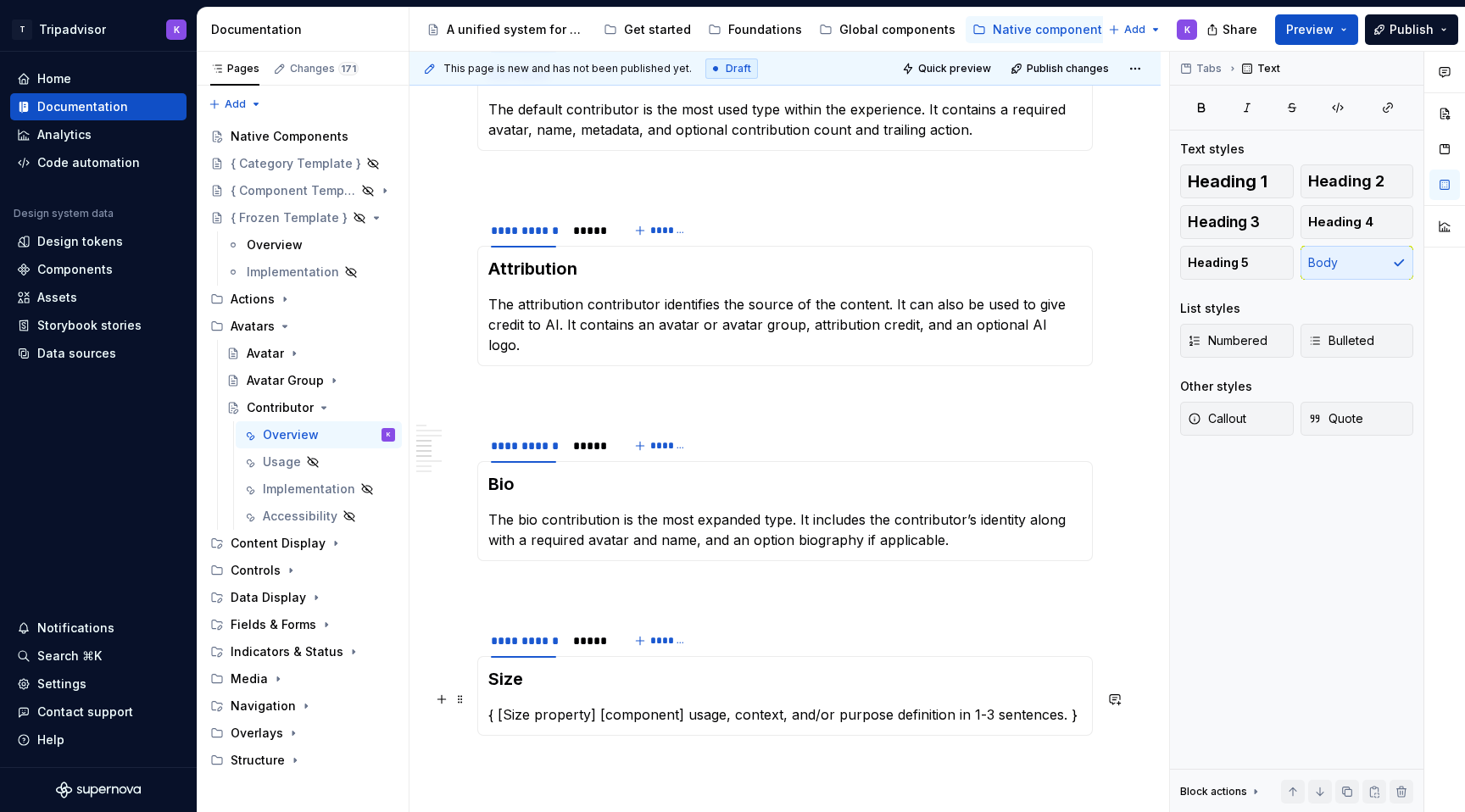
click at [726, 704] on p "{ [Size property] [component] usage, context, and/or purpose definition in 1-3 …" at bounding box center [785, 714] width 593 height 20
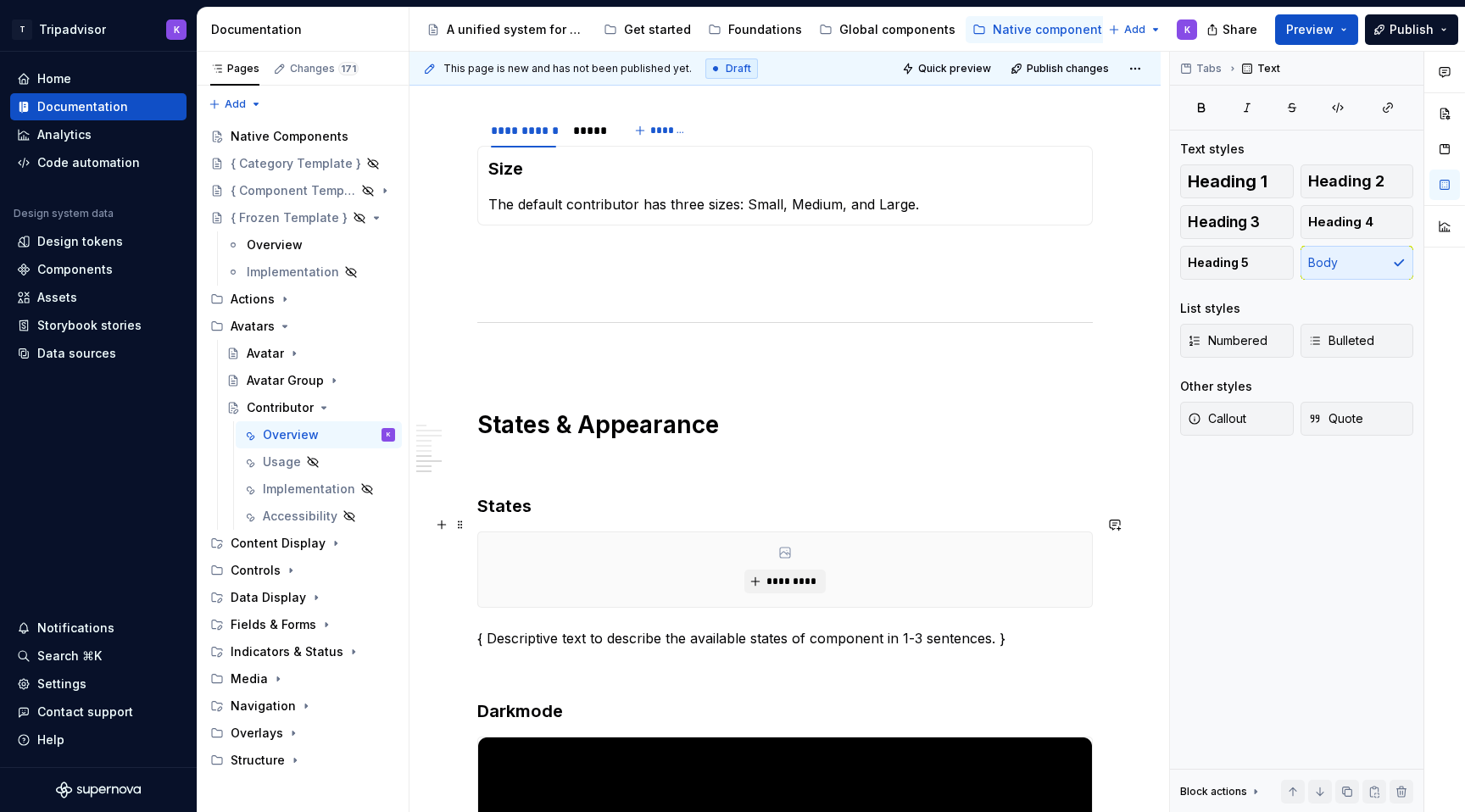
scroll to position [2461, 0]
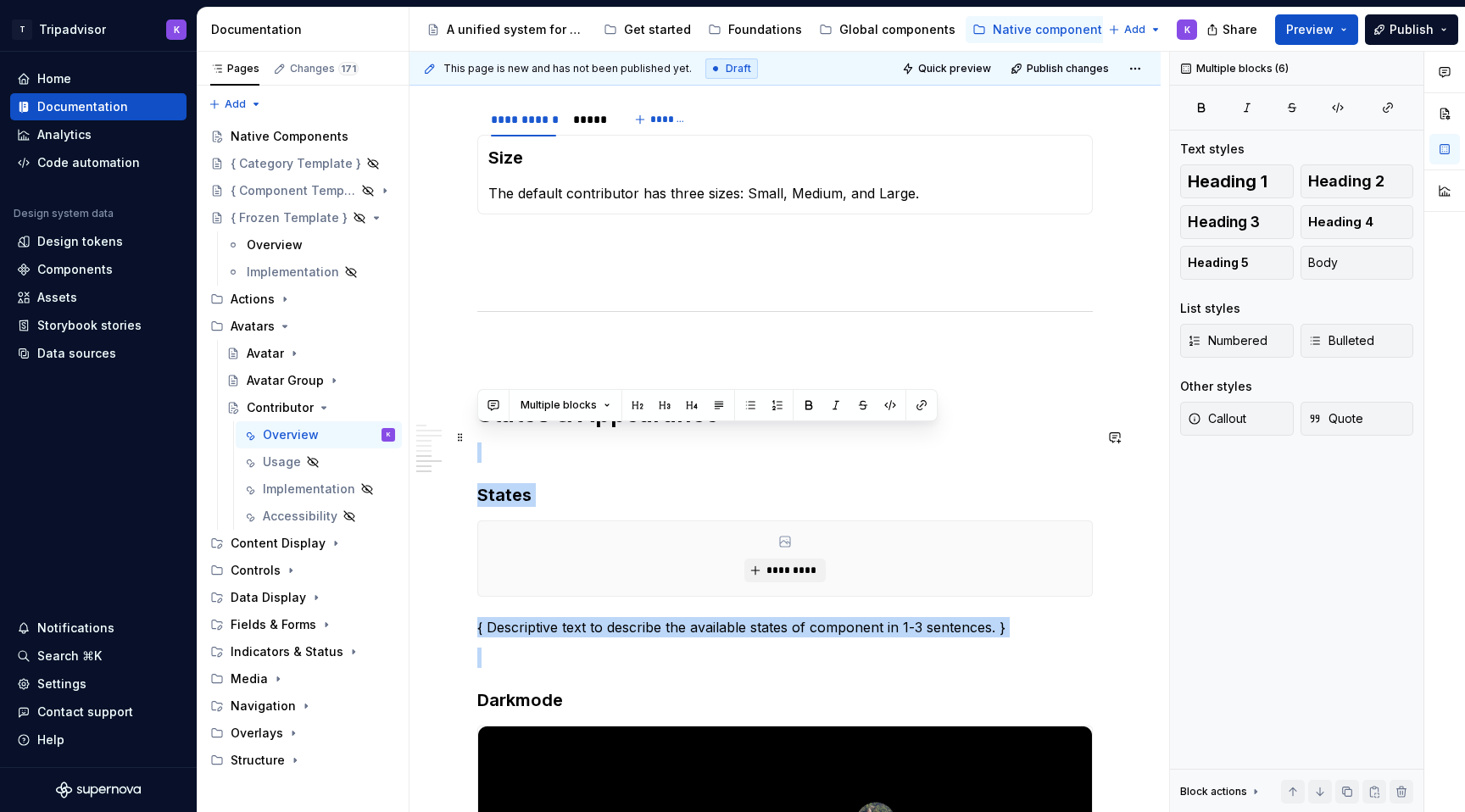
drag, startPoint x: 501, startPoint y: 663, endPoint x: 475, endPoint y: 444, distance: 220.5
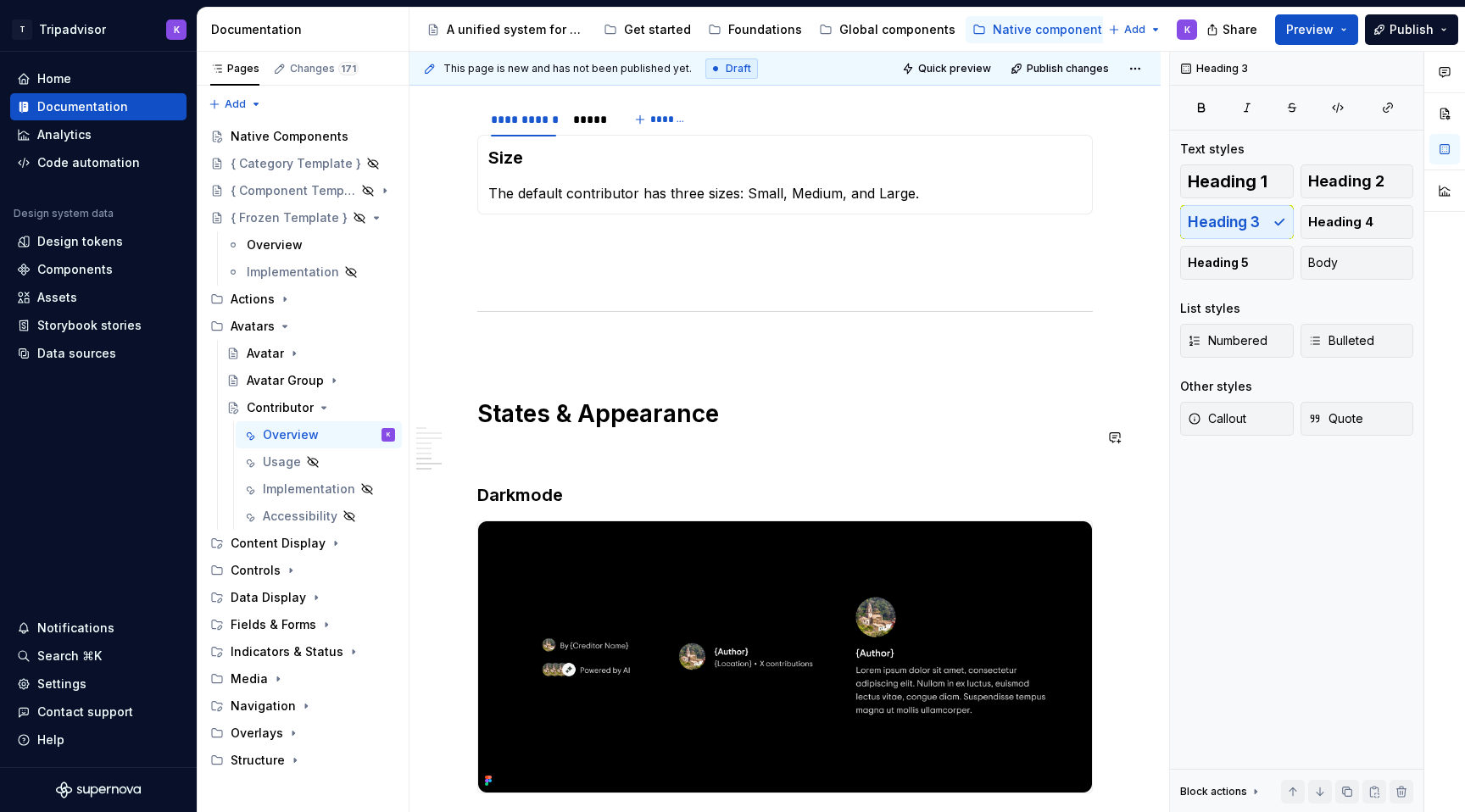
click at [517, 443] on p at bounding box center [785, 453] width 615 height 20
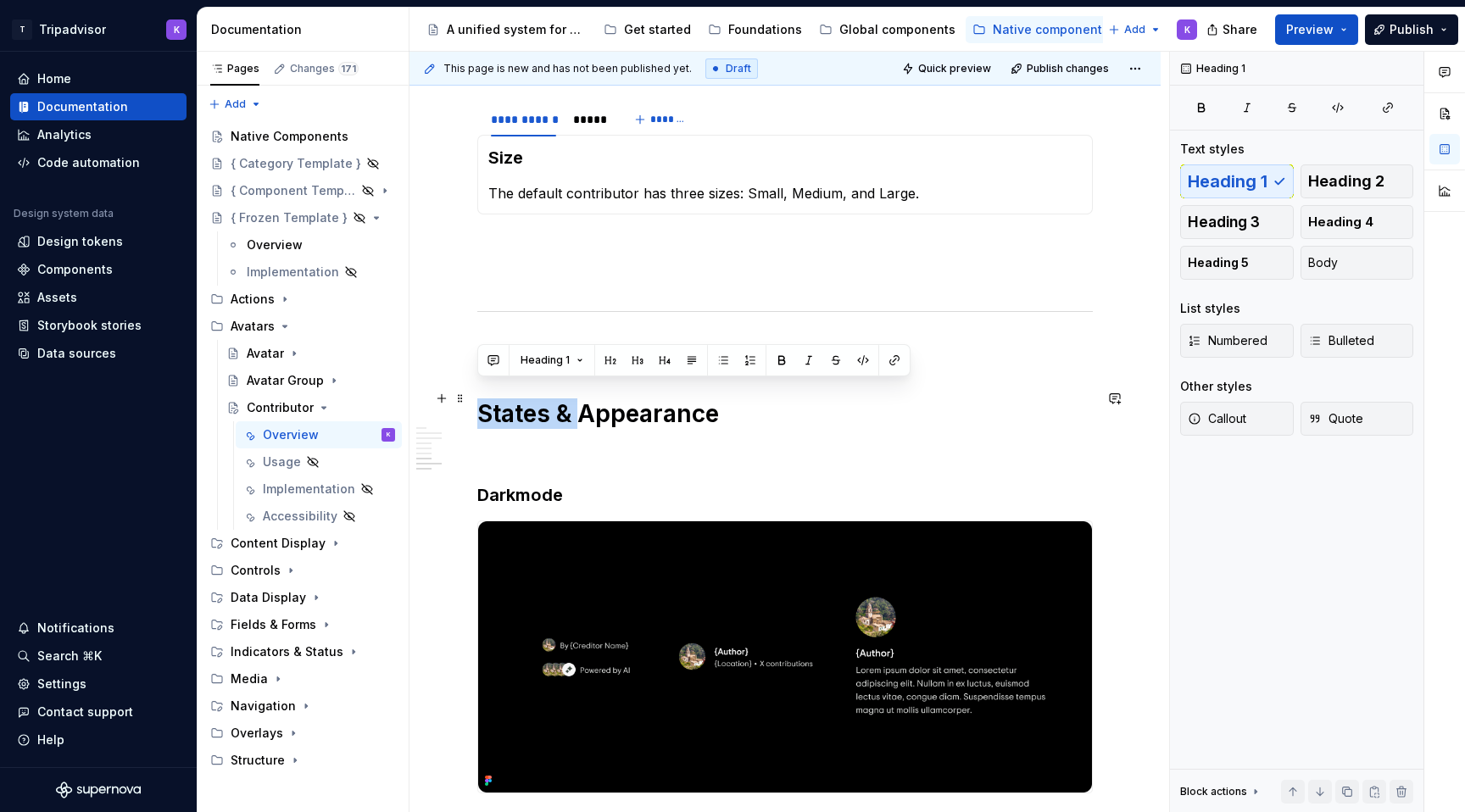
drag, startPoint x: 580, startPoint y: 390, endPoint x: 474, endPoint y: 389, distance: 106.0
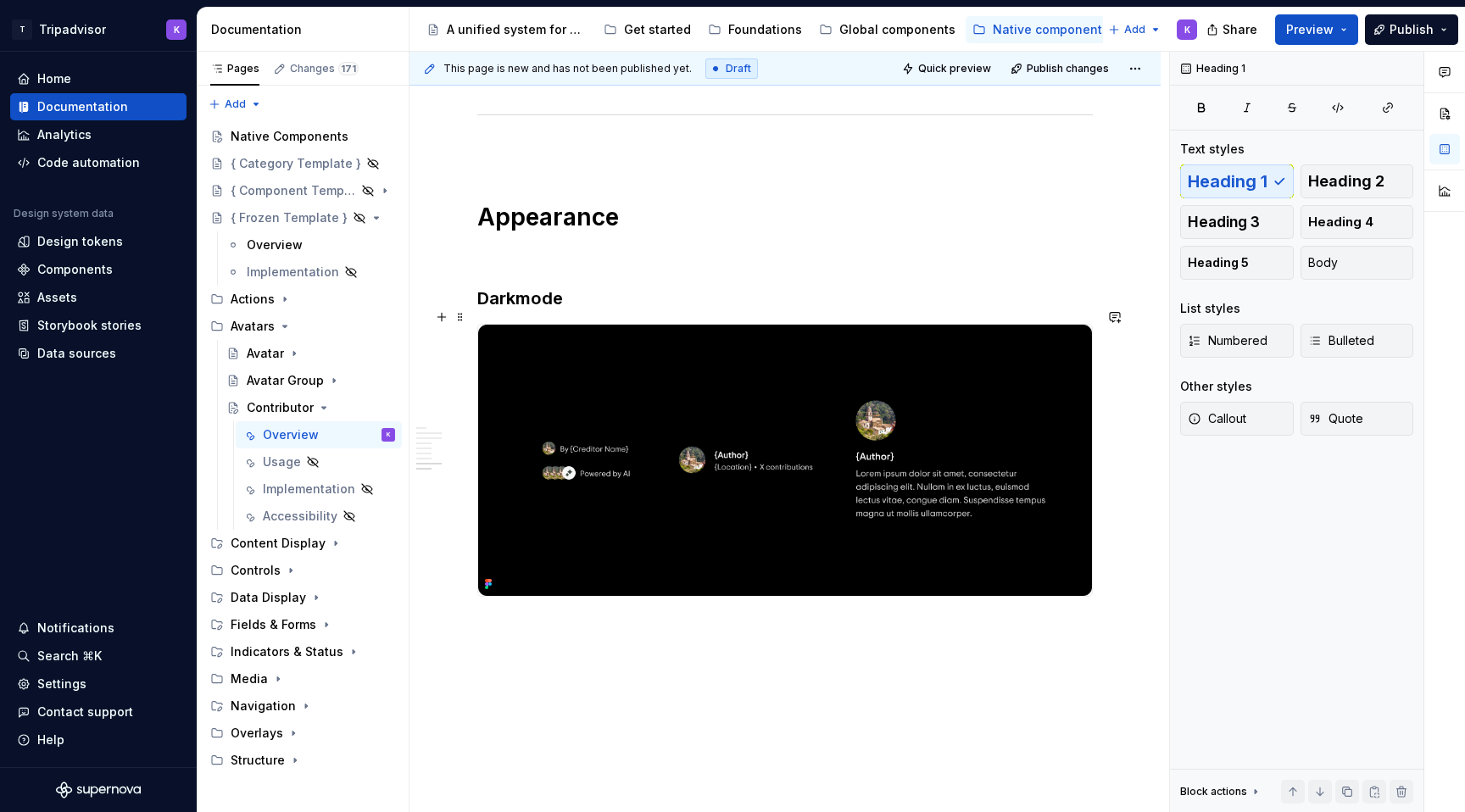
scroll to position [2659, 0]
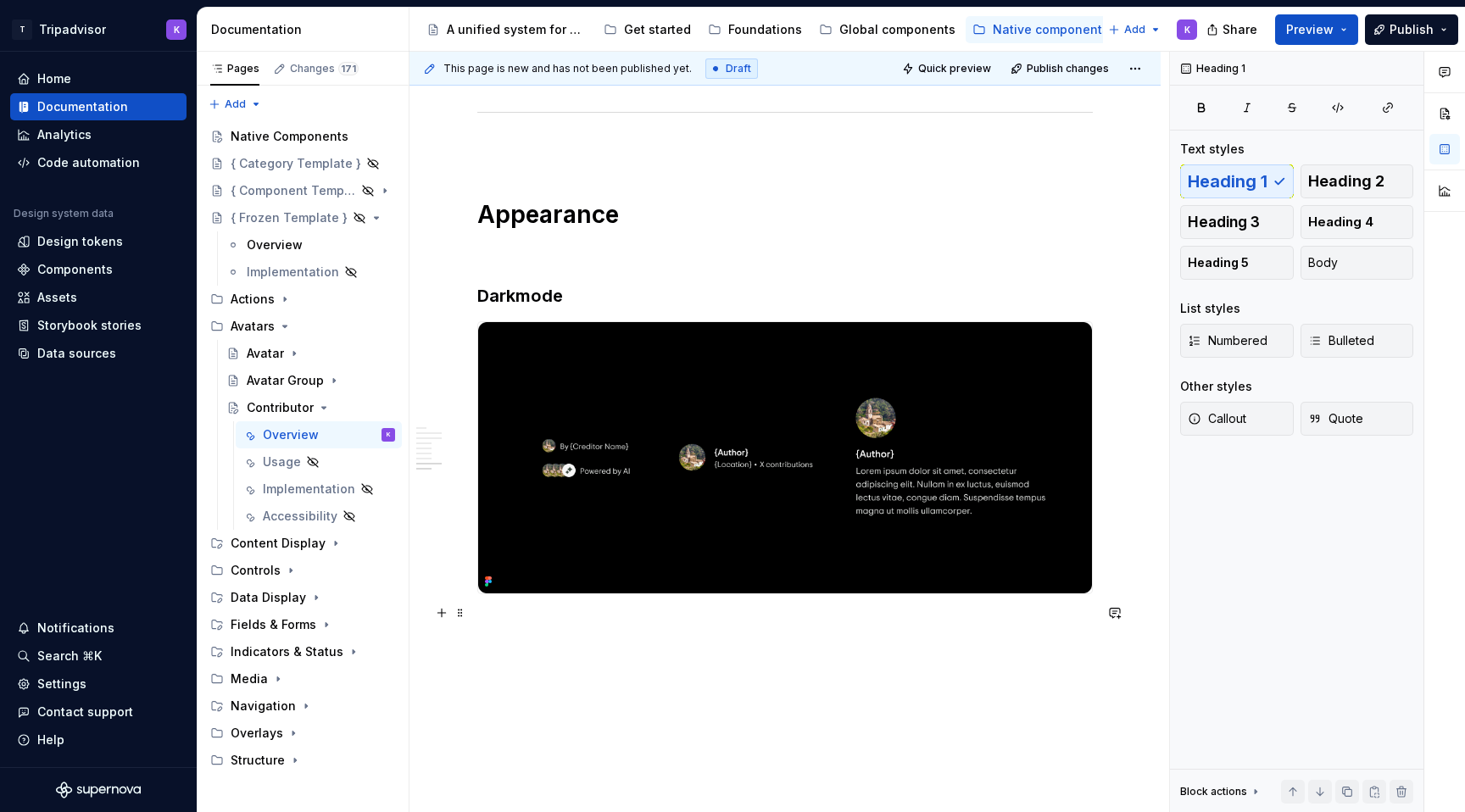
click at [522, 614] on p at bounding box center [785, 624] width 615 height 20
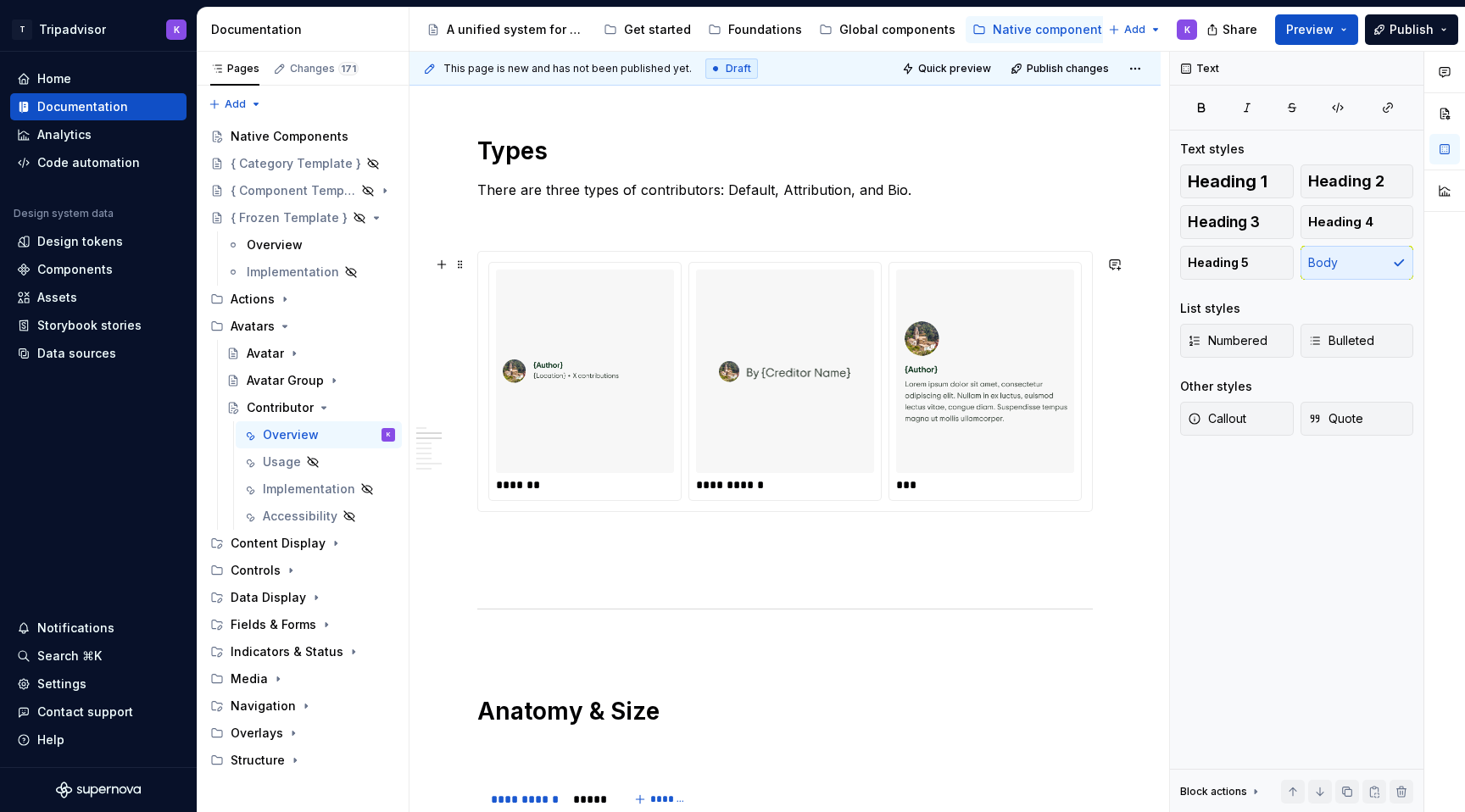
scroll to position [1175, 0]
click at [570, 571] on p at bounding box center [785, 573] width 615 height 20
click at [580, 553] on p at bounding box center [785, 543] width 615 height 20
click at [590, 582] on p at bounding box center [785, 573] width 615 height 20
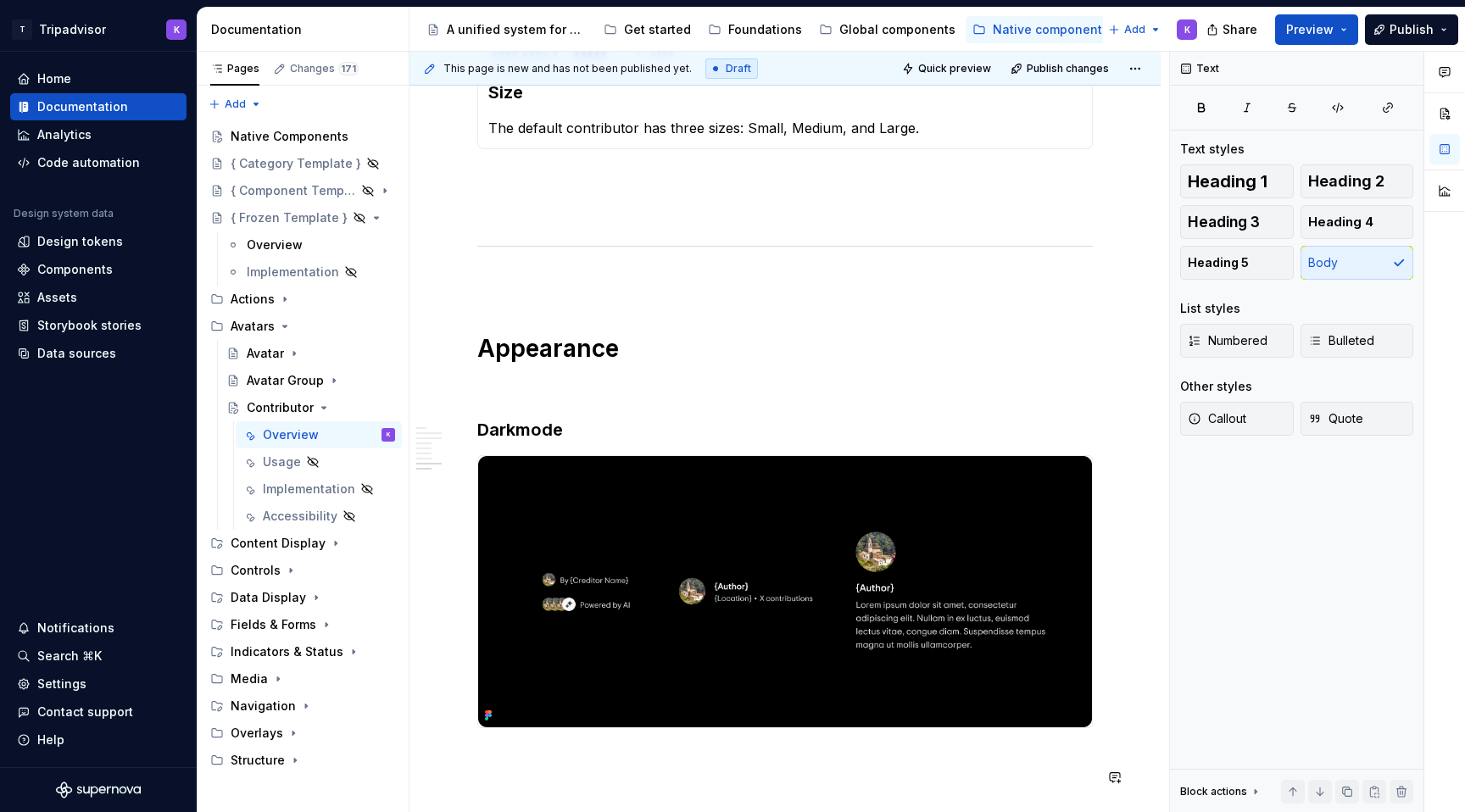
scroll to position [2764, 0]
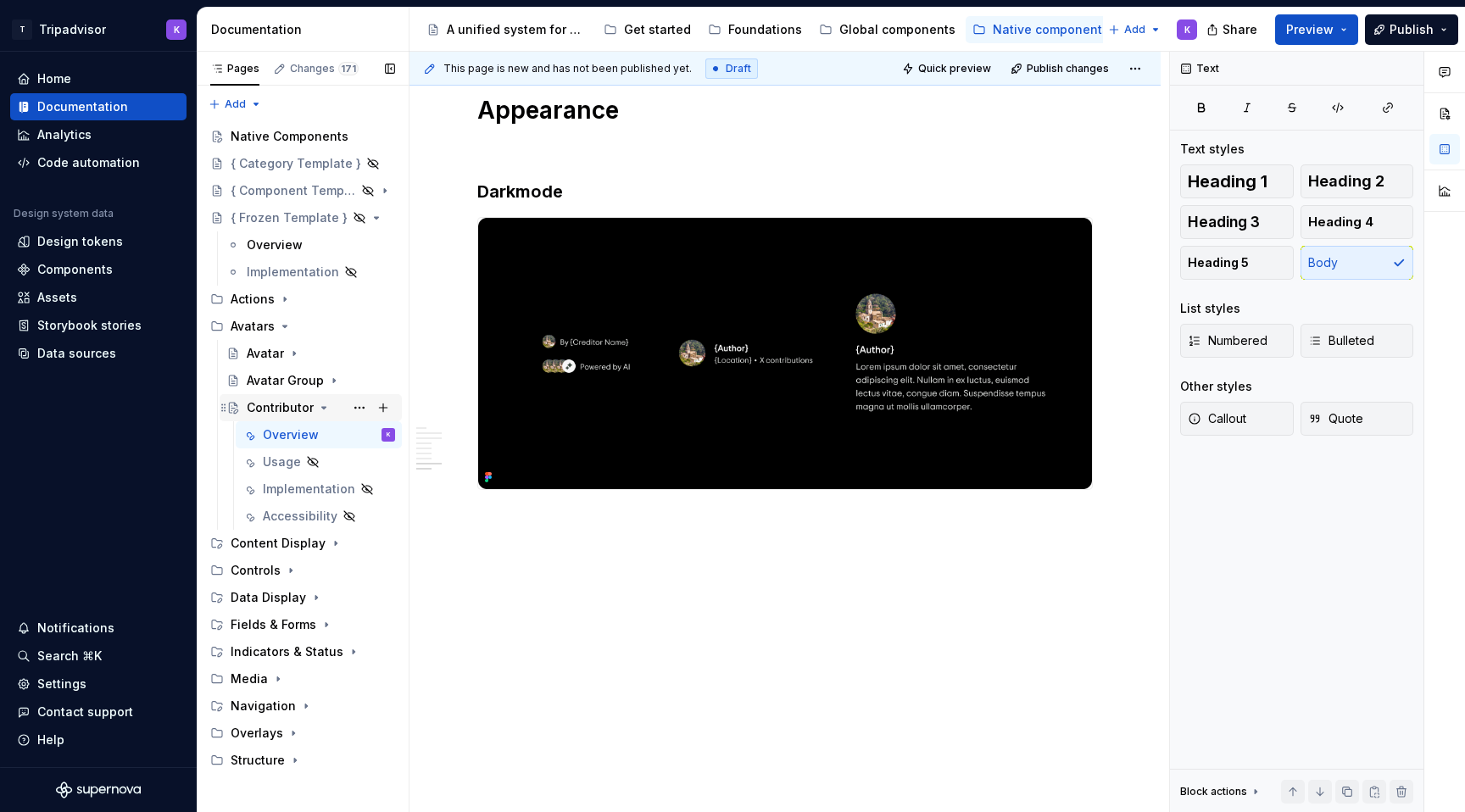
click at [318, 401] on icon "Page tree" at bounding box center [324, 408] width 14 height 14
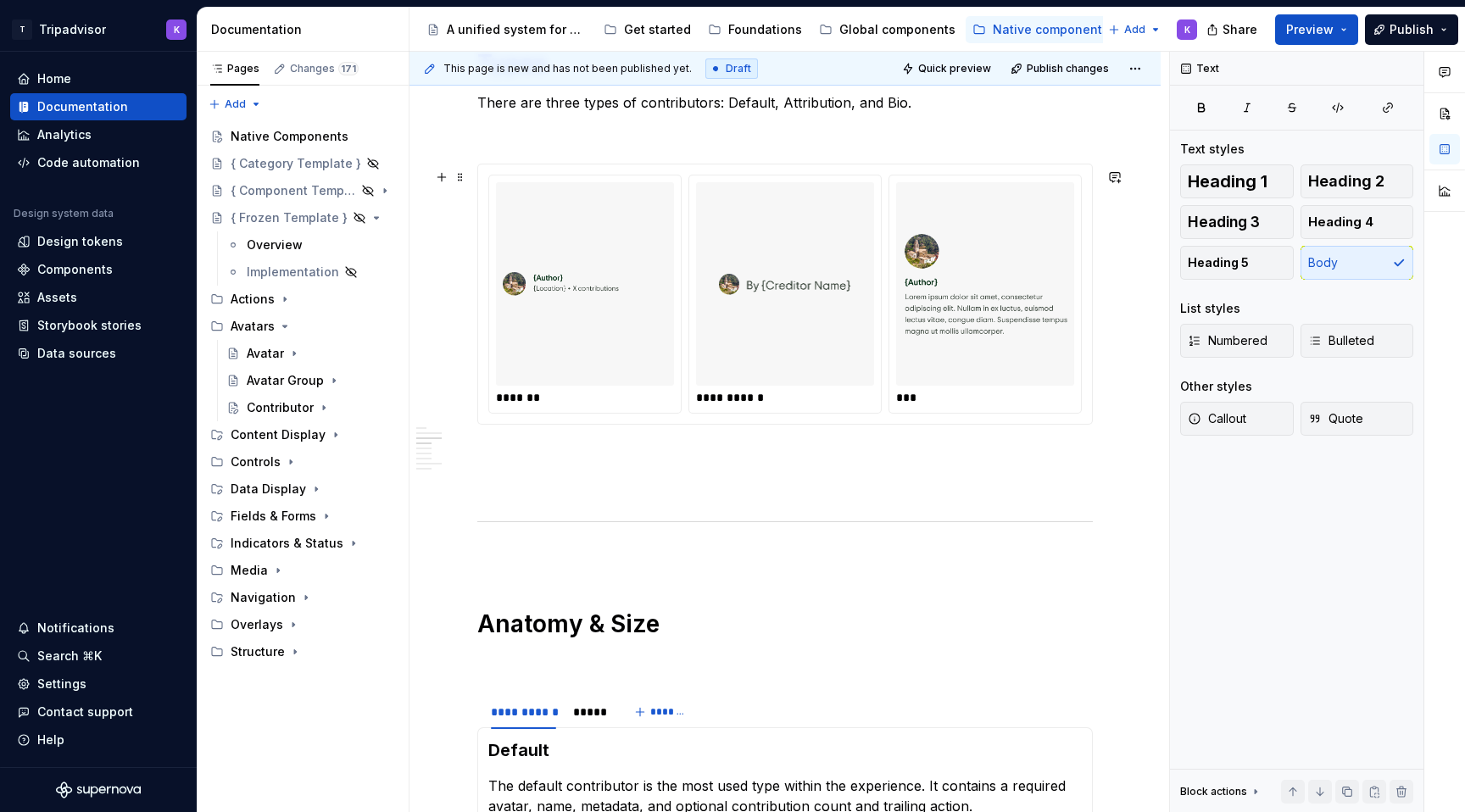
scroll to position [806, 0]
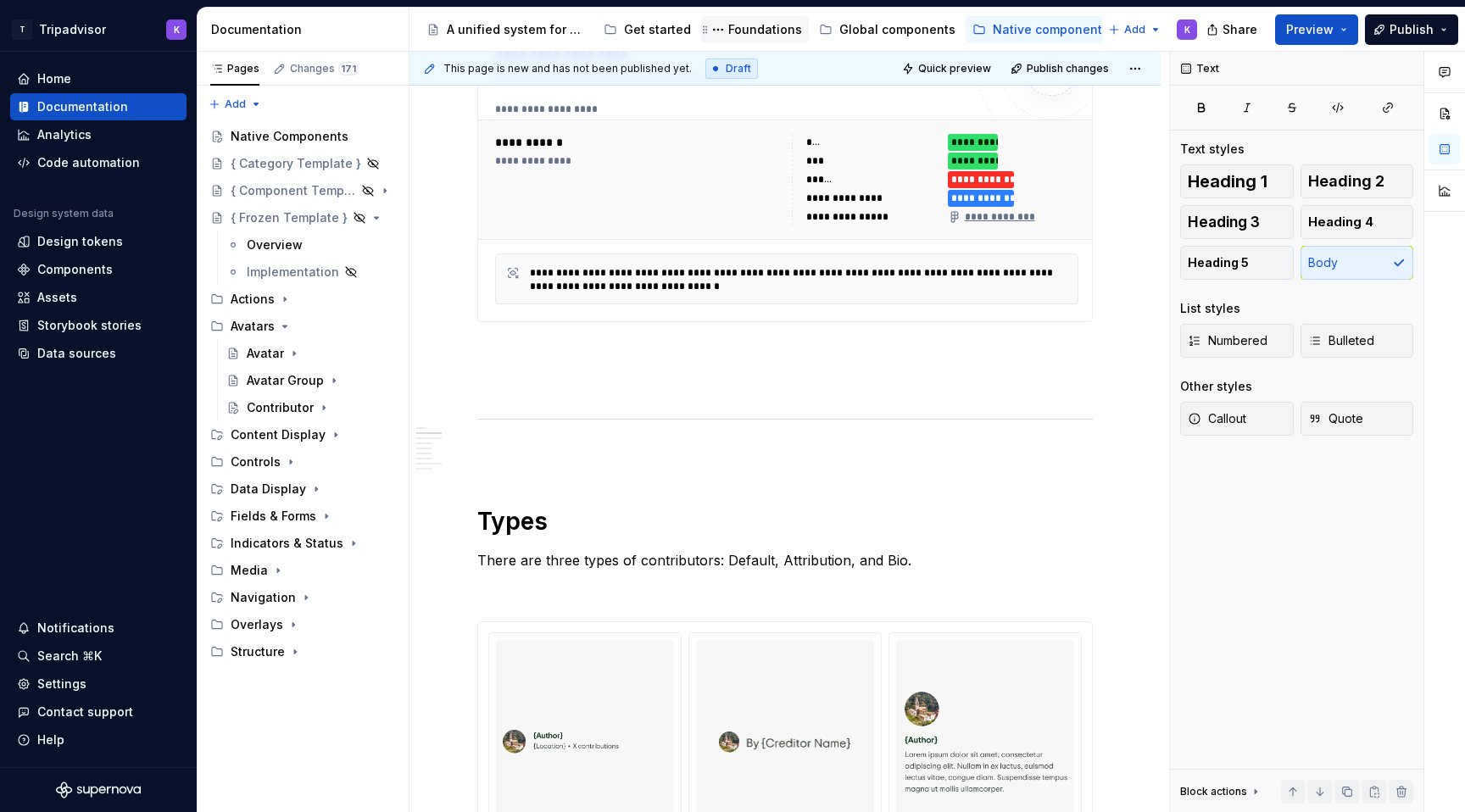
click at [742, 31] on div "Foundations" at bounding box center [765, 30] width 74 height 17
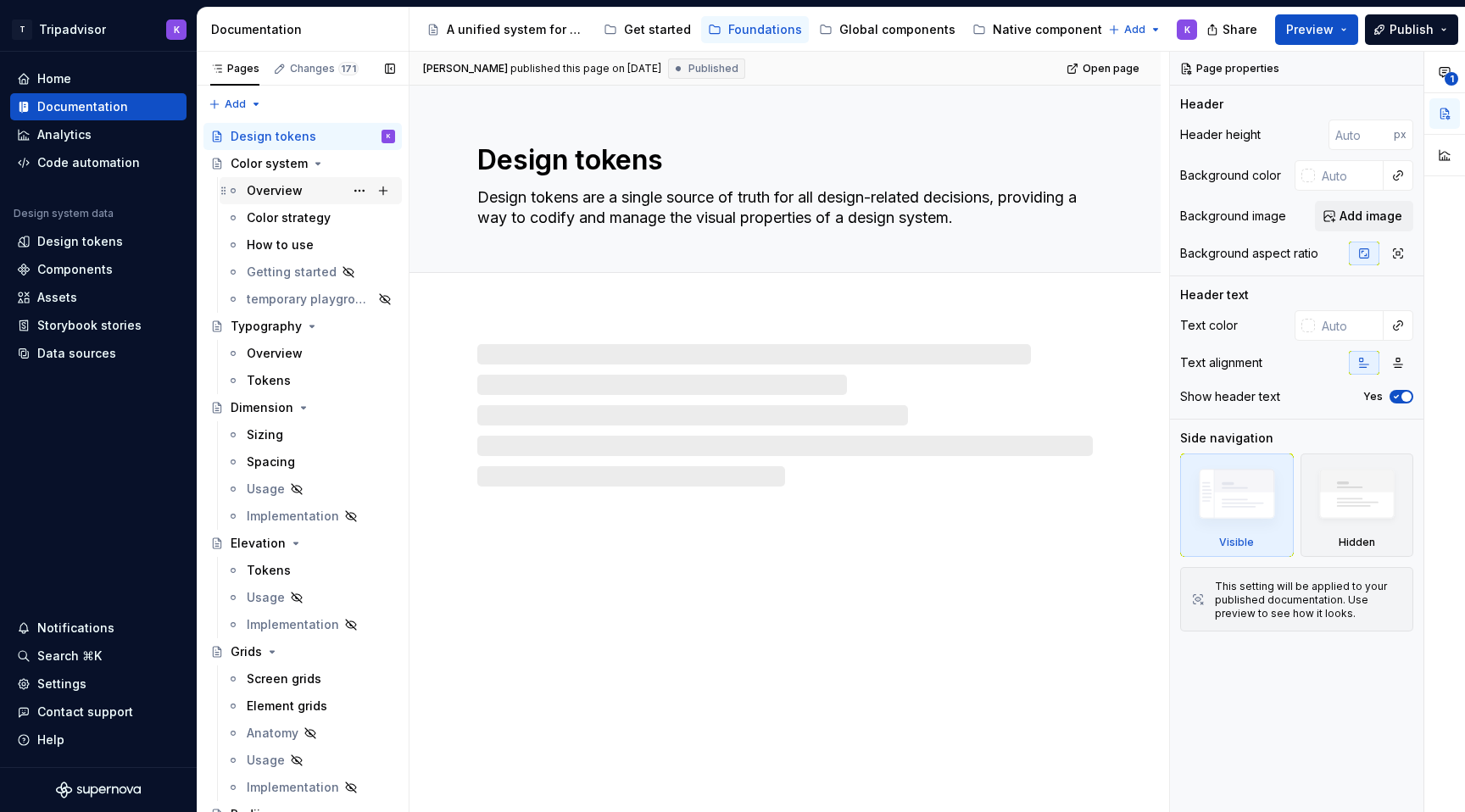
click at [271, 192] on div "Overview" at bounding box center [274, 190] width 56 height 17
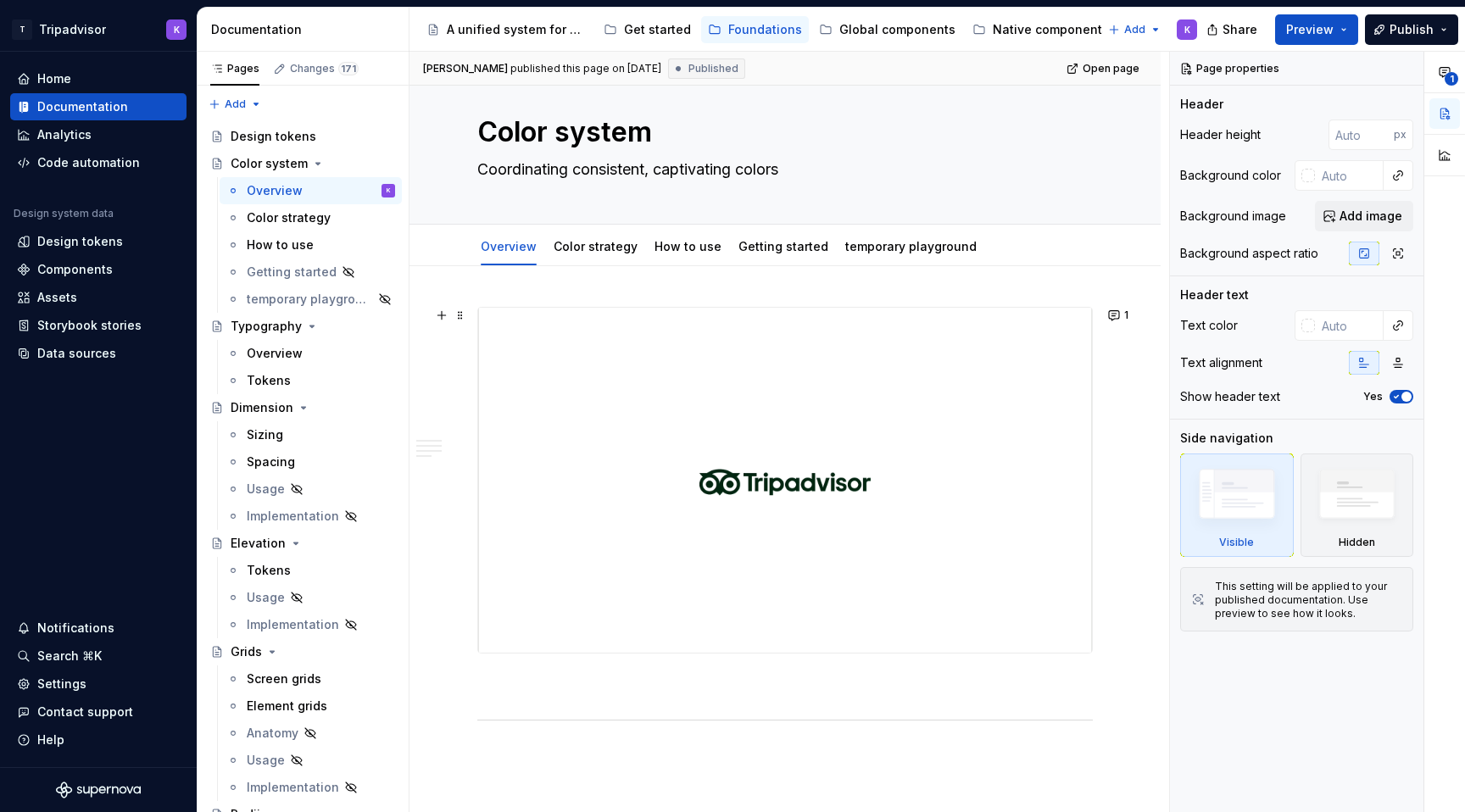
scroll to position [29, 0]
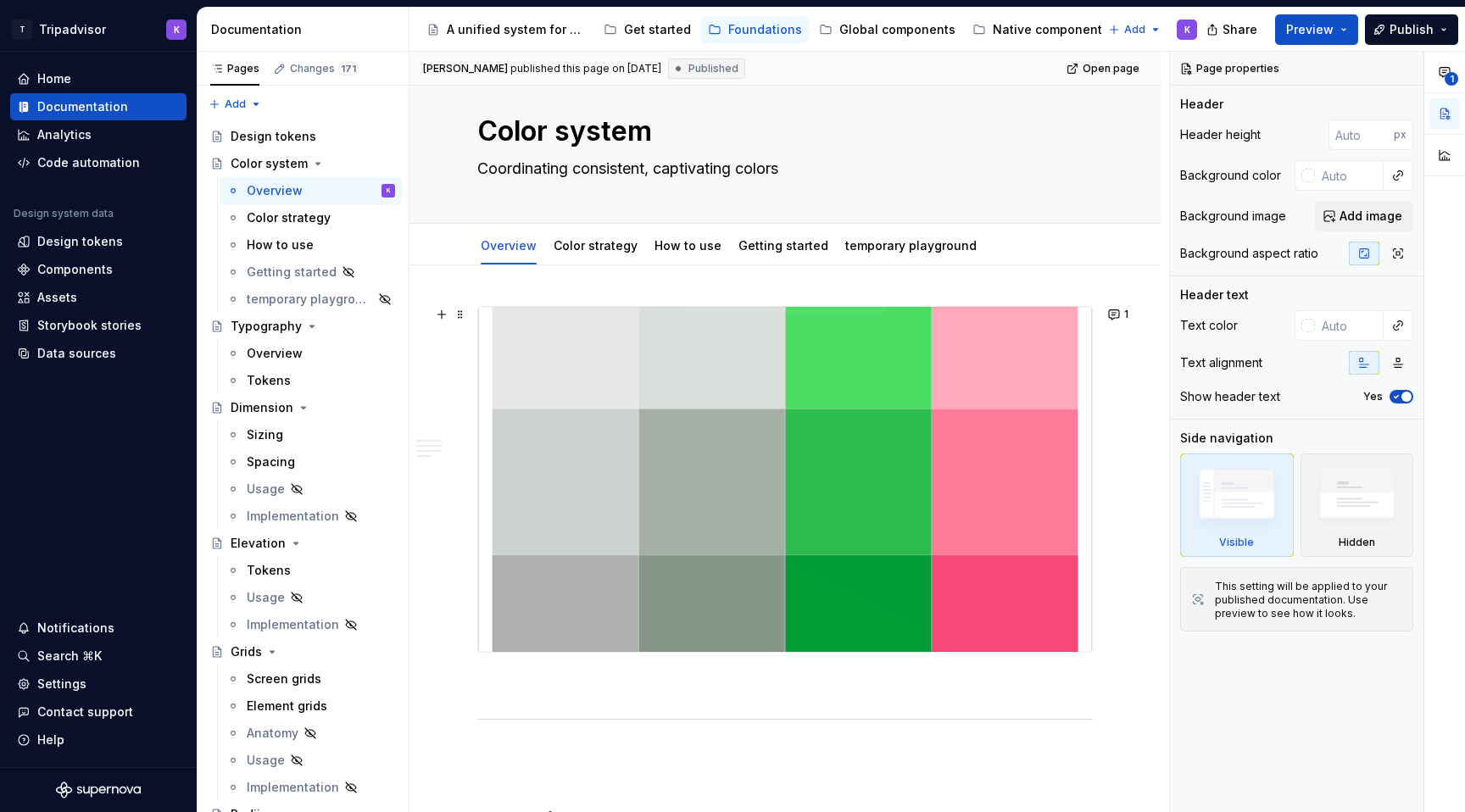
click at [648, 459] on img at bounding box center [785, 479] width 614 height 345
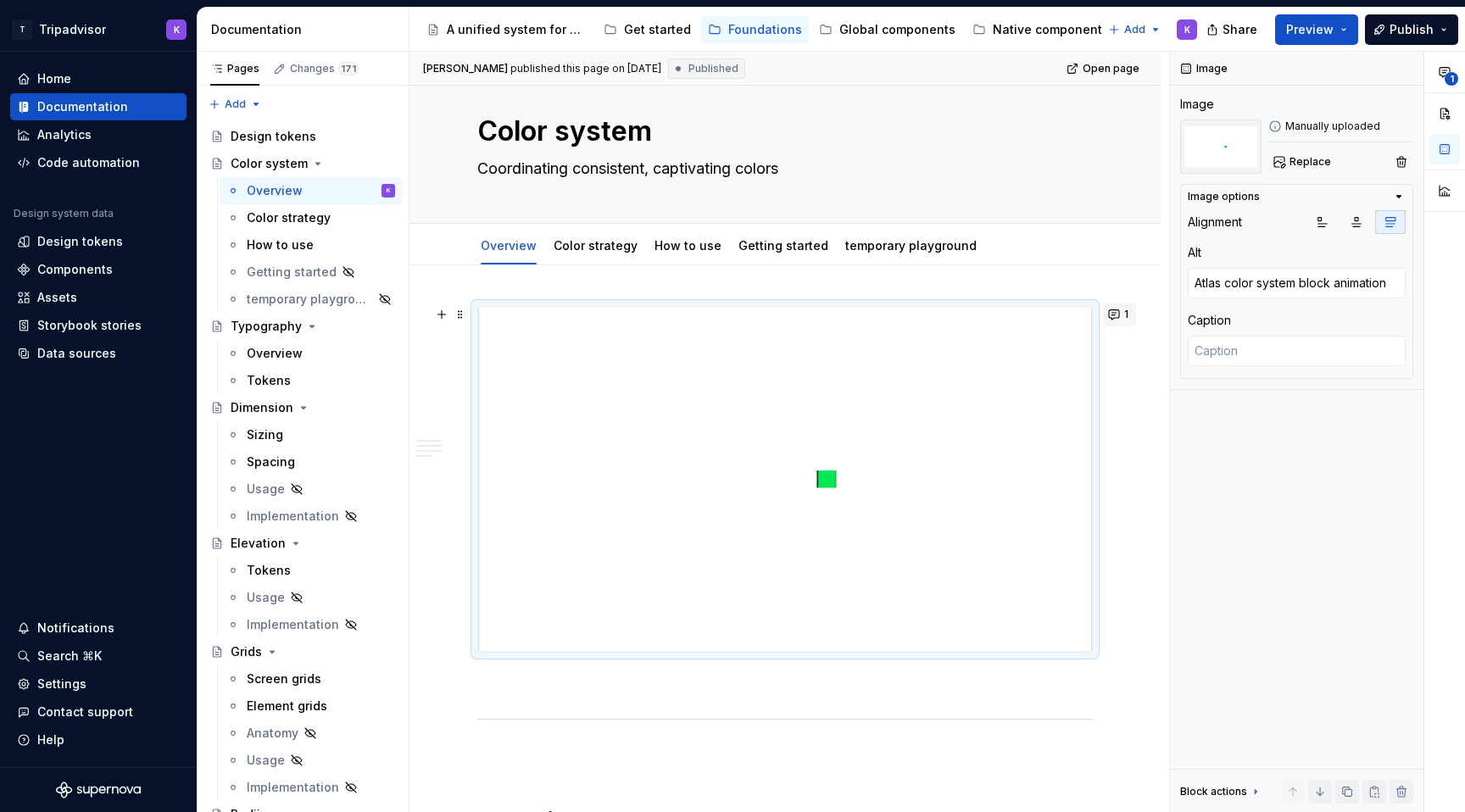
click at [1123, 312] on button "1" at bounding box center [1119, 314] width 33 height 24
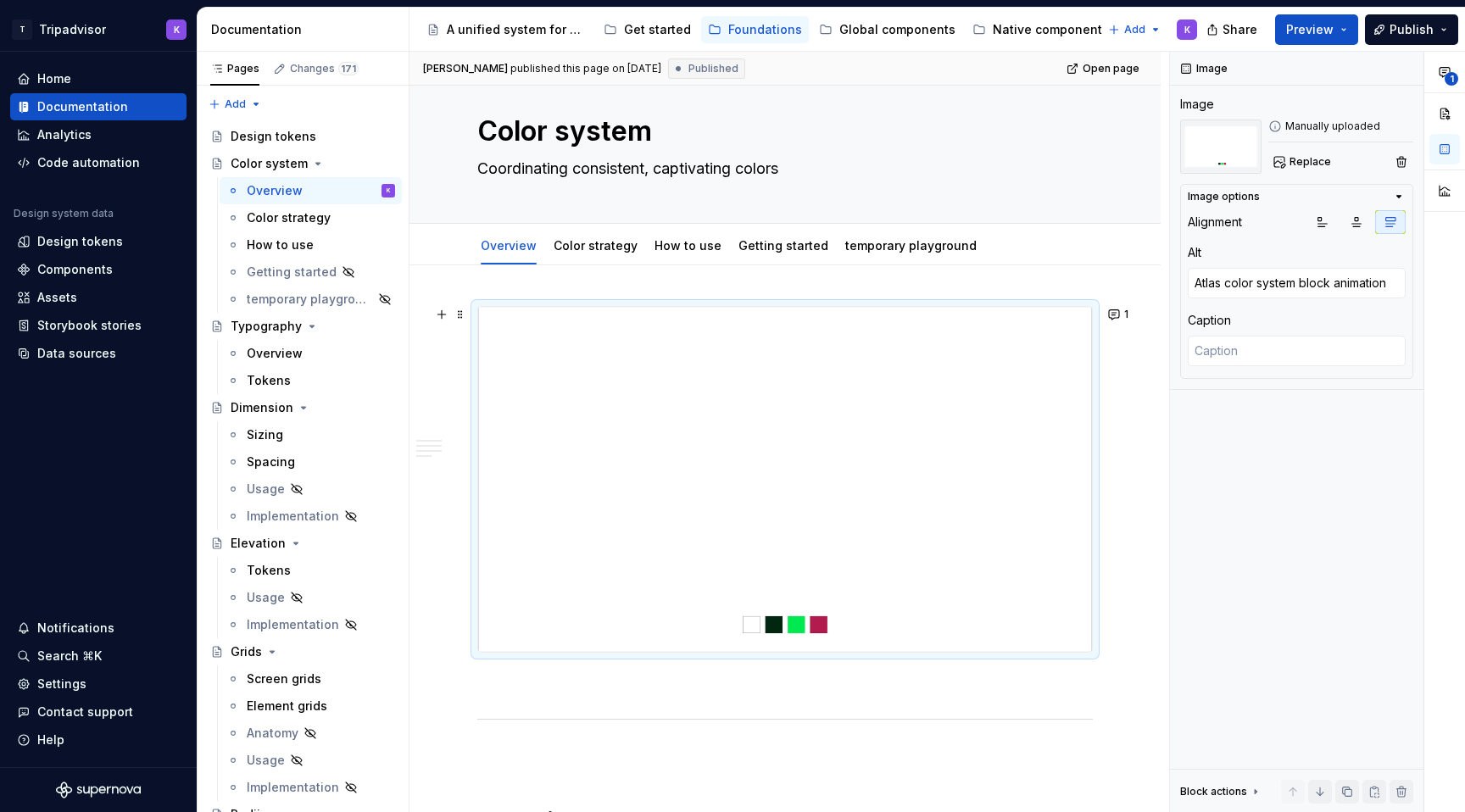
click at [962, 496] on img at bounding box center [785, 479] width 614 height 345
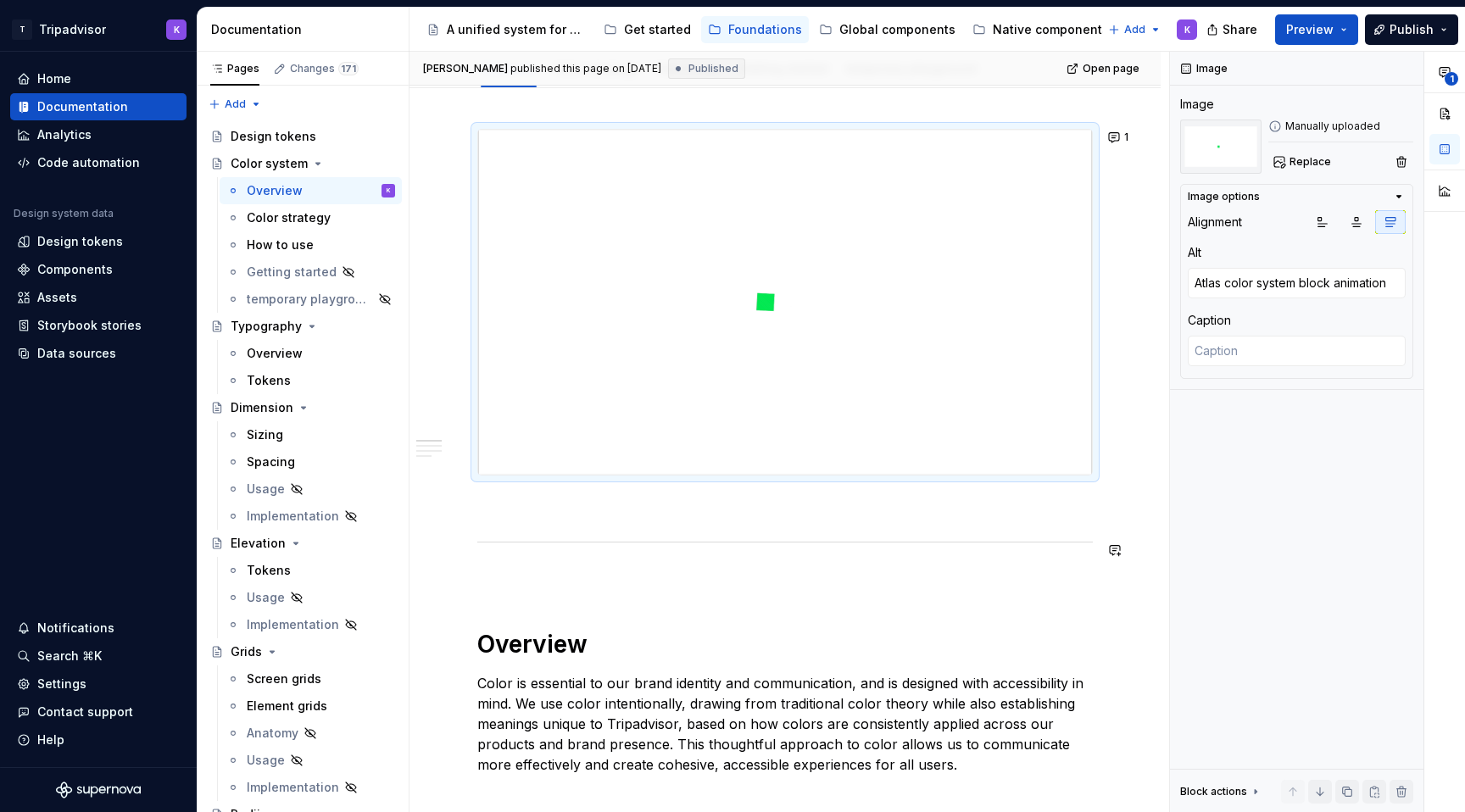
scroll to position [156, 0]
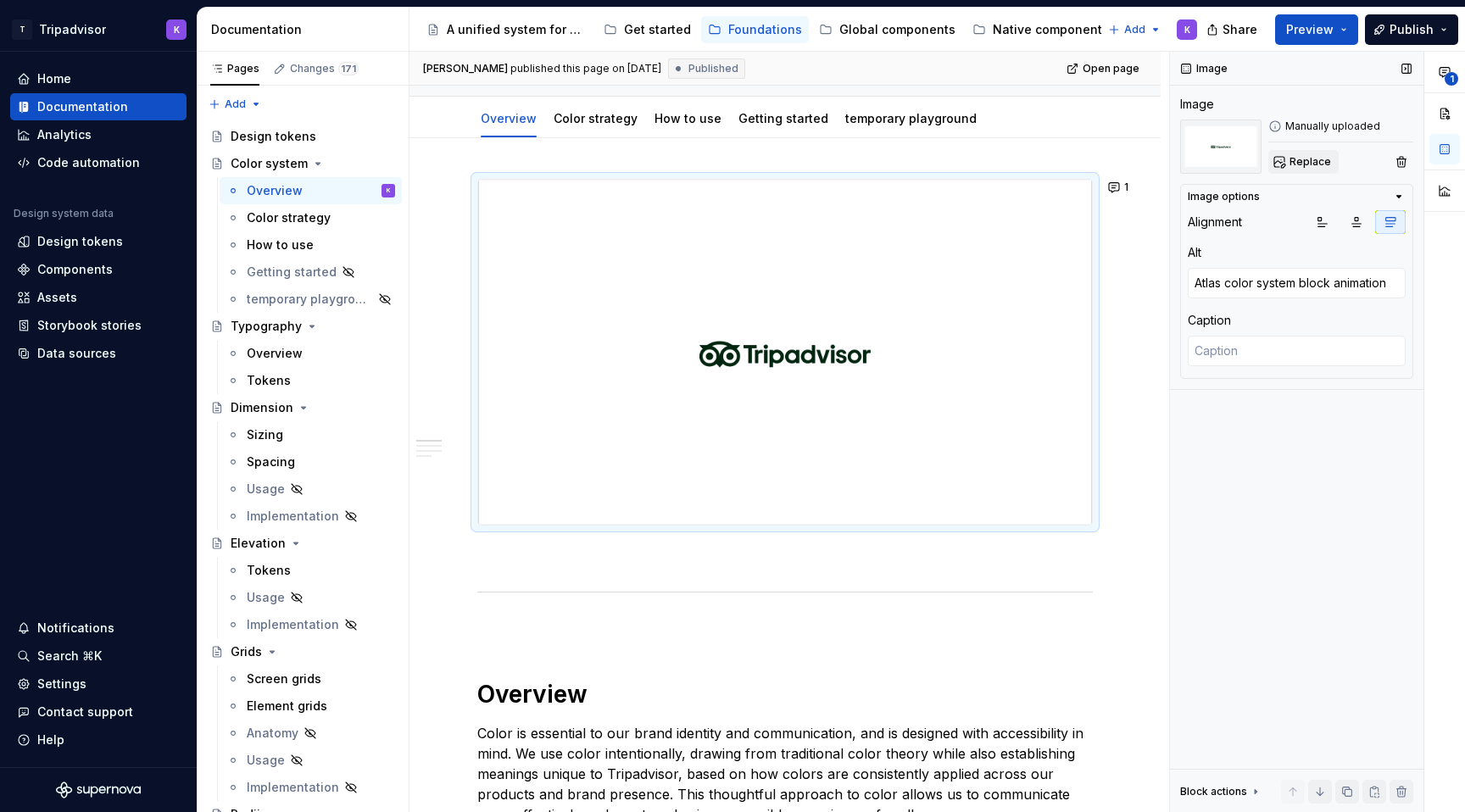
click at [1294, 166] on span "Replace" at bounding box center [1309, 162] width 42 height 14
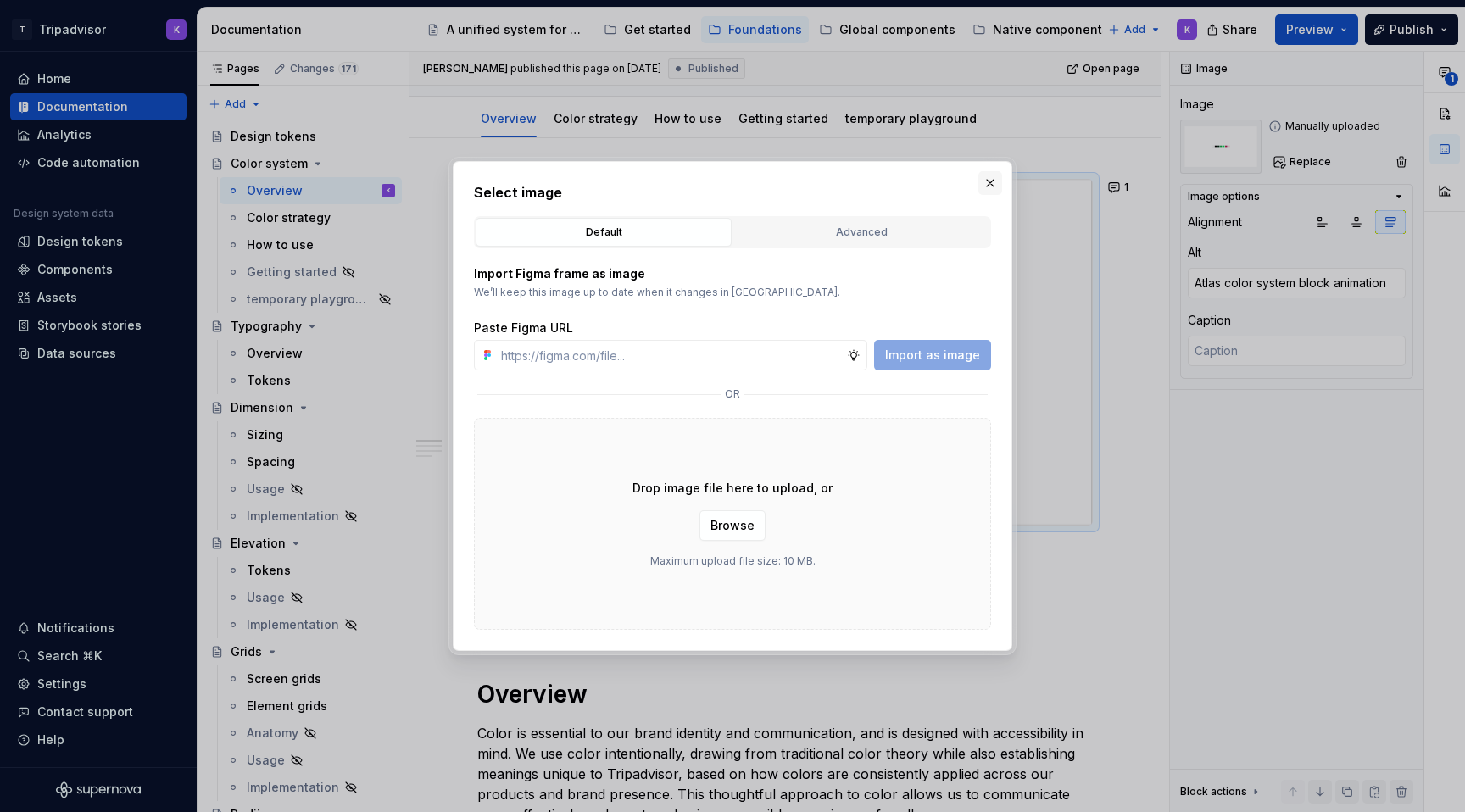
click at [992, 182] on button "button" at bounding box center [990, 183] width 24 height 24
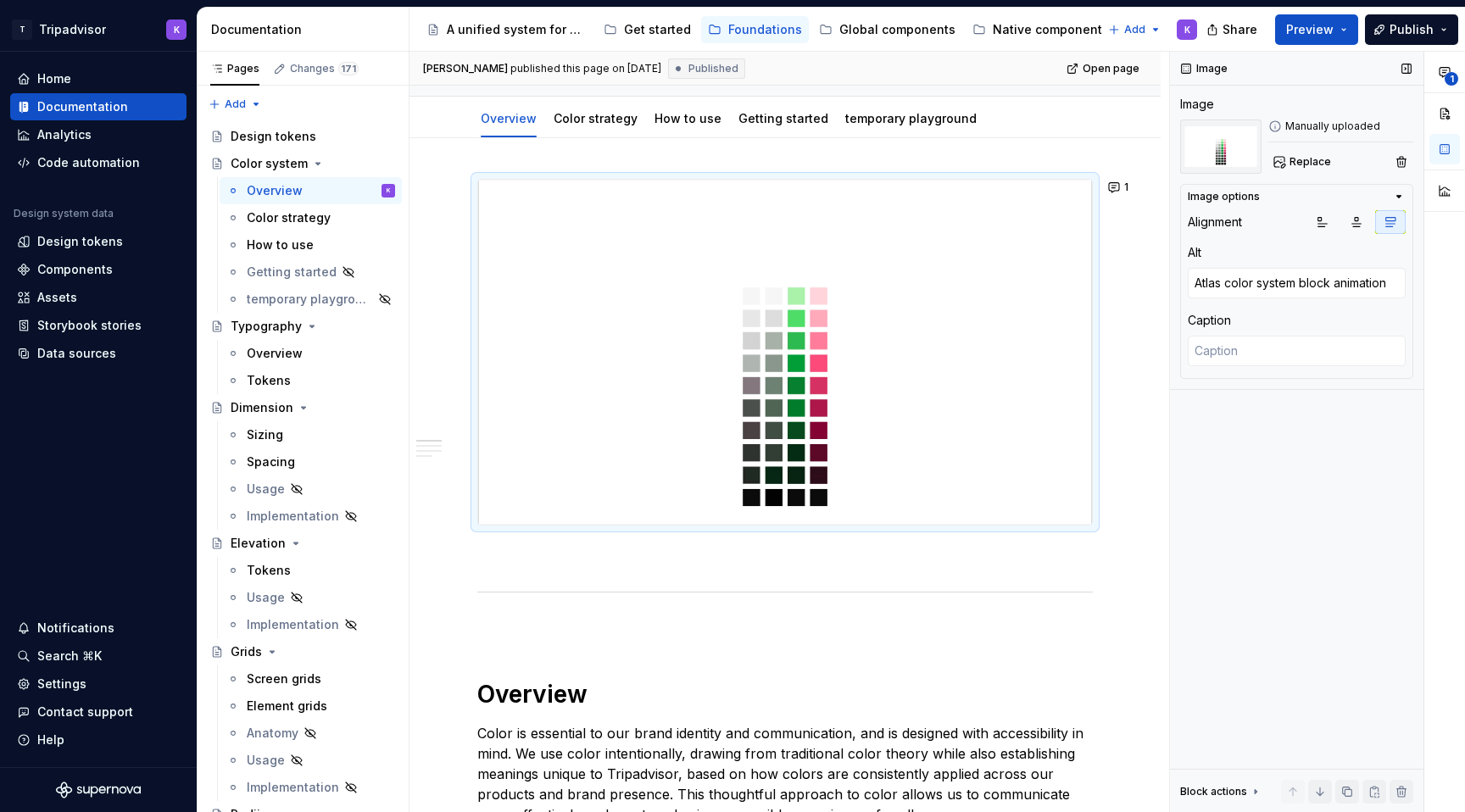
click at [1278, 124] on icon at bounding box center [1275, 127] width 14 height 14
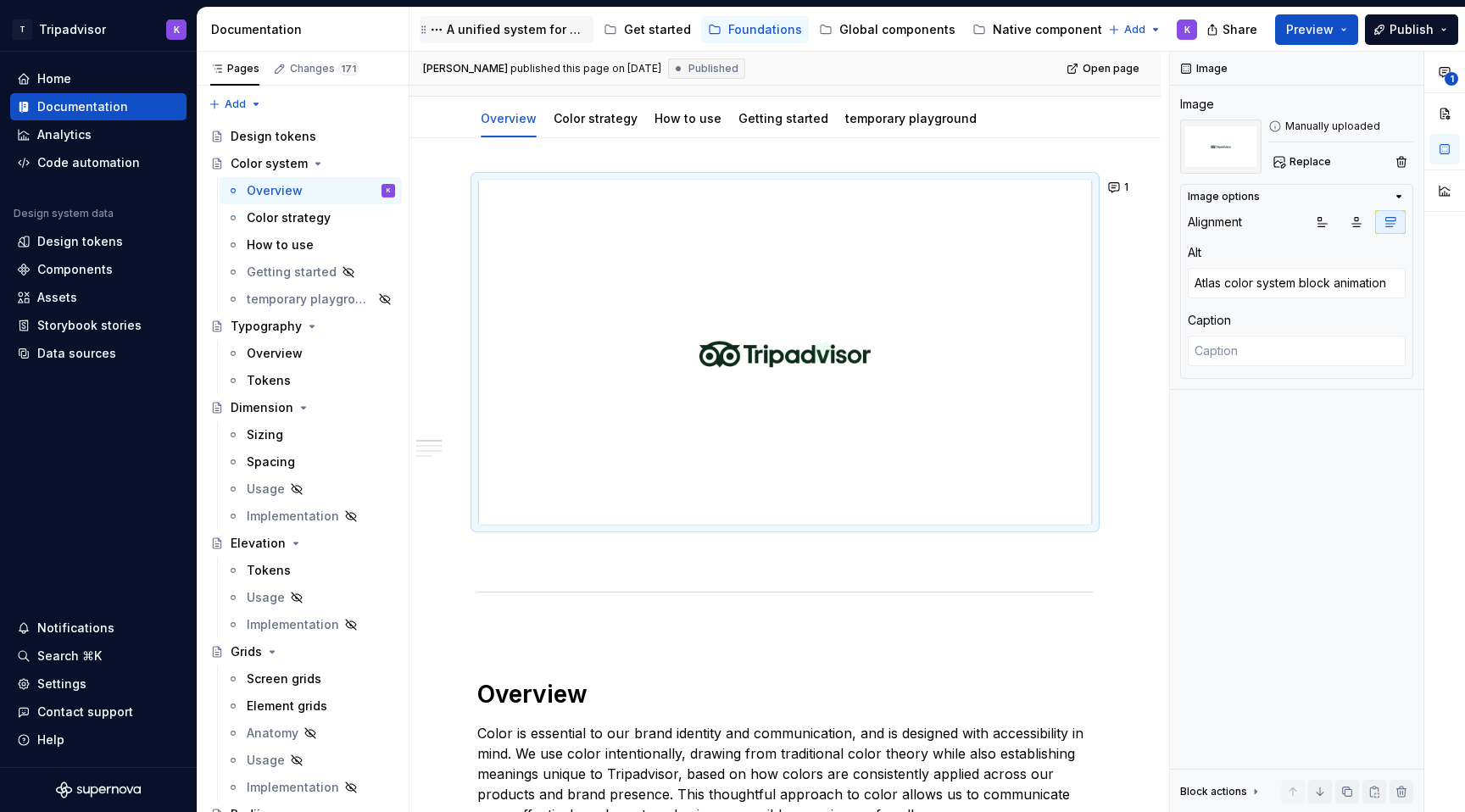
click at [488, 21] on div "A unified system for every journey." at bounding box center [517, 30] width 140 height 17
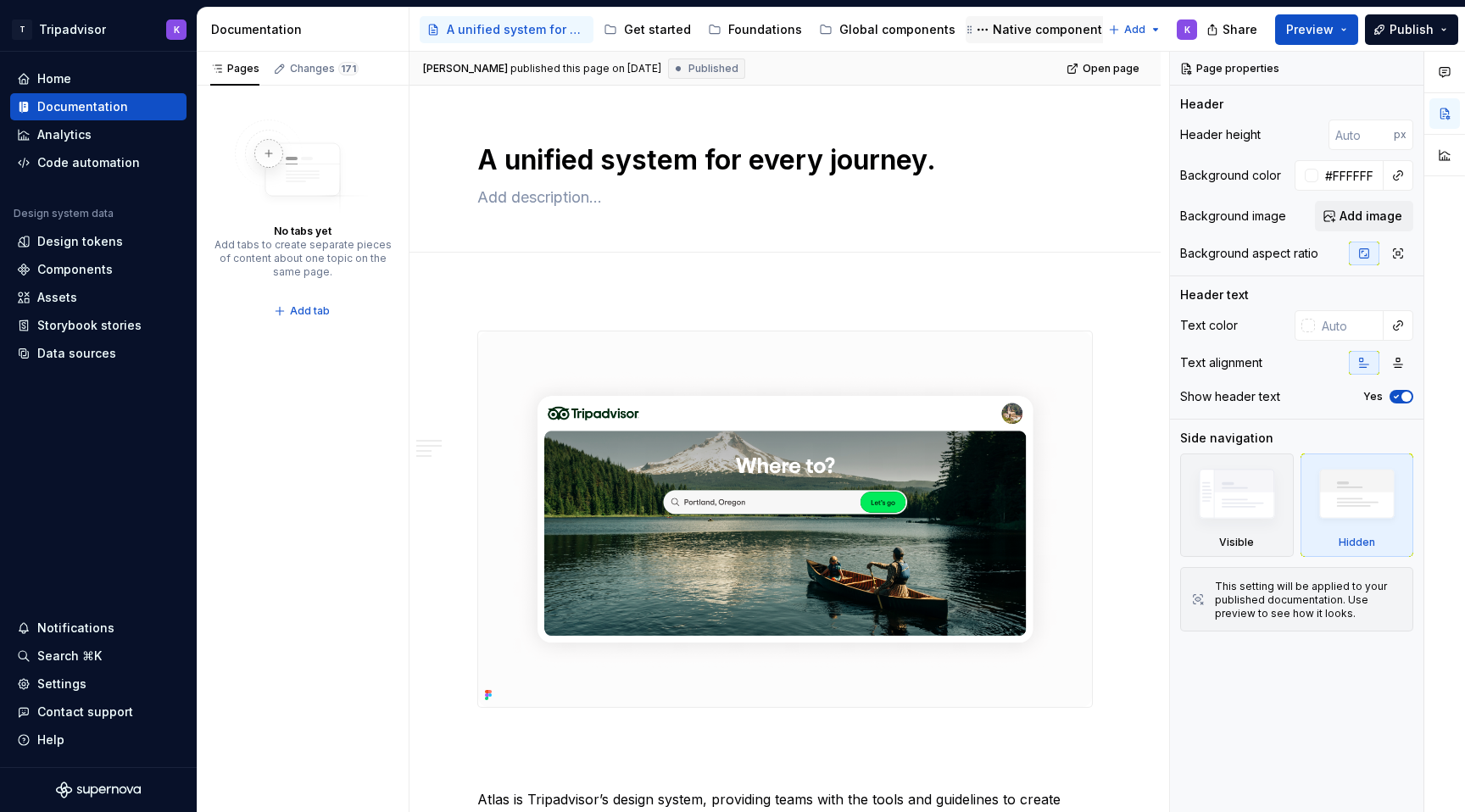
click at [1015, 38] on div "Native components" at bounding box center [1040, 30] width 137 height 20
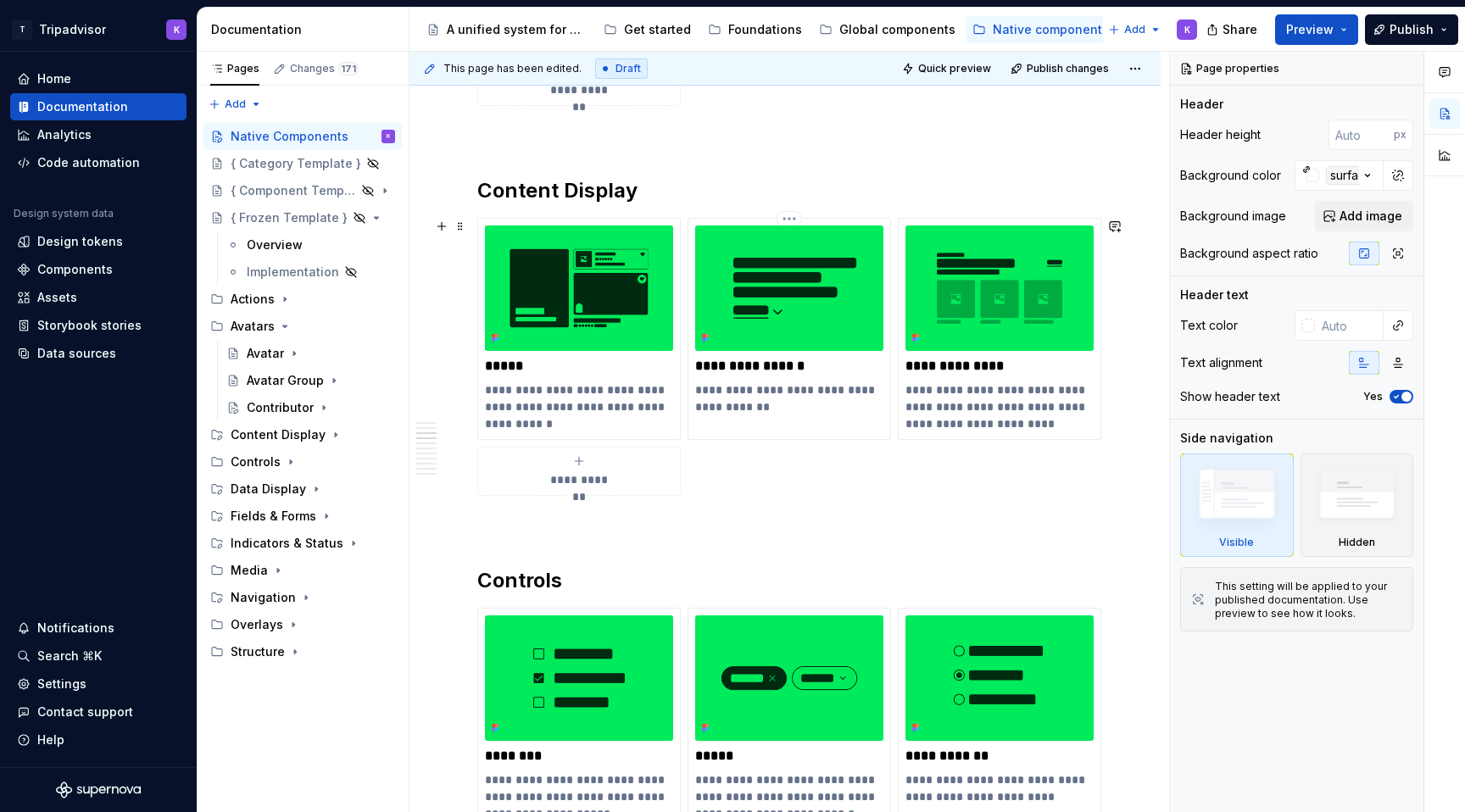
scroll to position [1130, 0]
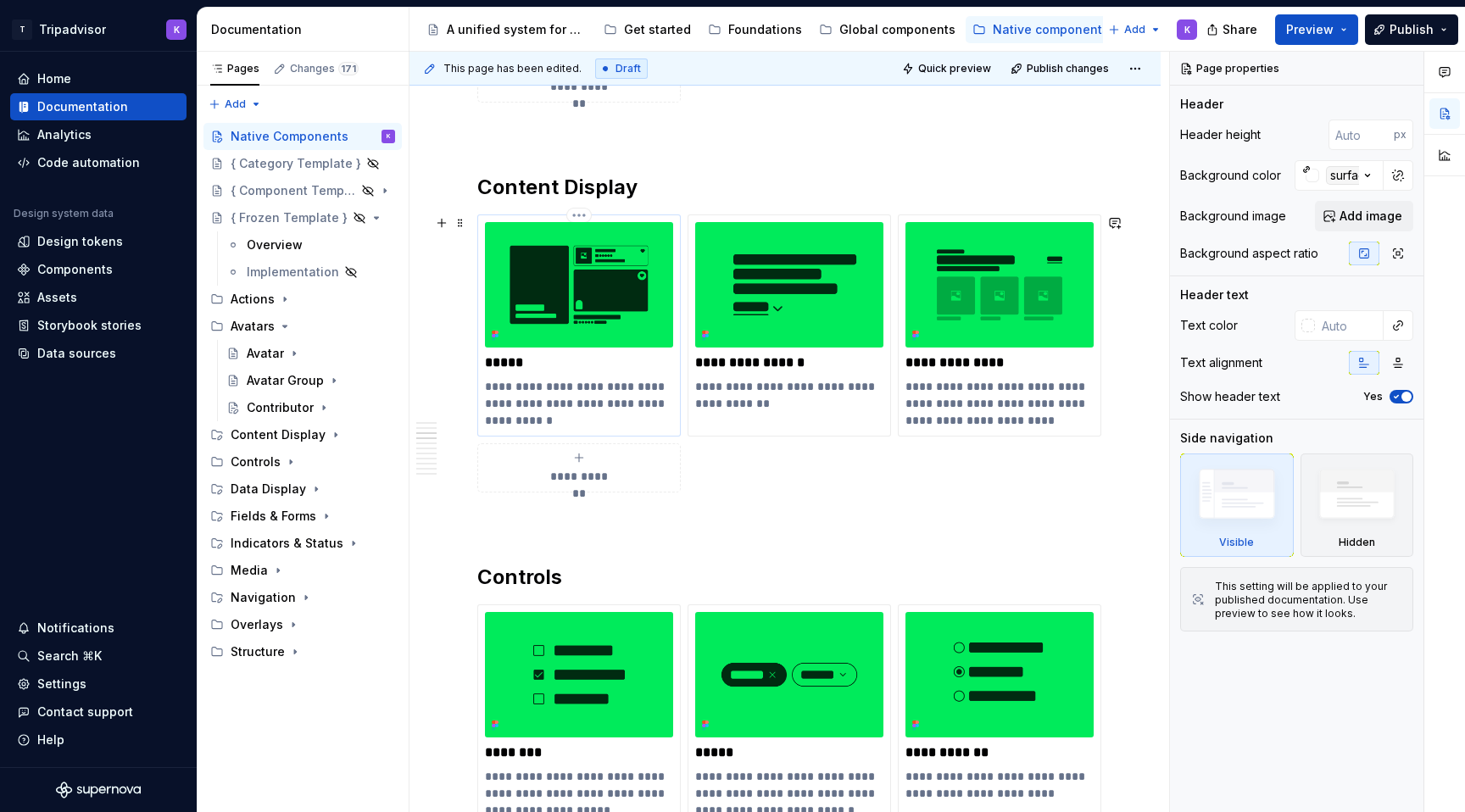
click at [599, 309] on img at bounding box center [579, 285] width 188 height 126
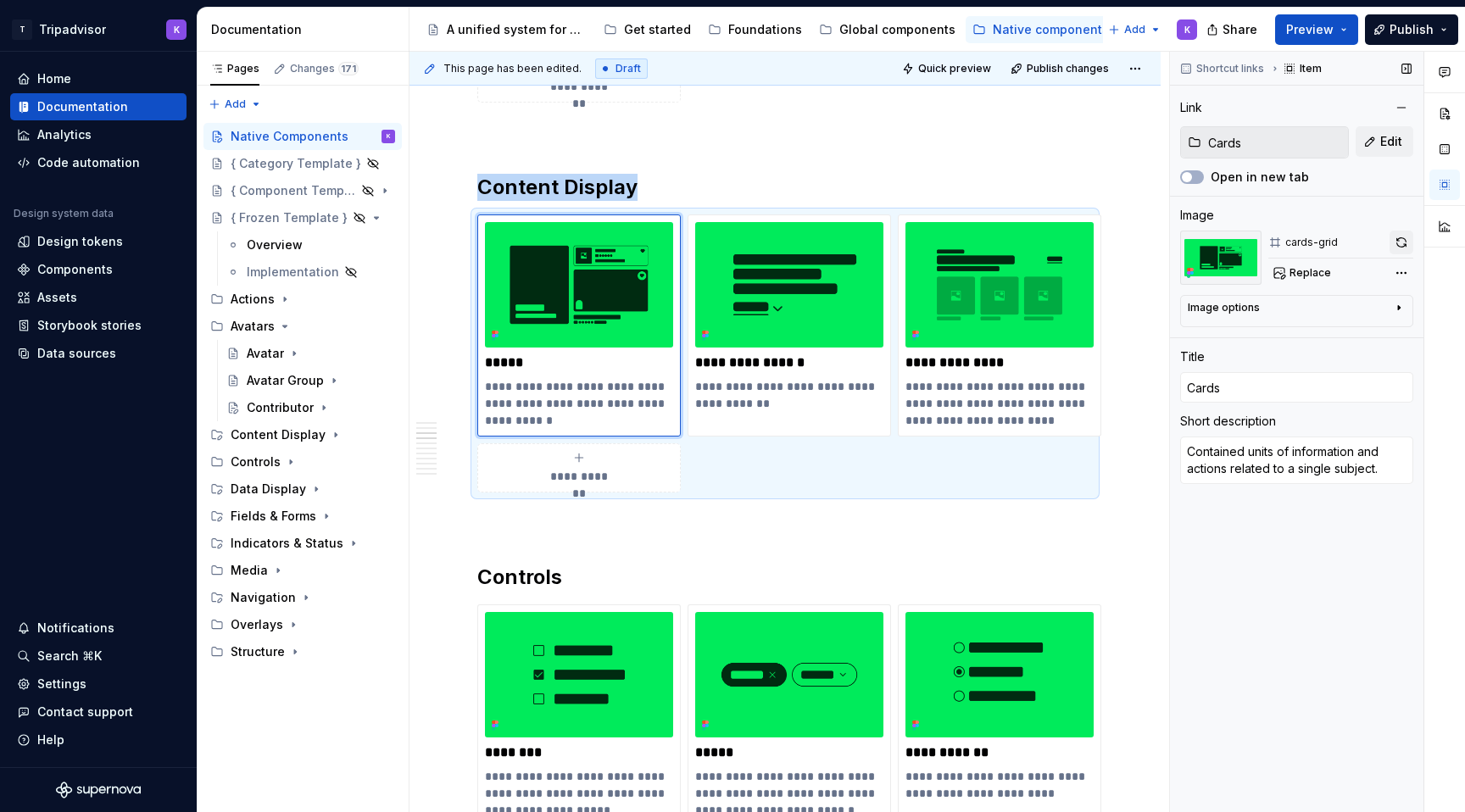
click at [1402, 249] on button "button" at bounding box center [1401, 242] width 24 height 24
click at [331, 431] on icon "Page tree" at bounding box center [336, 435] width 14 height 14
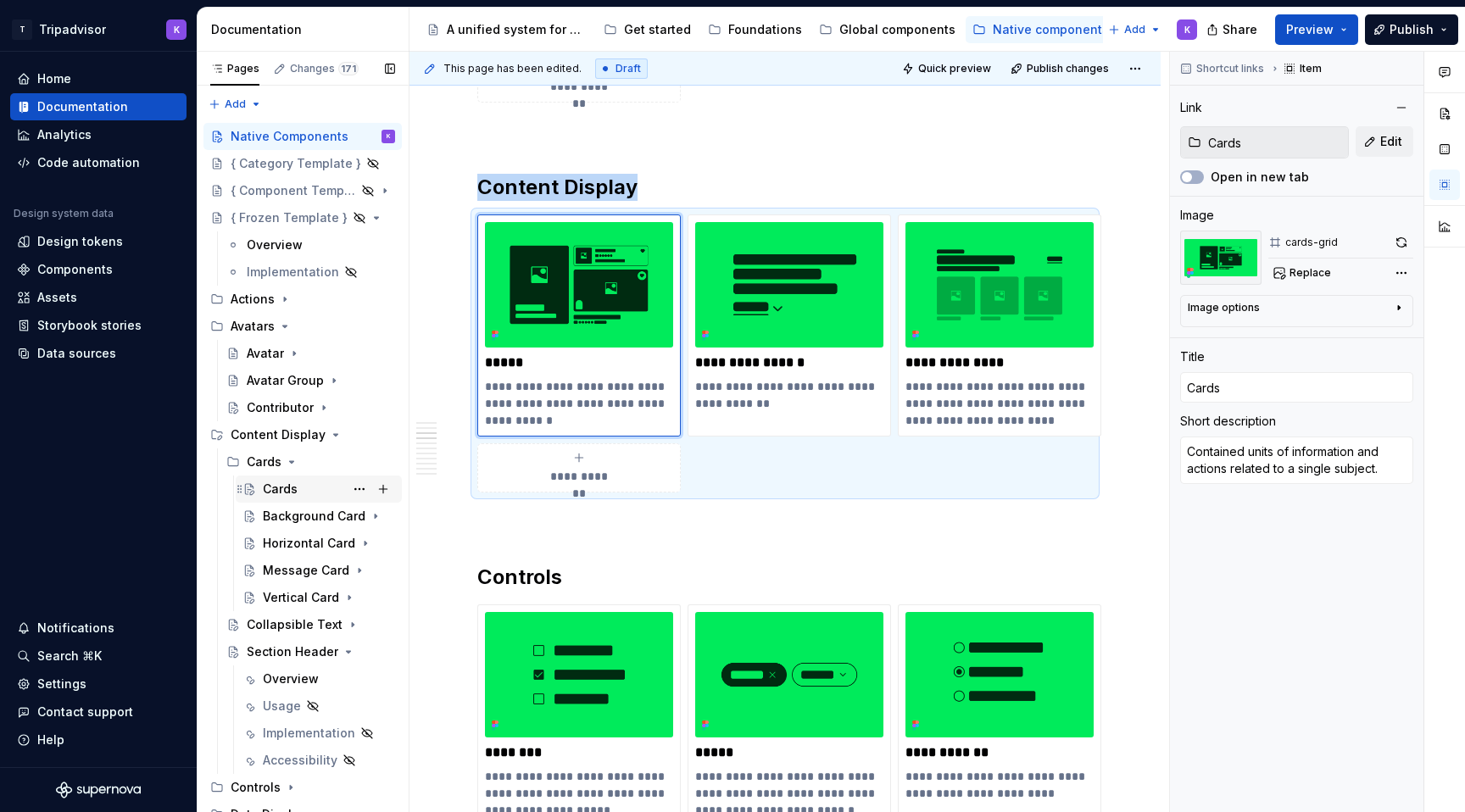
click at [281, 482] on div "Cards" at bounding box center [280, 489] width 35 height 17
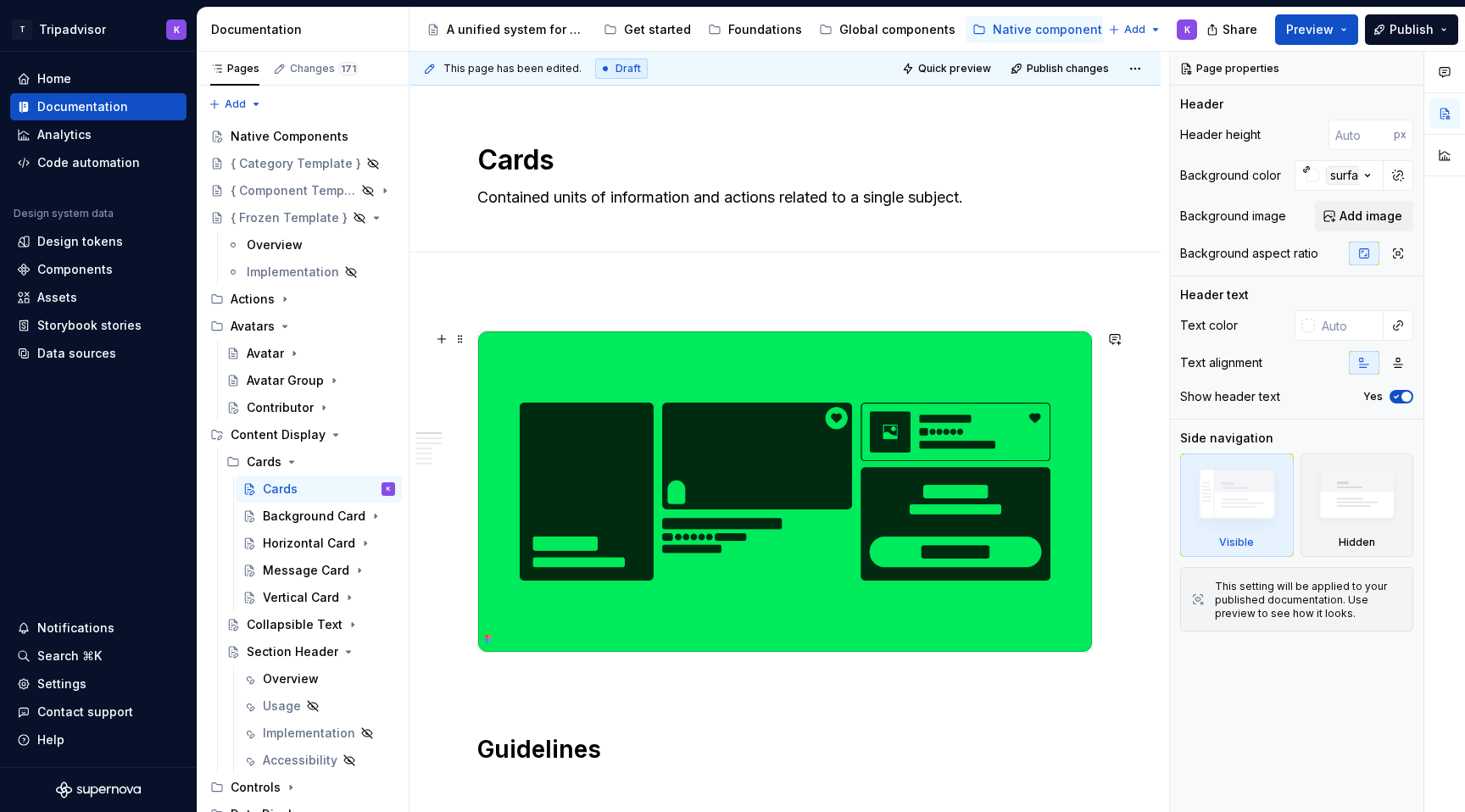
click at [868, 393] on img at bounding box center [785, 491] width 614 height 320
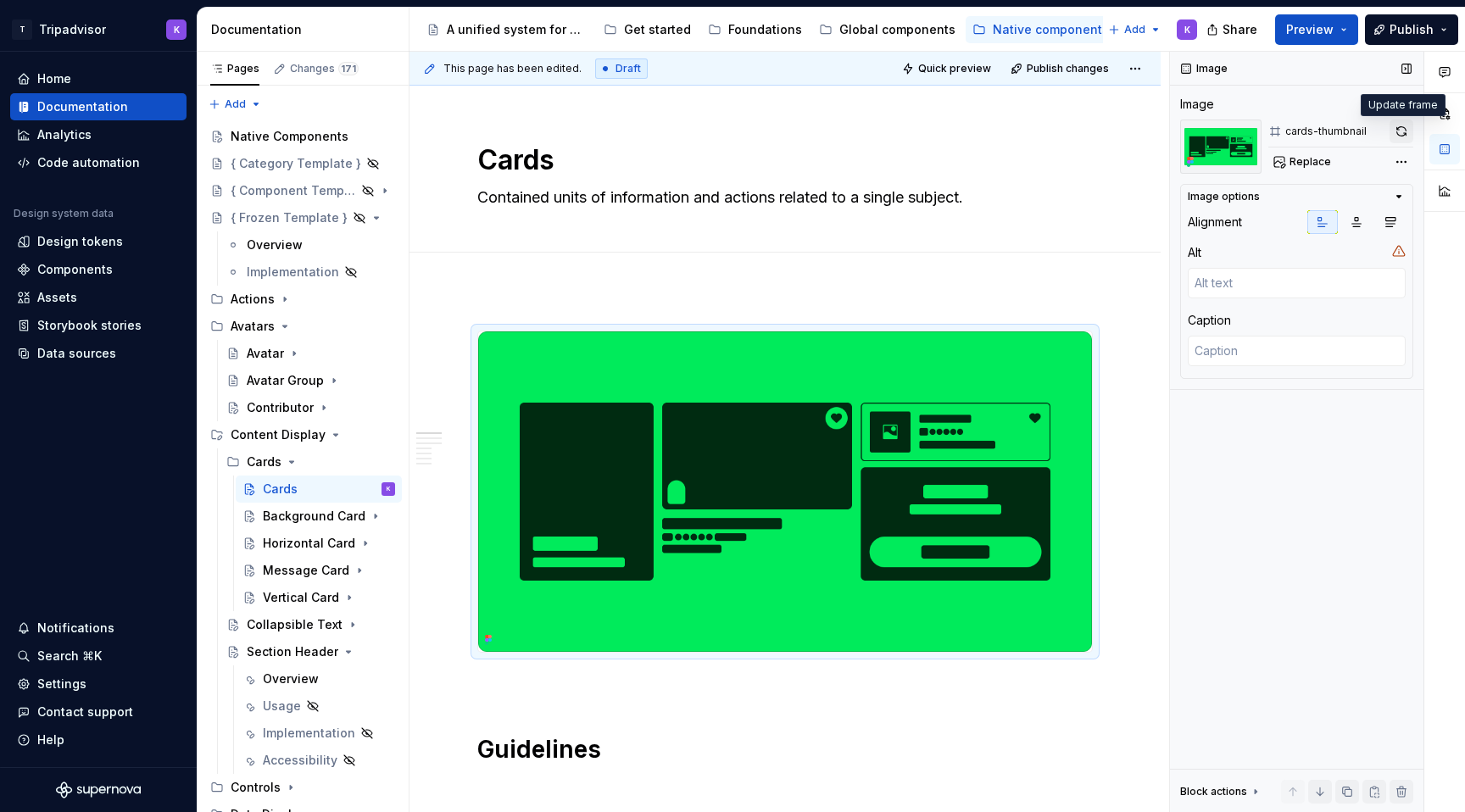
click at [1408, 125] on button "button" at bounding box center [1401, 132] width 24 height 24
click at [289, 465] on icon "Page tree" at bounding box center [291, 462] width 14 height 14
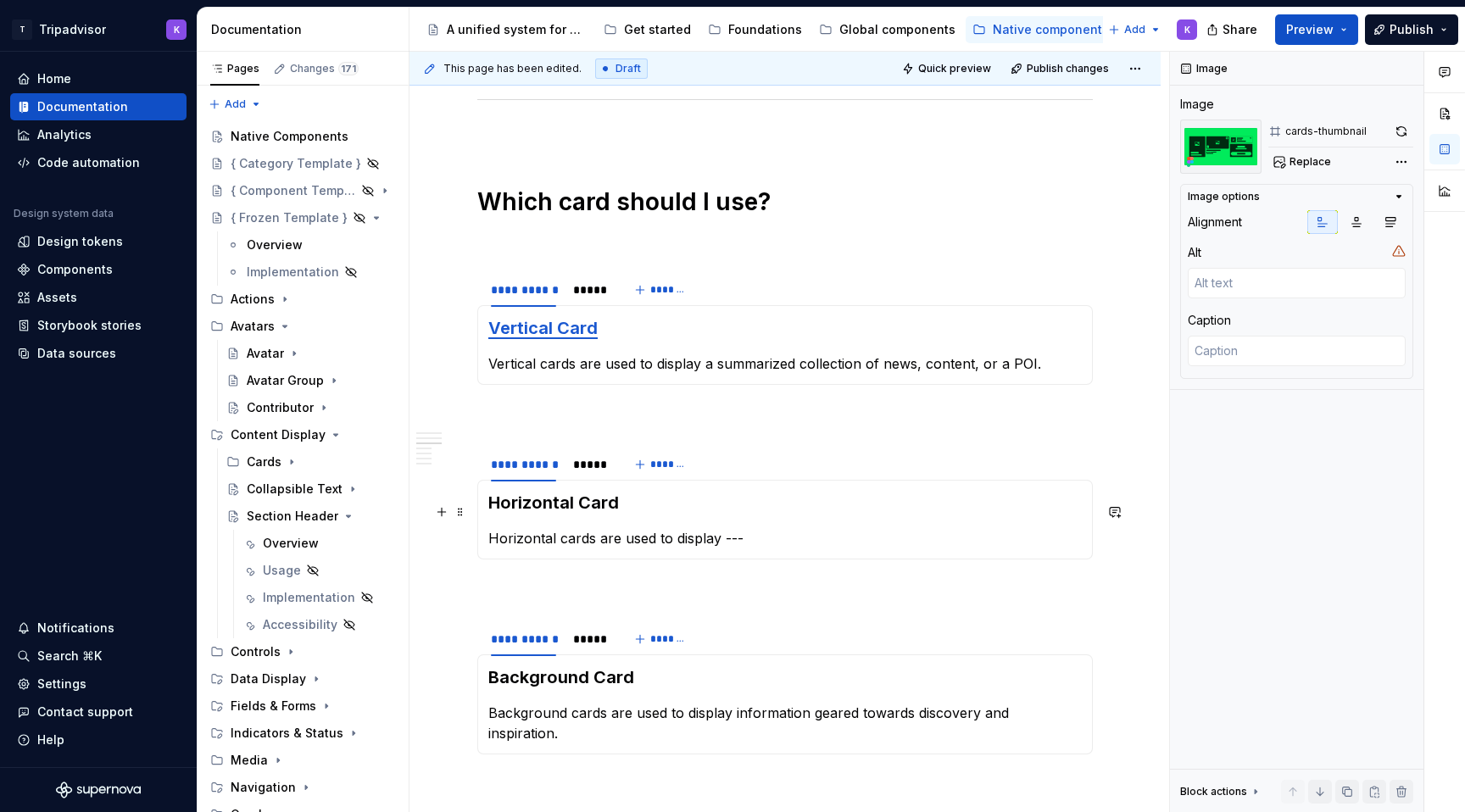
scroll to position [1523, 0]
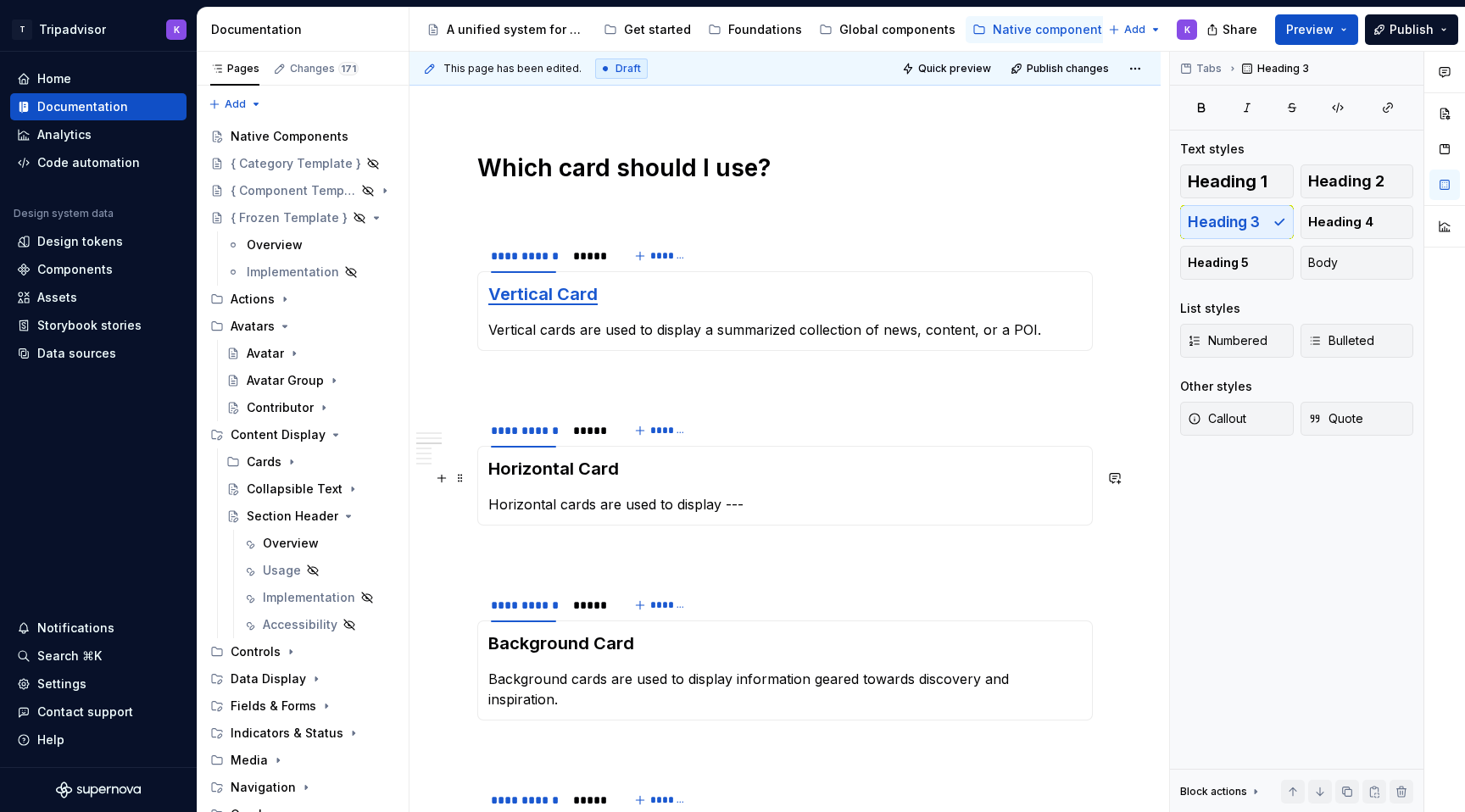
type textarea "*"
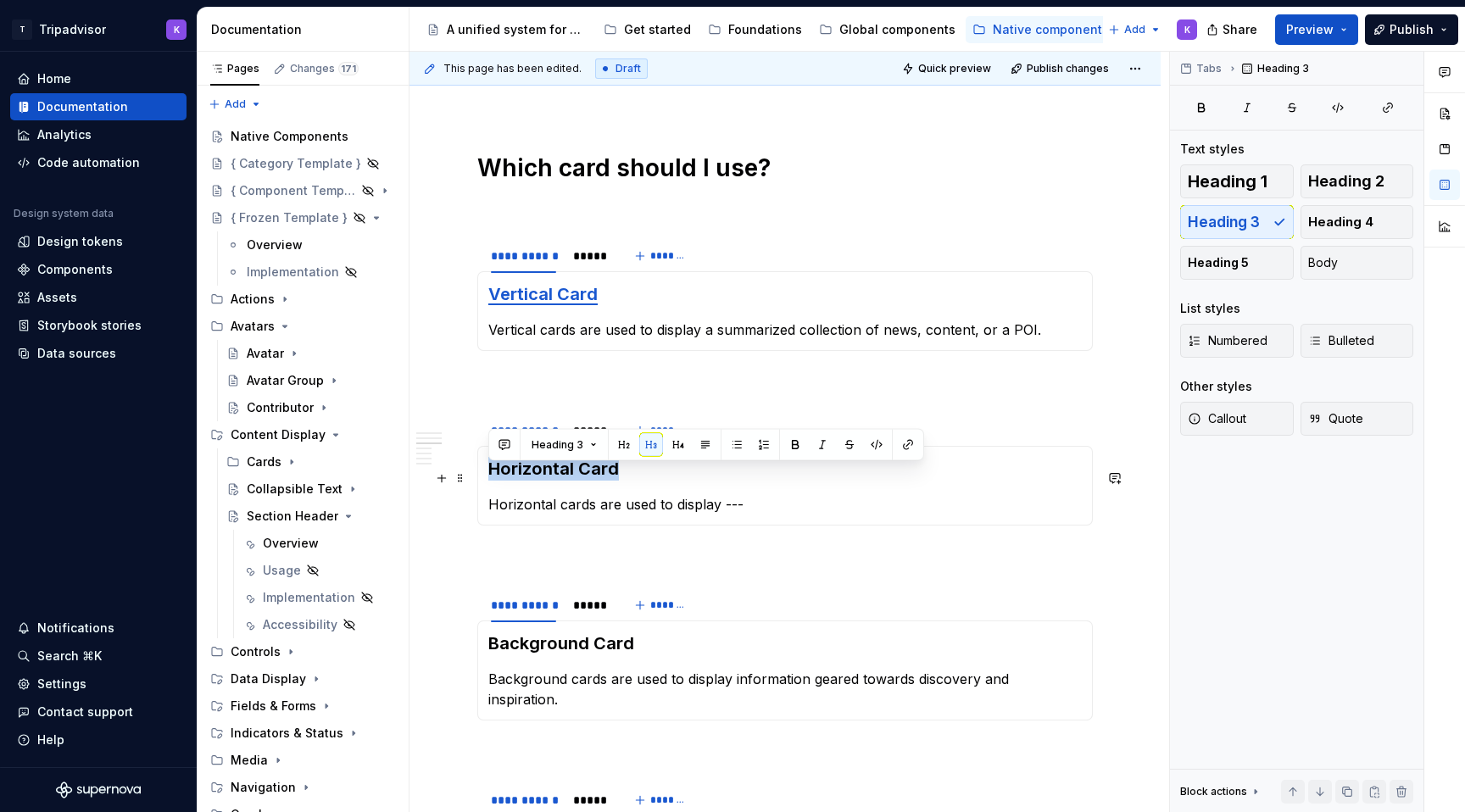
drag, startPoint x: 621, startPoint y: 476, endPoint x: 494, endPoint y: 478, distance: 127.0
click at [494, 478] on h3 "Horizontal Card" at bounding box center [785, 469] width 593 height 24
click at [906, 448] on button "button" at bounding box center [908, 445] width 24 height 24
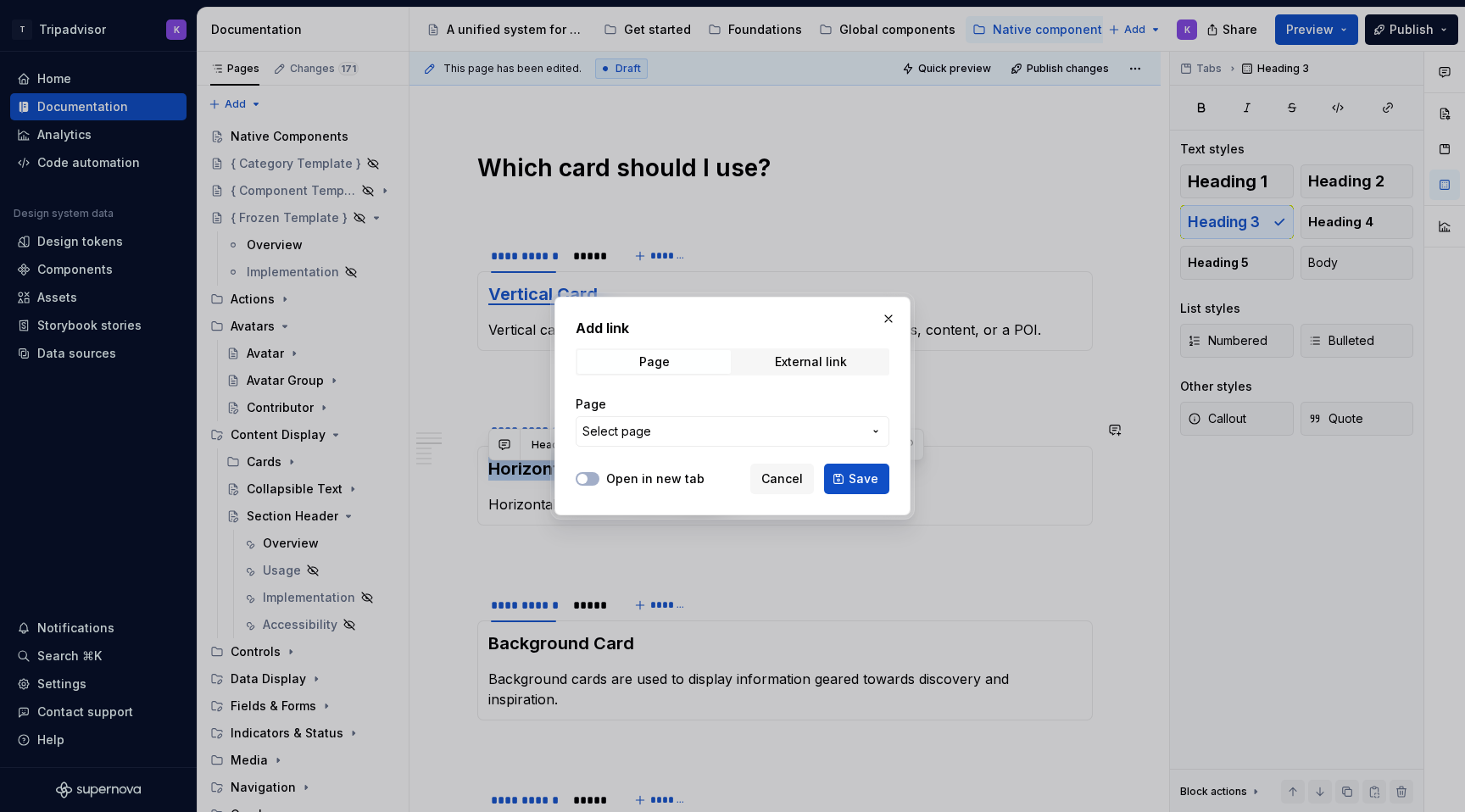
click at [650, 434] on span "Select page" at bounding box center [721, 431] width 280 height 17
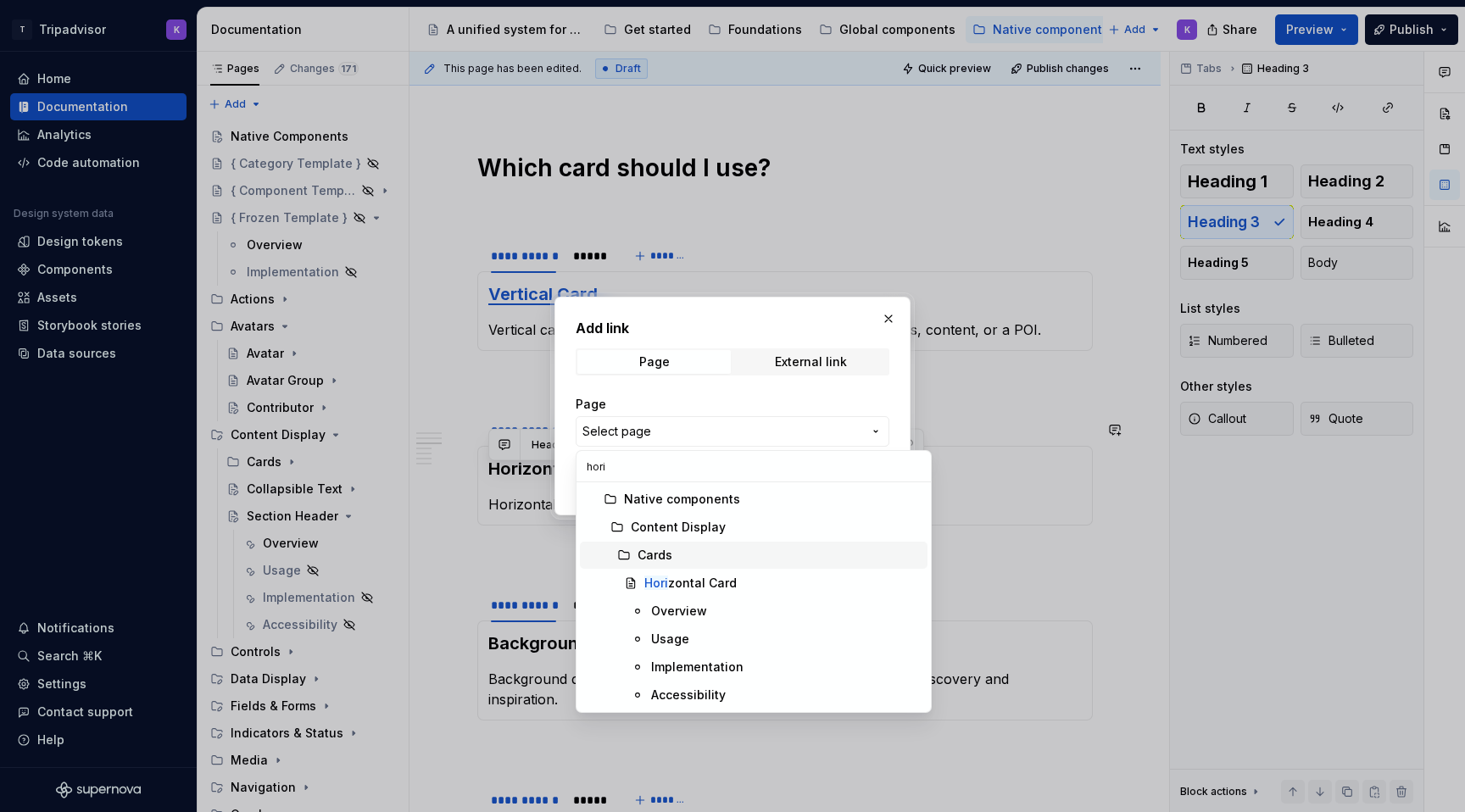
type input "hori"
click at [681, 583] on div "Hori zontal Card" at bounding box center [690, 583] width 93 height 17
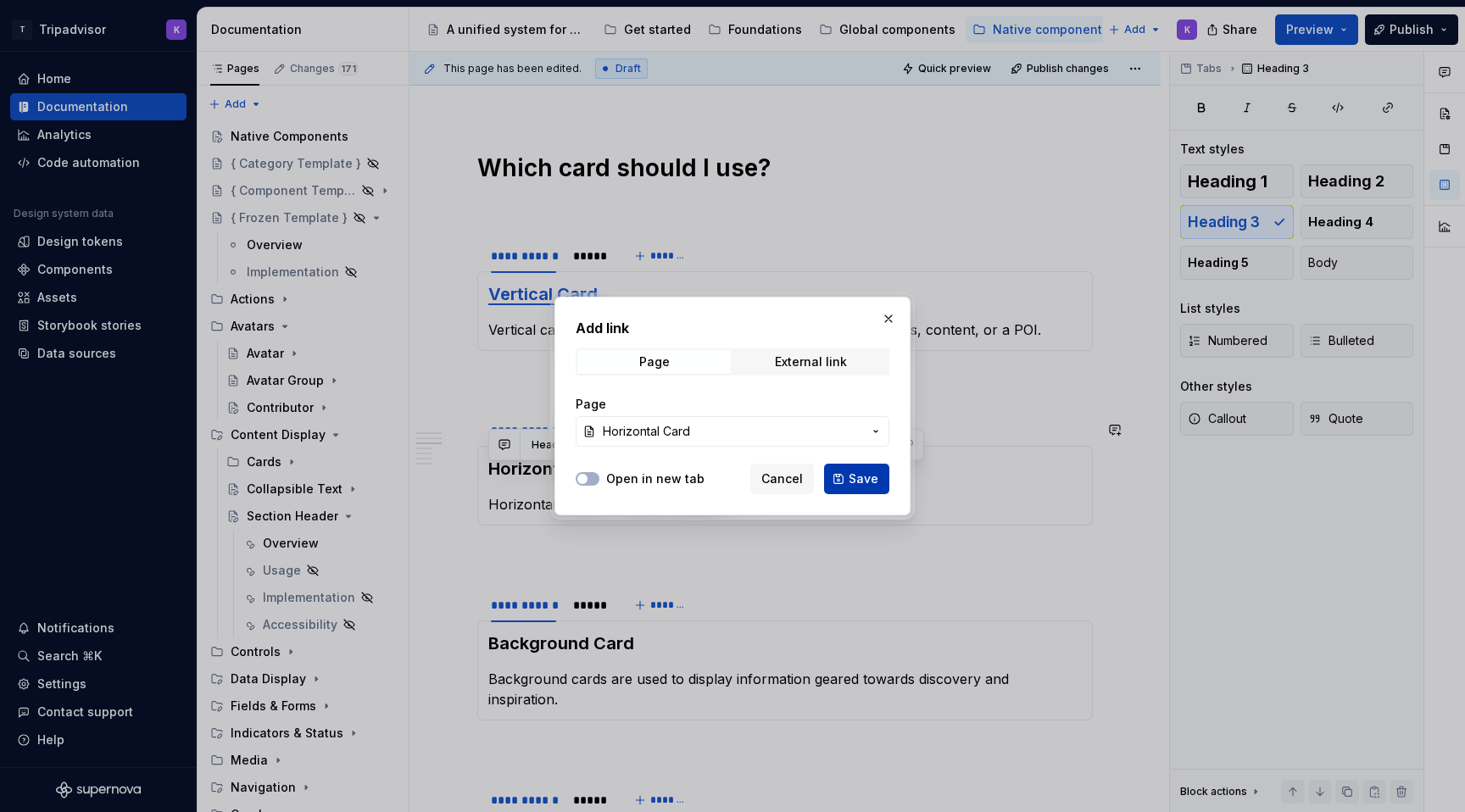
click at [862, 482] on span "Save" at bounding box center [863, 479] width 30 height 17
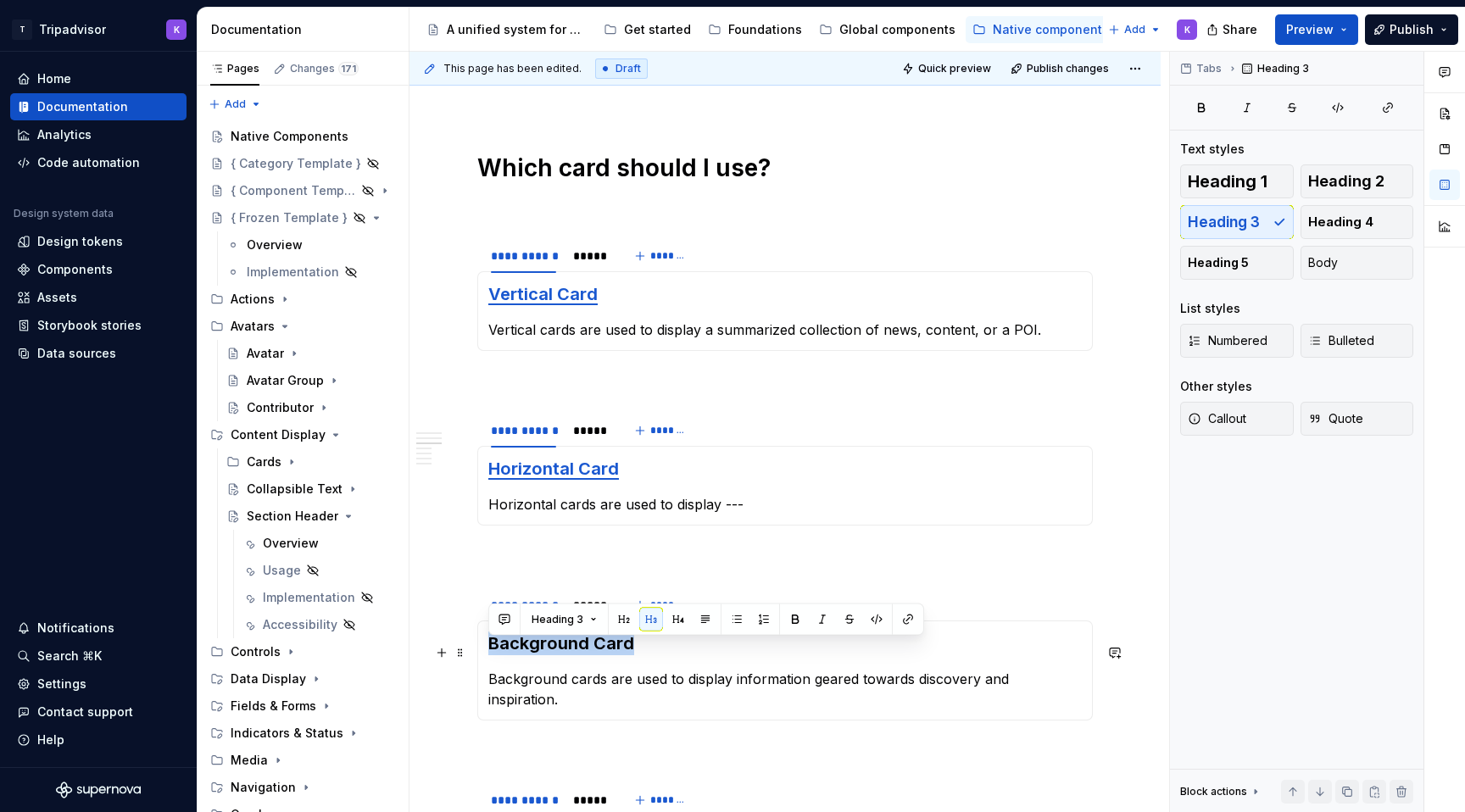
drag, startPoint x: 639, startPoint y: 650, endPoint x: 489, endPoint y: 646, distance: 150.1
click at [484, 647] on div "Background Card Background cards are used to display information geared towards…" at bounding box center [785, 670] width 615 height 100
click at [902, 617] on button "button" at bounding box center [908, 619] width 24 height 24
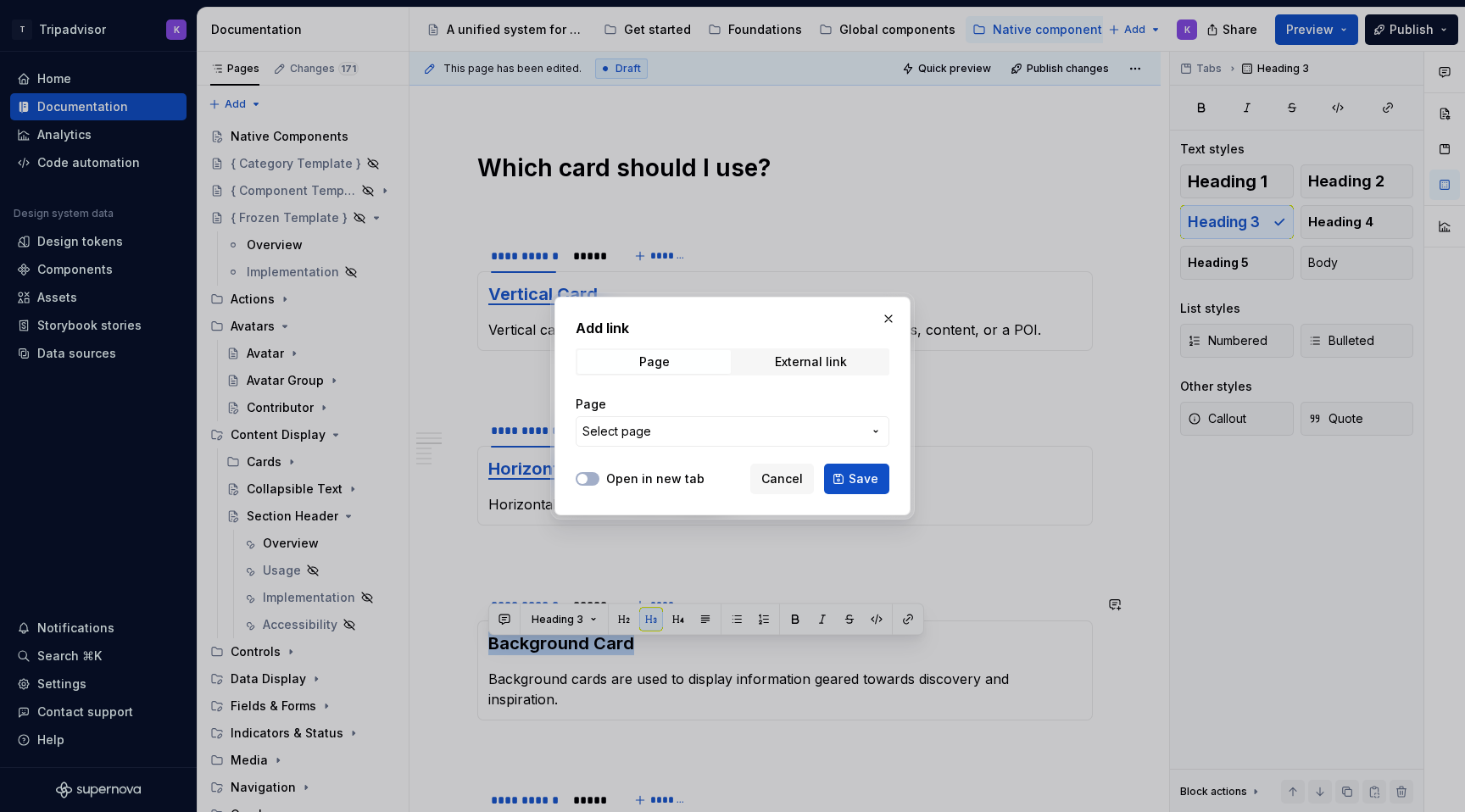
click at [749, 416] on button "Select page" at bounding box center [732, 431] width 314 height 31
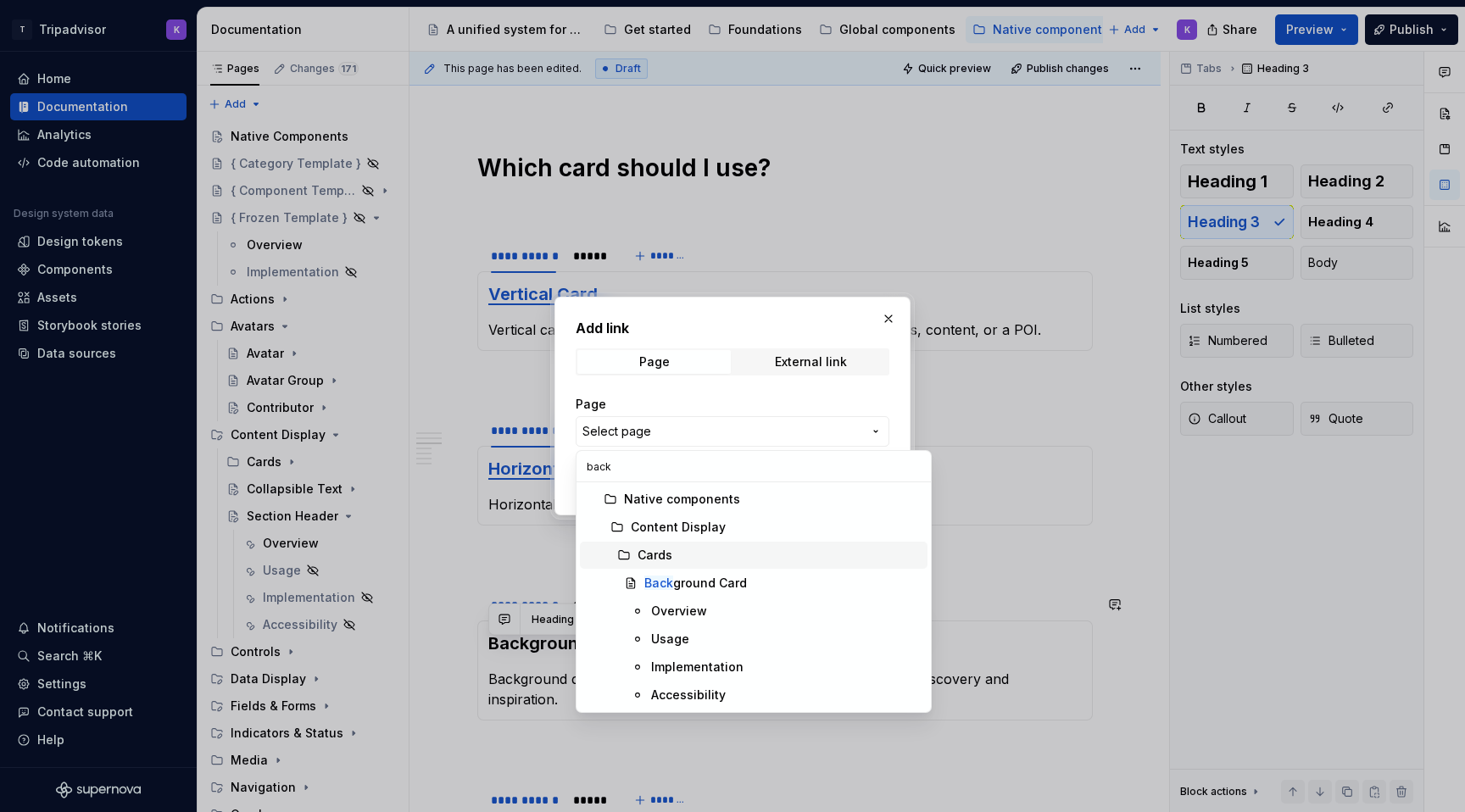
type input "back"
click at [717, 578] on div "Back ground Card" at bounding box center [695, 583] width 103 height 17
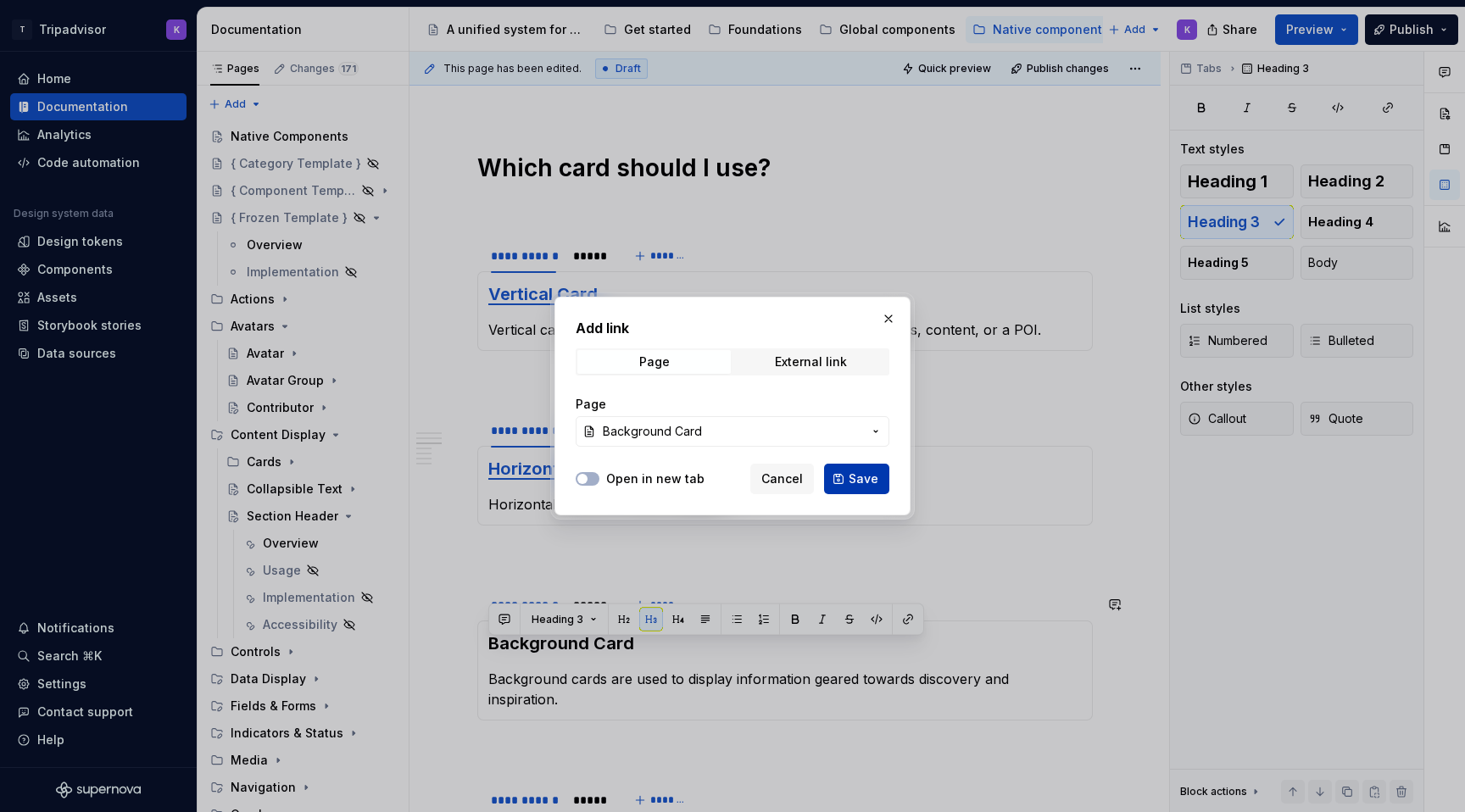
click at [846, 478] on button "Save" at bounding box center [857, 479] width 65 height 31
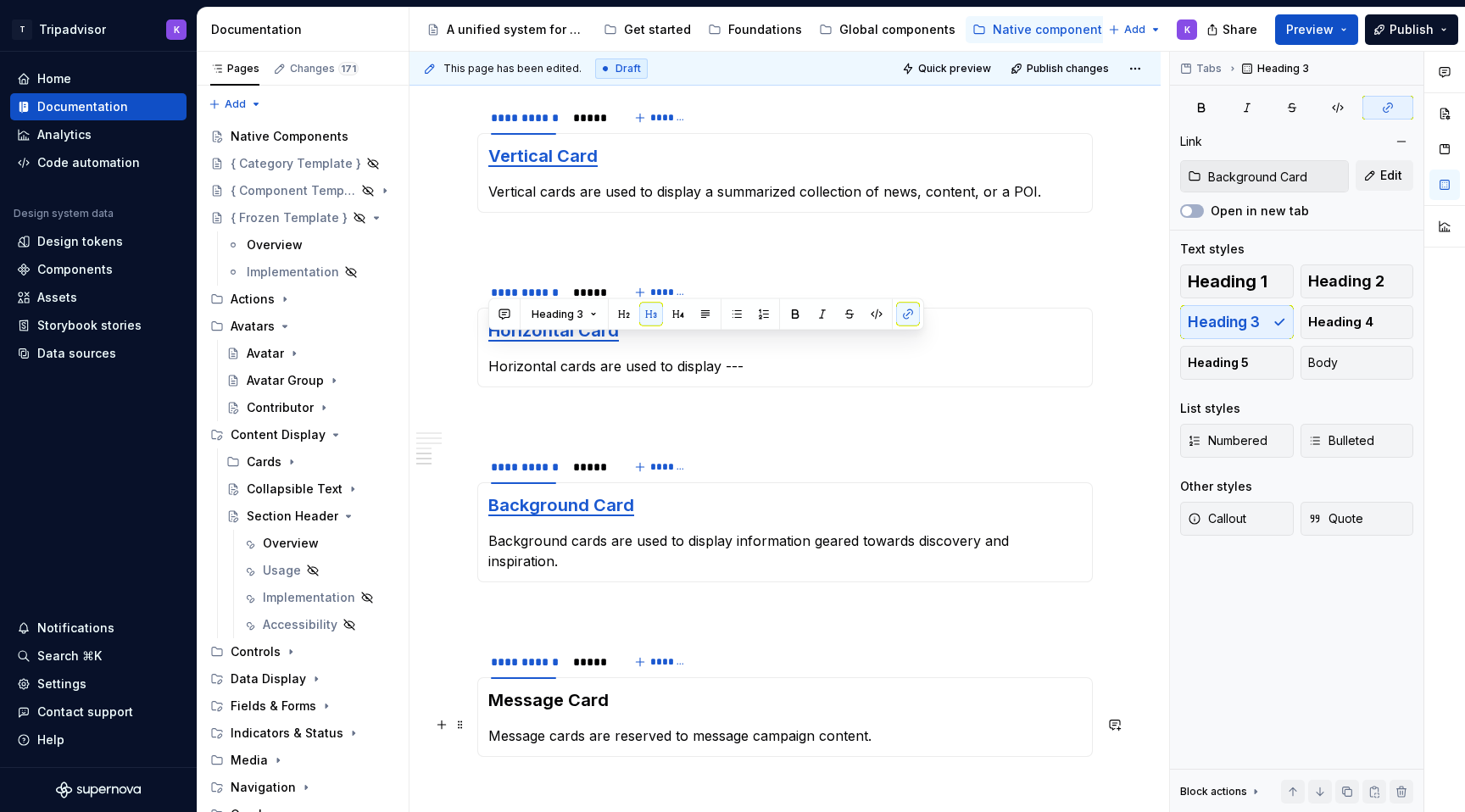
scroll to position [1829, 0]
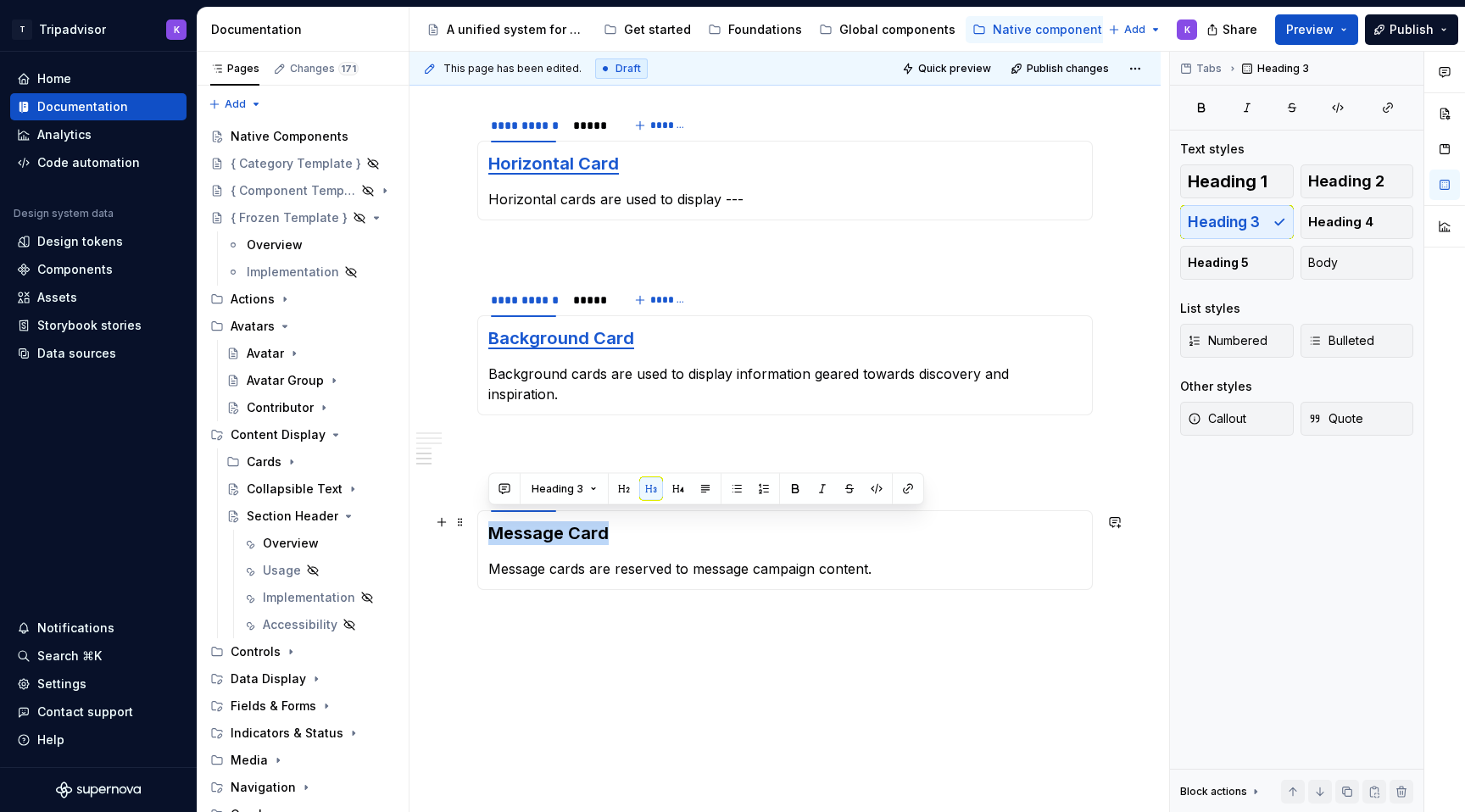
drag, startPoint x: 608, startPoint y: 523, endPoint x: 484, endPoint y: 522, distance: 124.0
click at [484, 522] on div "Message Card Message cards are reserved to message campaign content." at bounding box center [785, 550] width 615 height 80
click at [908, 490] on button "button" at bounding box center [908, 489] width 24 height 24
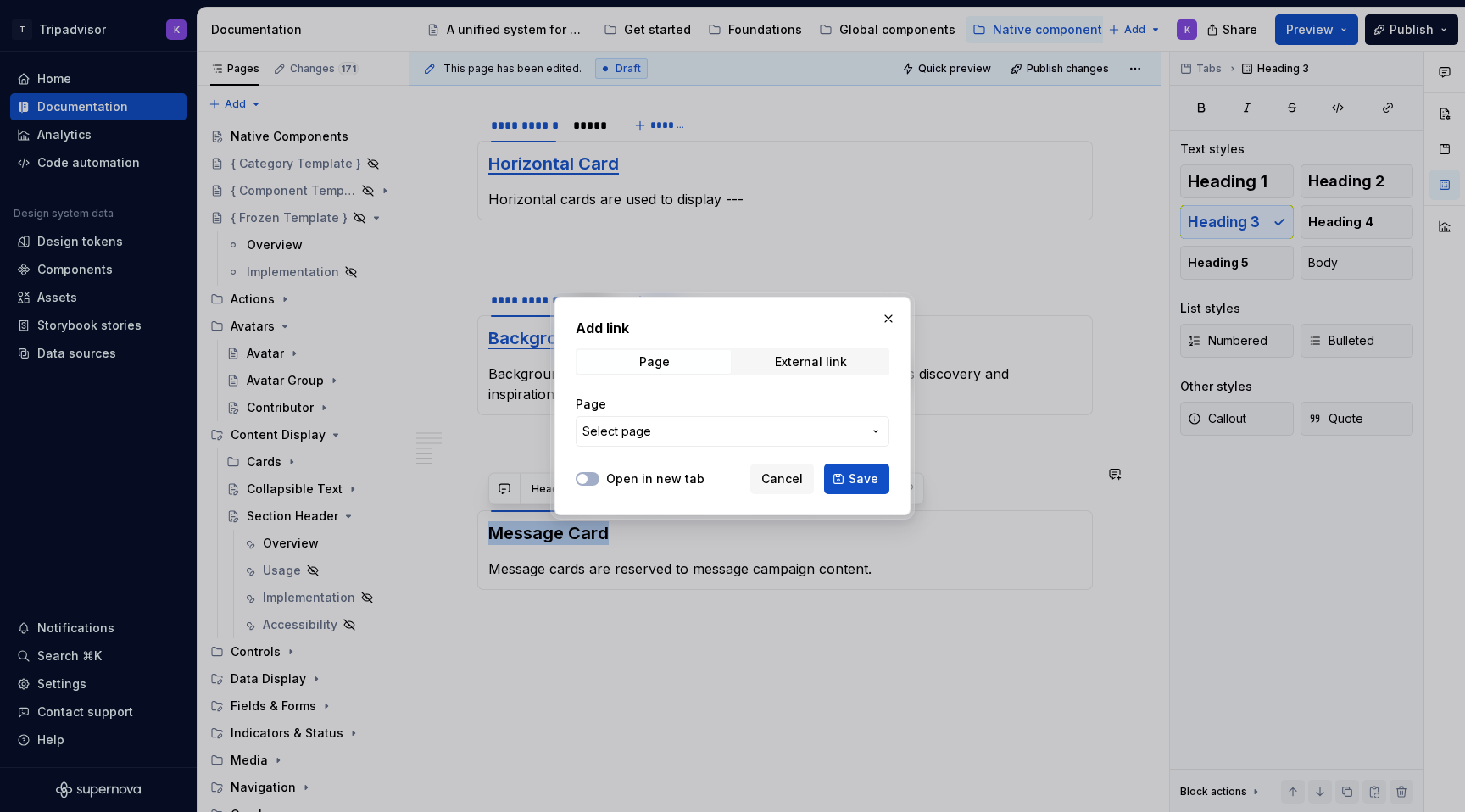
click at [812, 430] on span "Select page" at bounding box center [721, 431] width 280 height 17
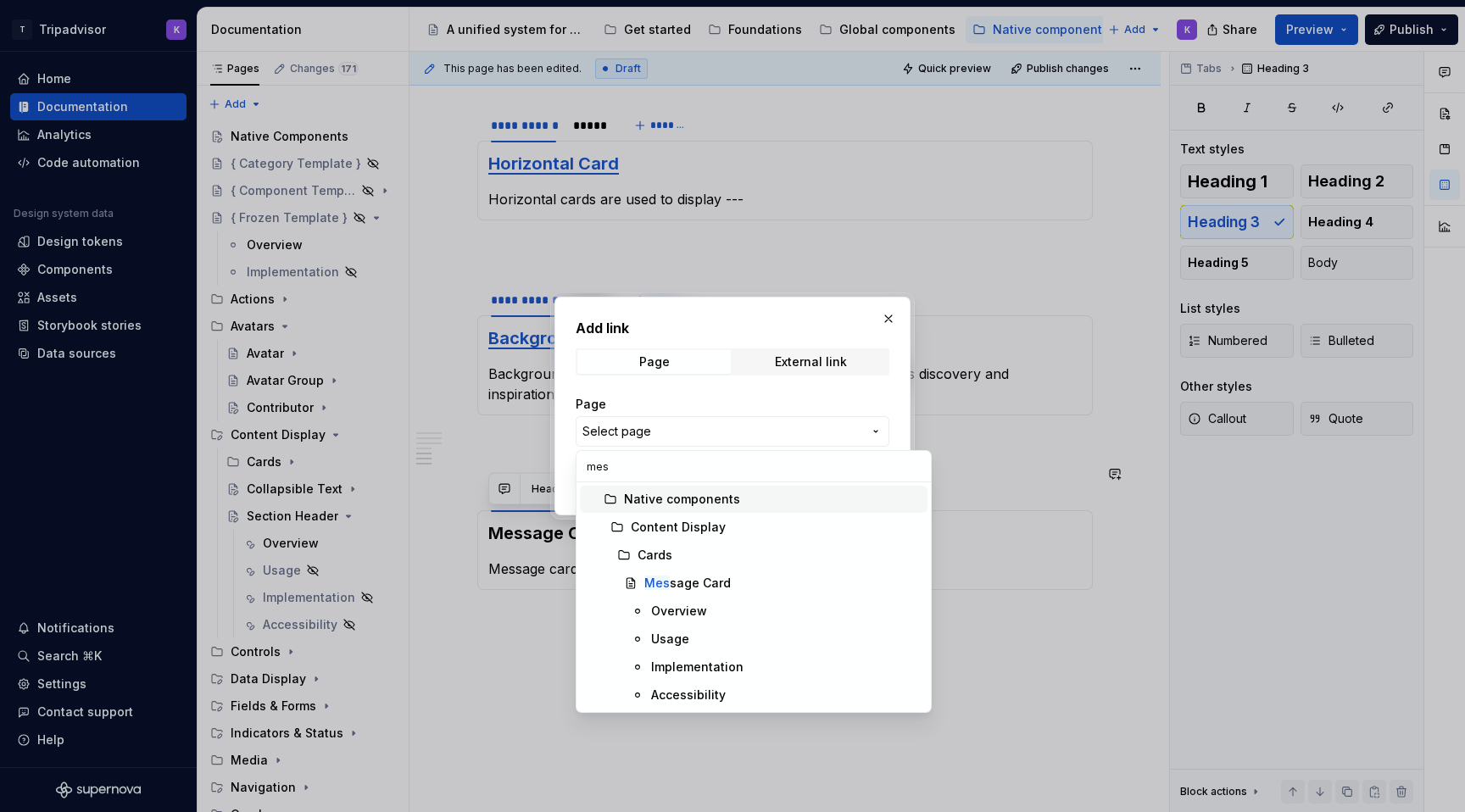
type input "mess"
click at [734, 581] on div "Mess age Card" at bounding box center [782, 583] width 276 height 17
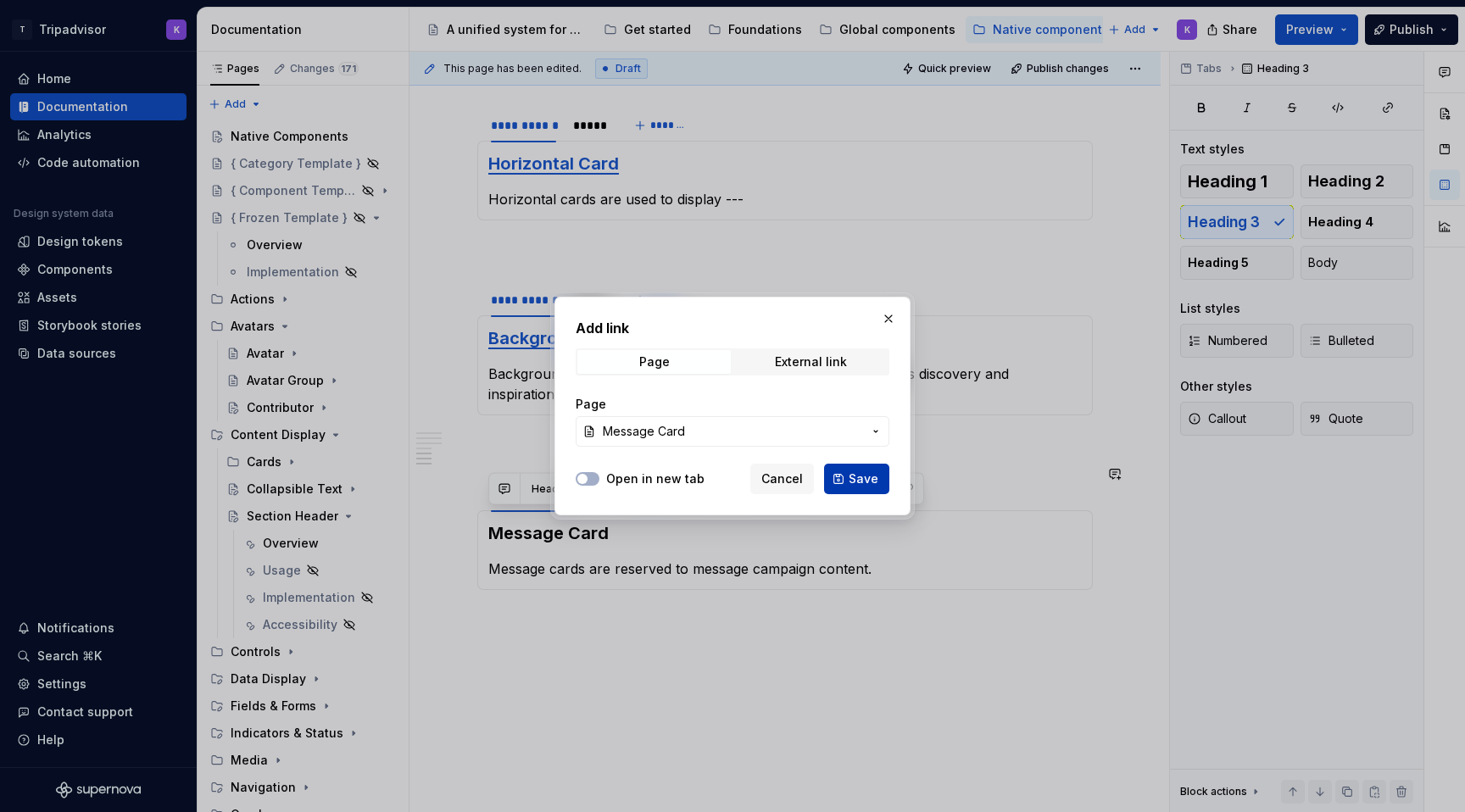
click at [869, 482] on span "Save" at bounding box center [863, 479] width 30 height 17
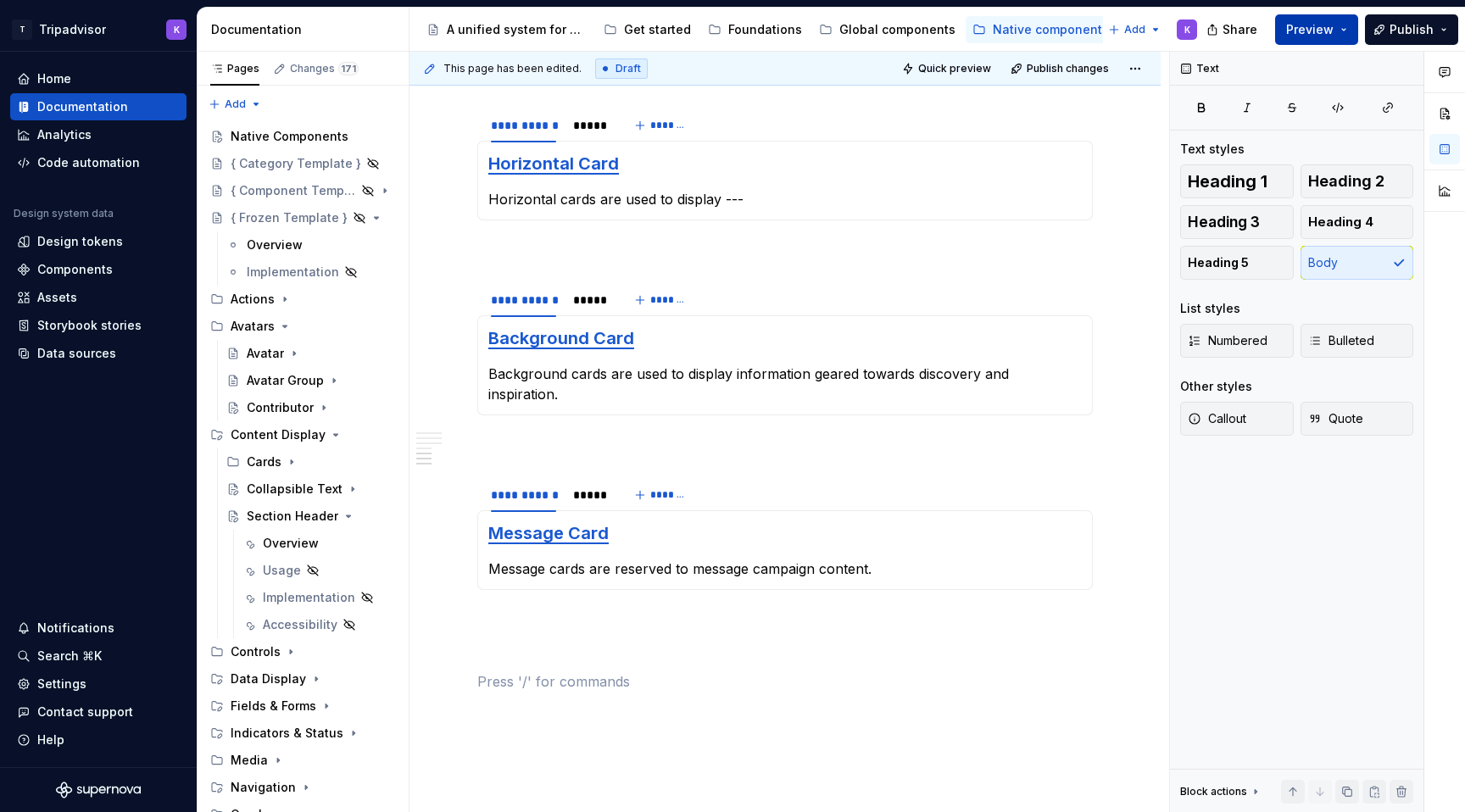
click at [1297, 31] on span "Preview" at bounding box center [1309, 30] width 48 height 17
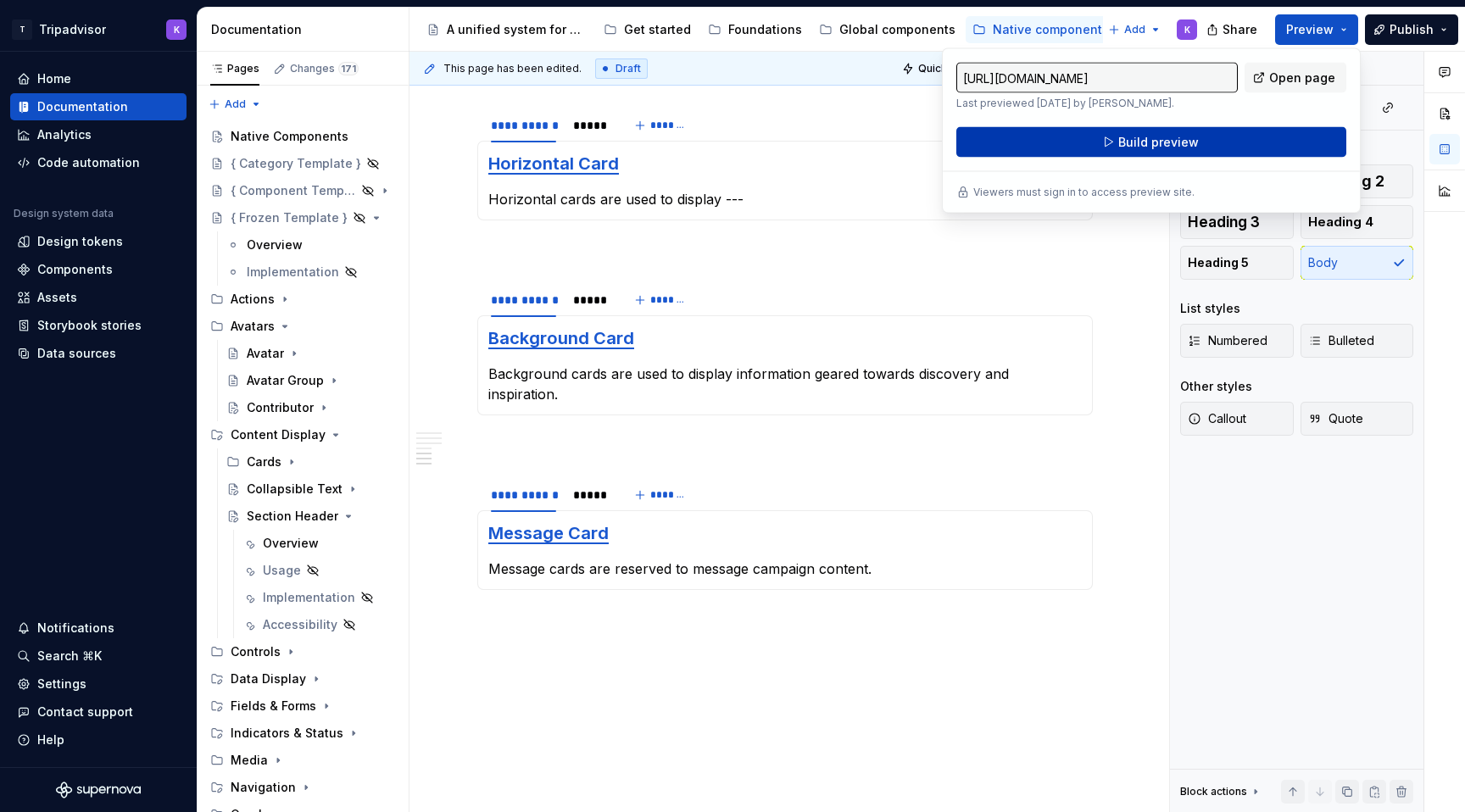
click at [1249, 138] on button "Build preview" at bounding box center [1151, 143] width 390 height 31
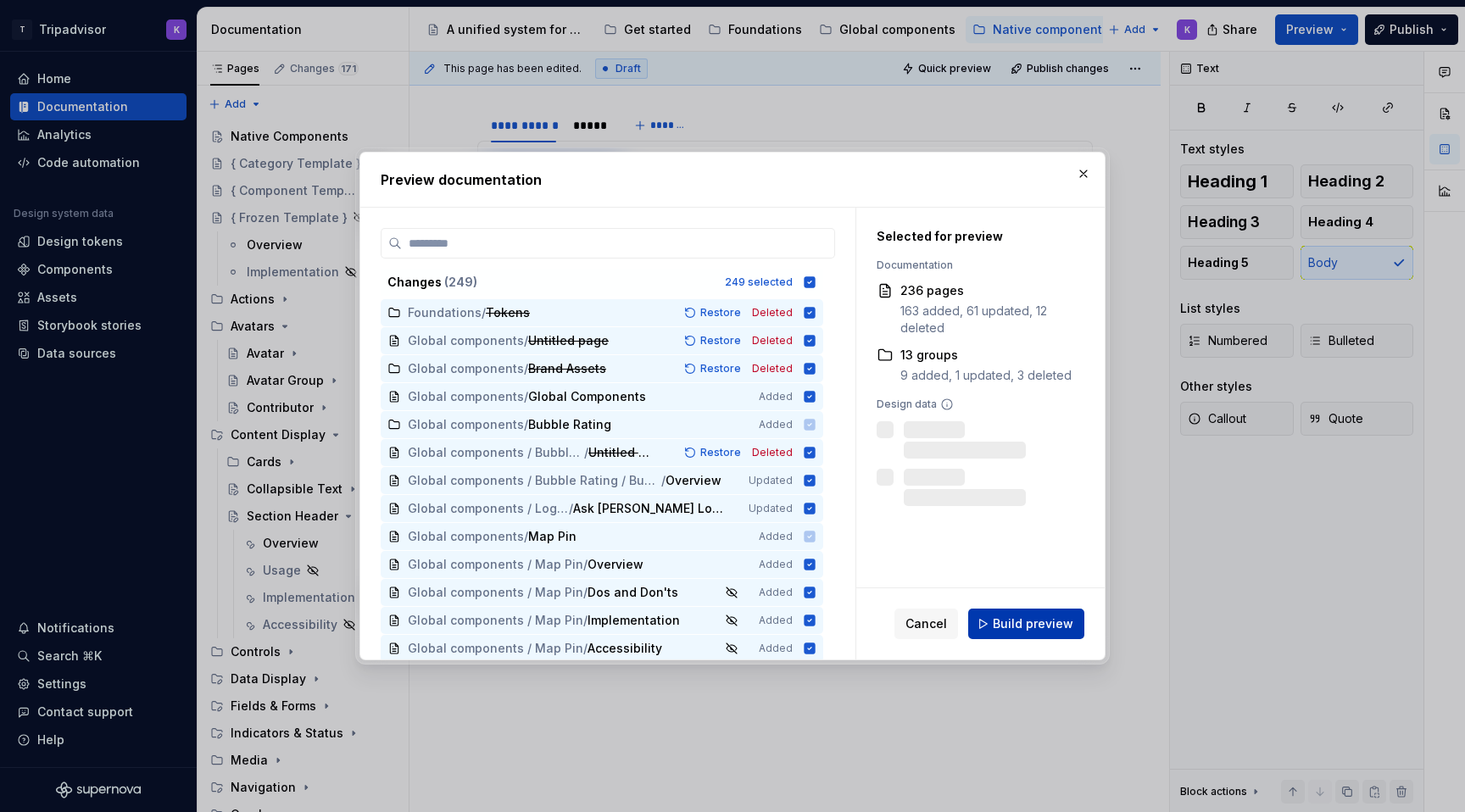
click at [1013, 634] on button "Build preview" at bounding box center [1026, 623] width 116 height 31
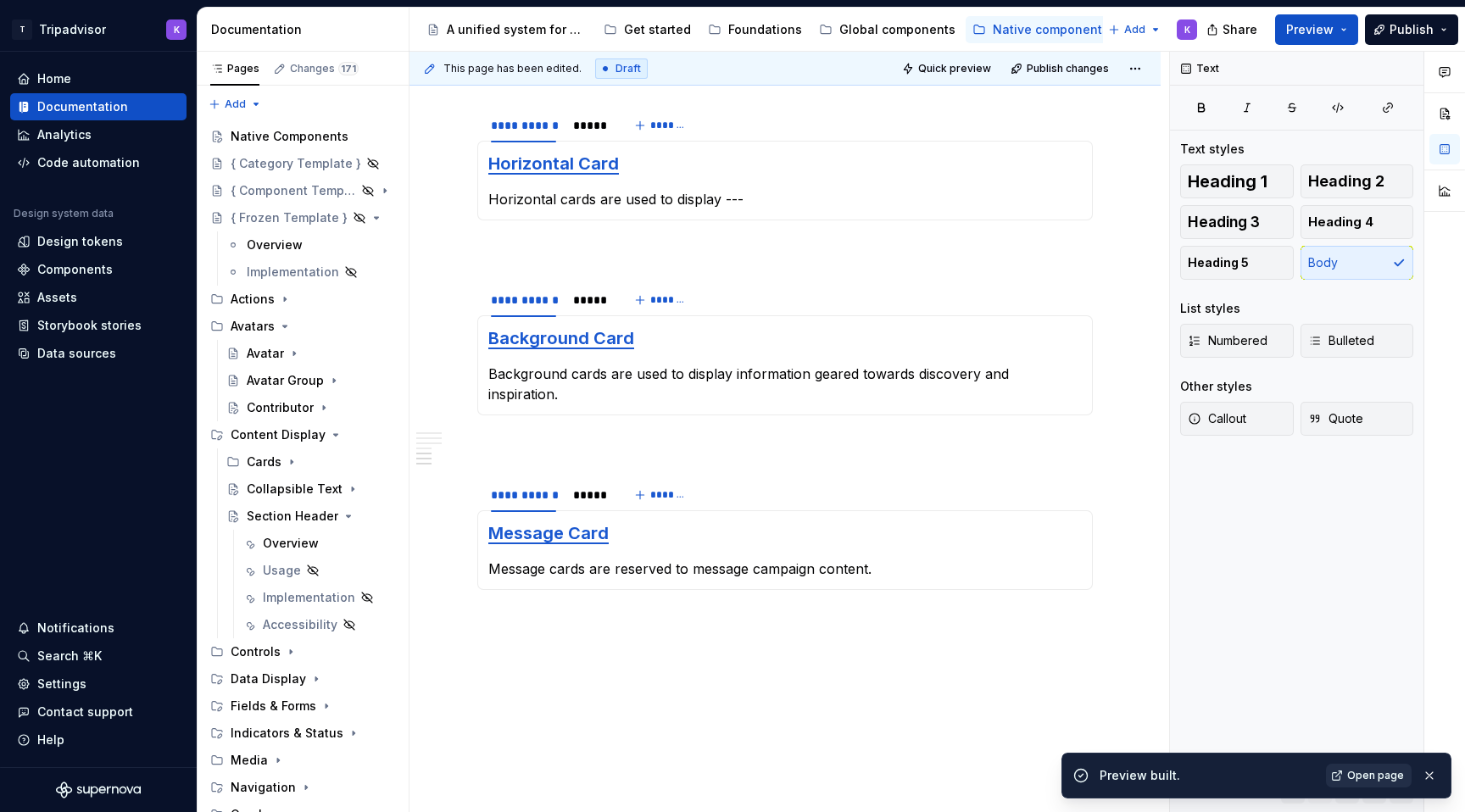
click at [1386, 775] on span "Open page" at bounding box center [1375, 775] width 57 height 14
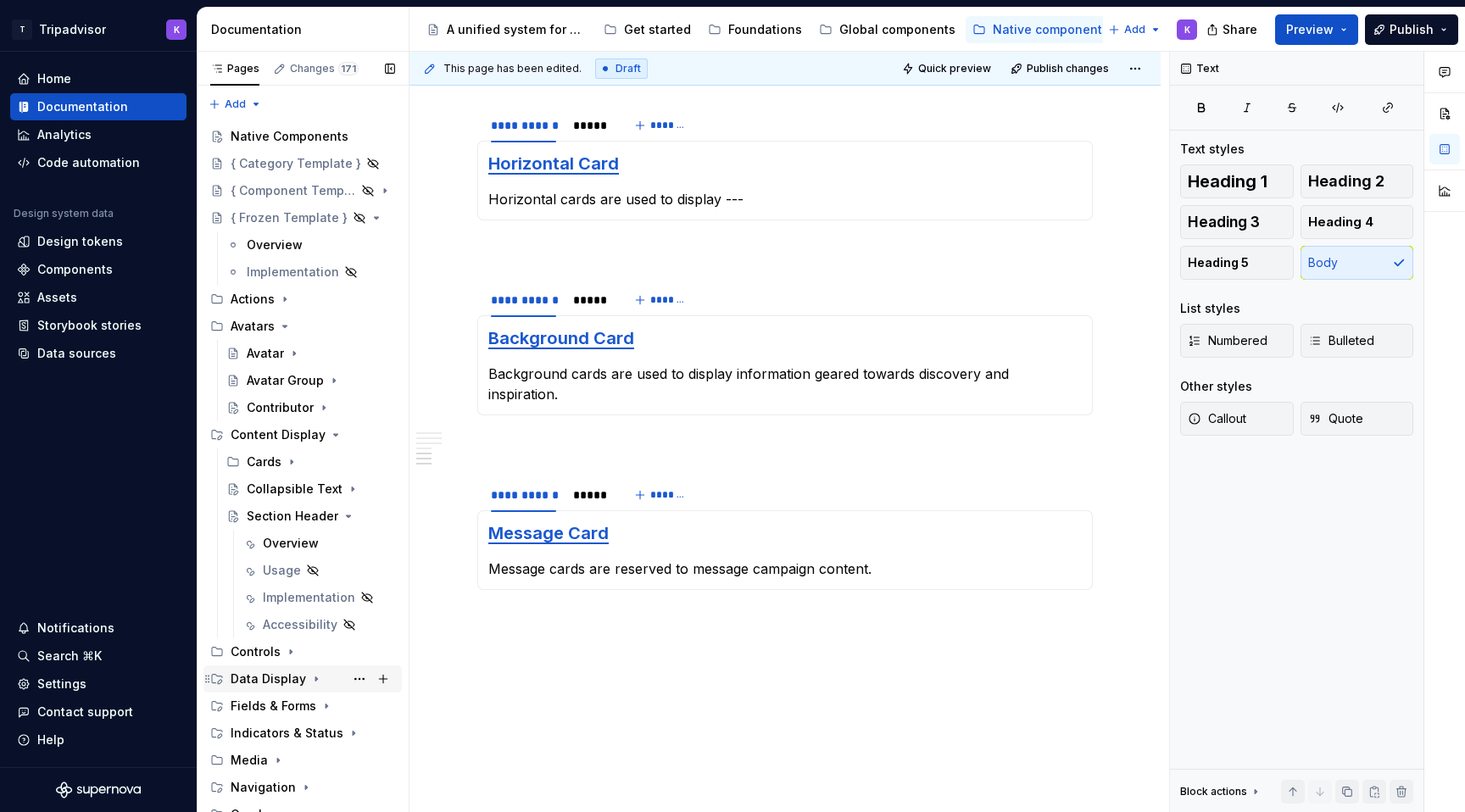
scroll to position [39, 0]
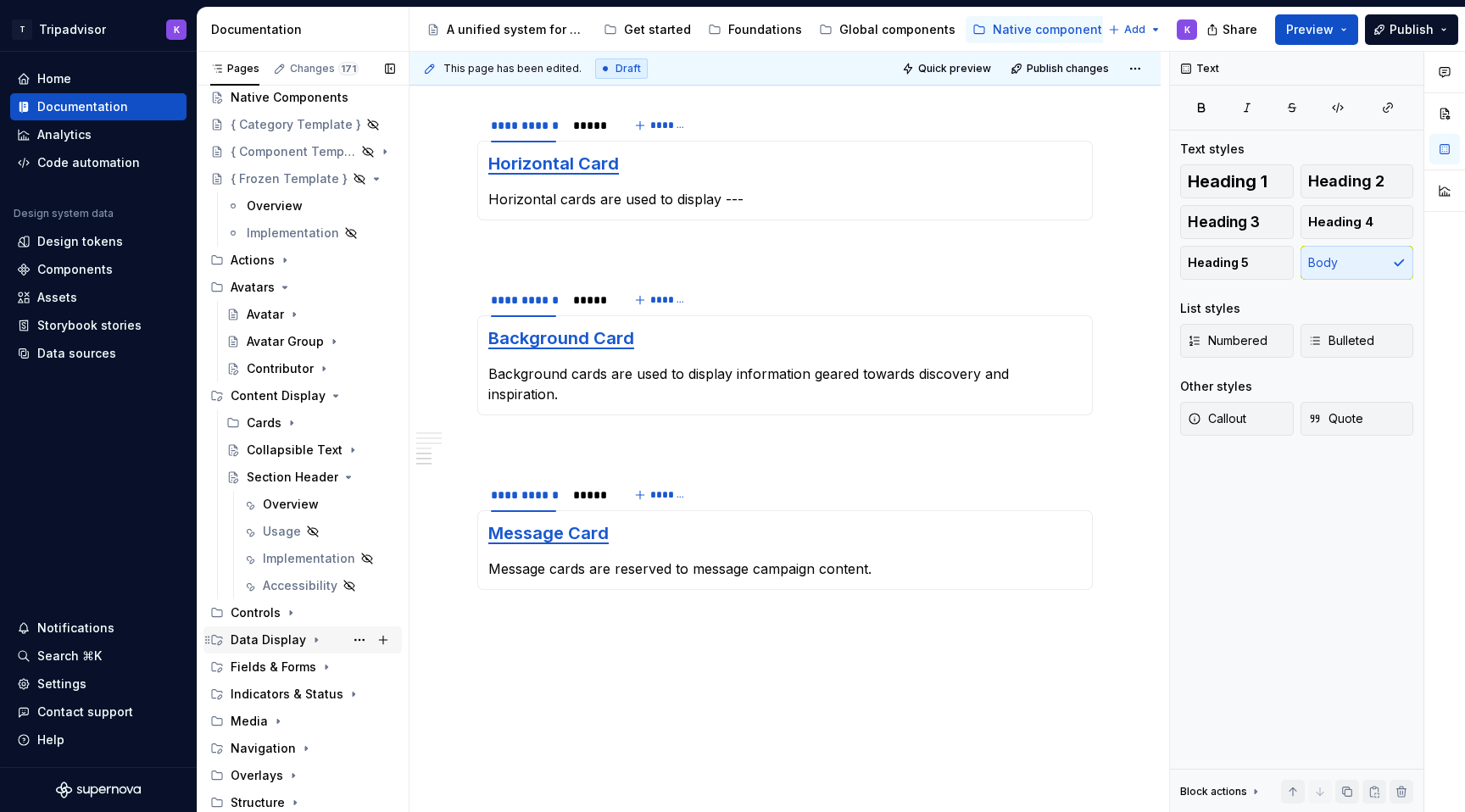
click at [303, 637] on div "Data Display" at bounding box center [313, 640] width 165 height 24
click at [302, 695] on div "Tag" at bounding box center [320, 694] width 149 height 24
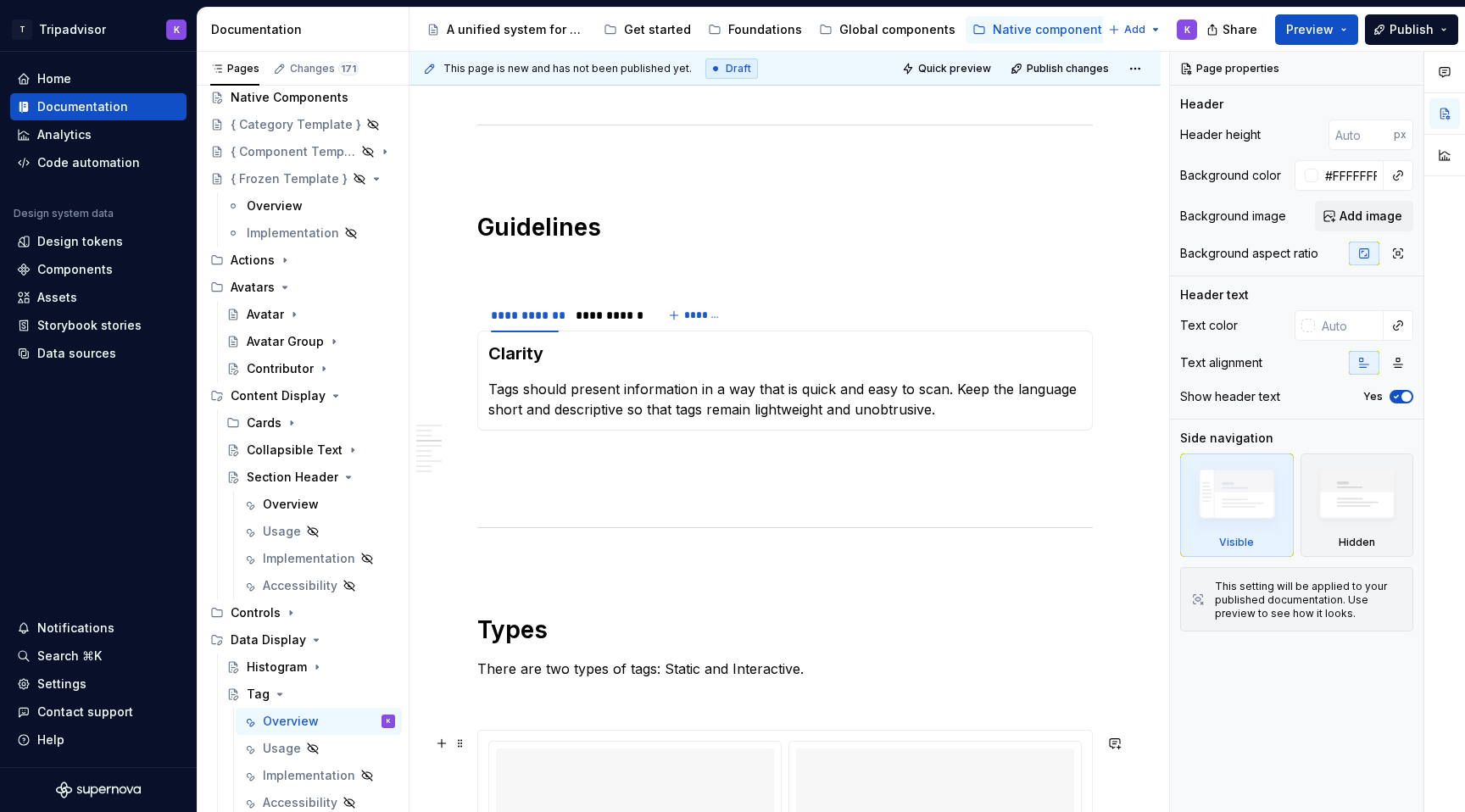
scroll to position [1521, 0]
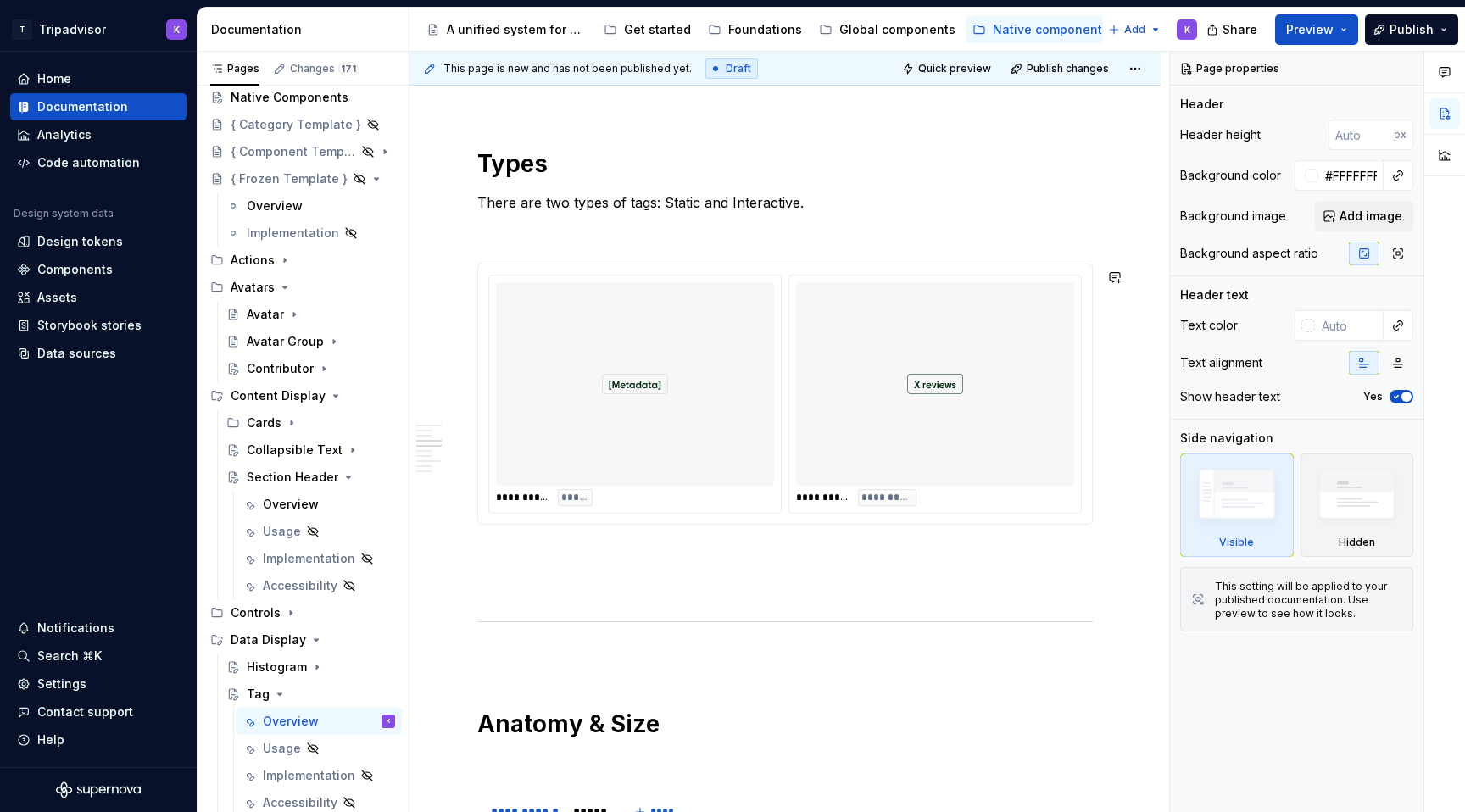
click at [980, 466] on div at bounding box center [935, 383] width 278 height 203
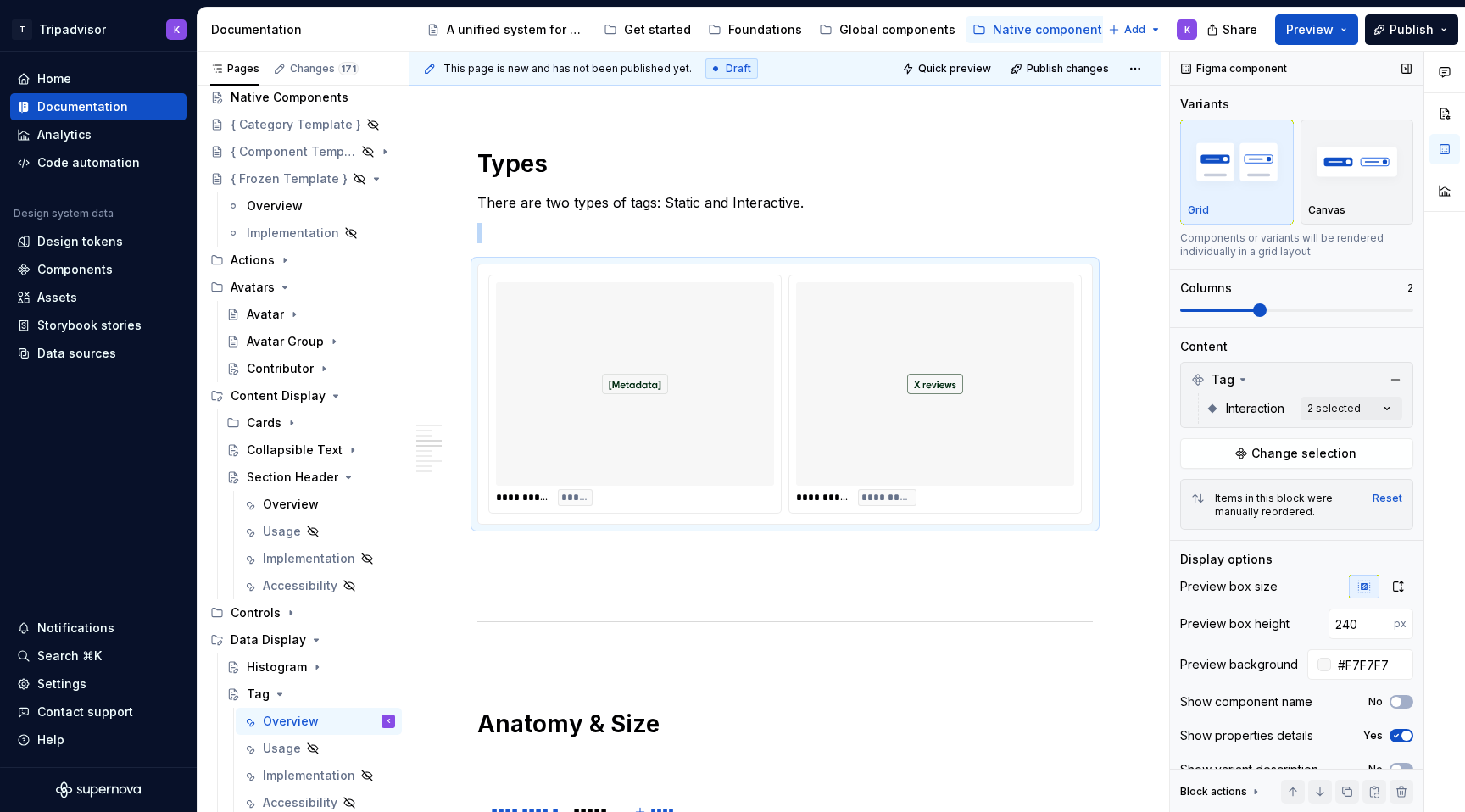
scroll to position [23, 0]
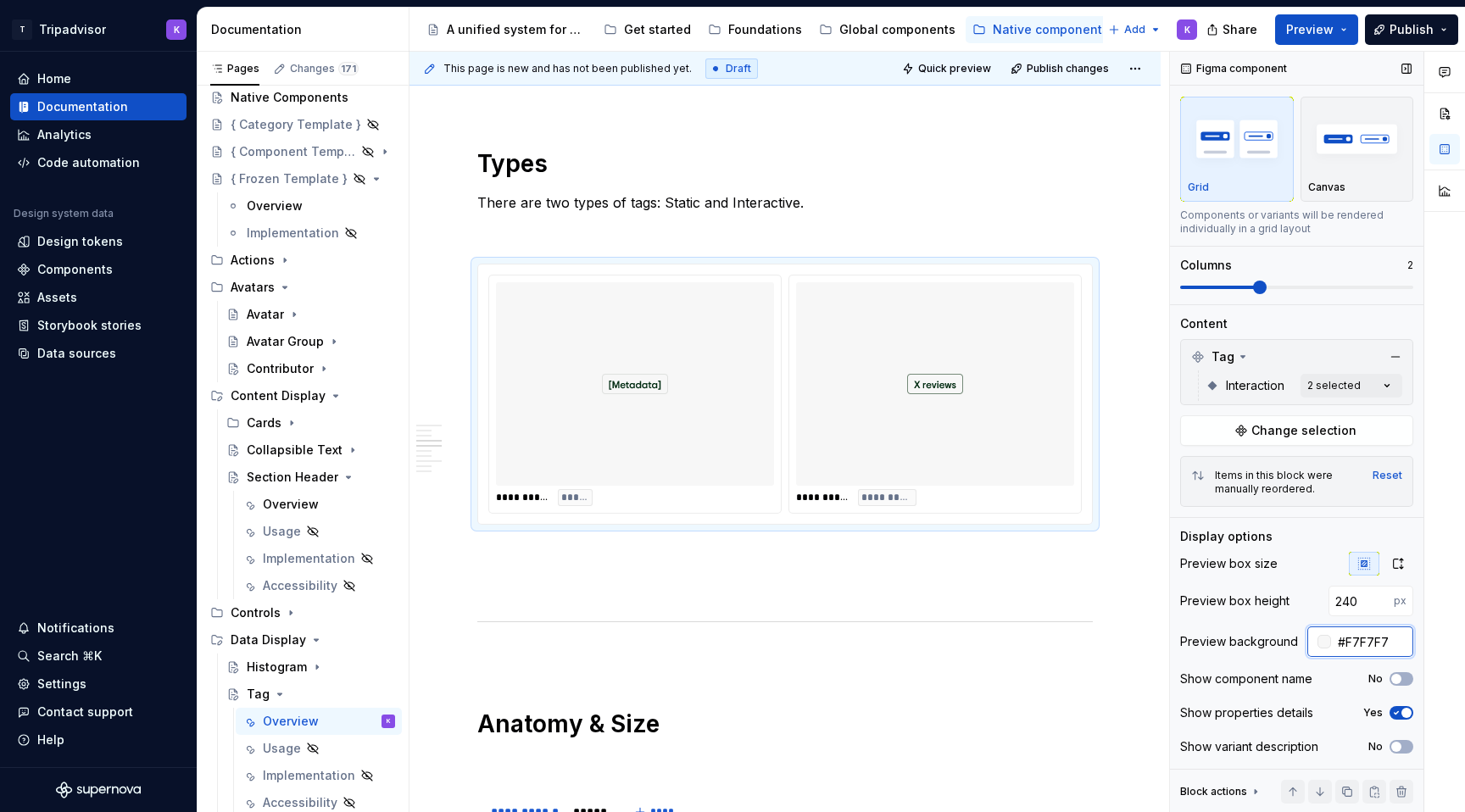
click at [1384, 646] on input "#F7F7F7" at bounding box center [1372, 641] width 82 height 31
click at [310, 669] on icon "Page tree" at bounding box center [317, 667] width 14 height 14
click at [309, 696] on div "Overview" at bounding box center [291, 694] width 56 height 17
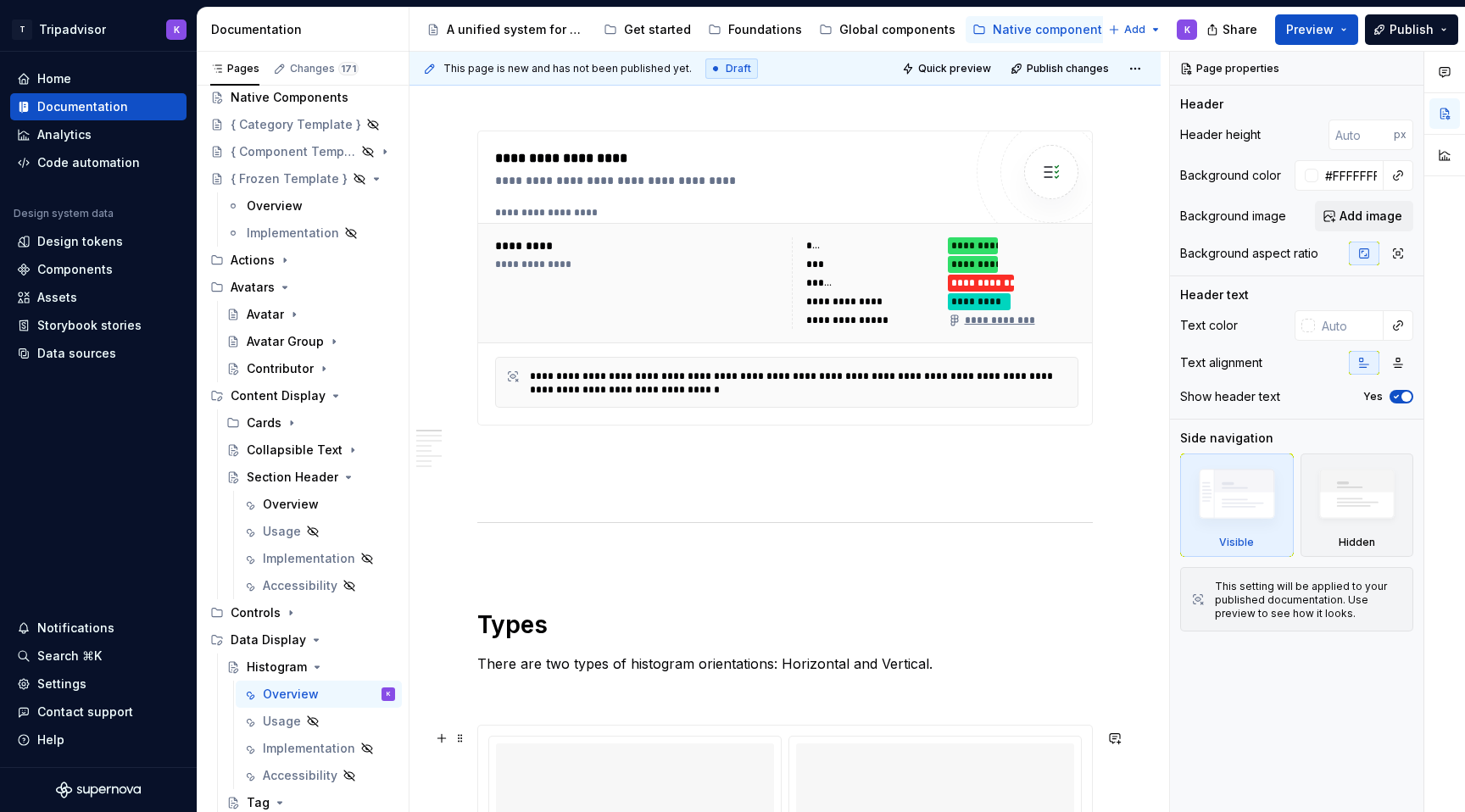
scroll to position [882, 0]
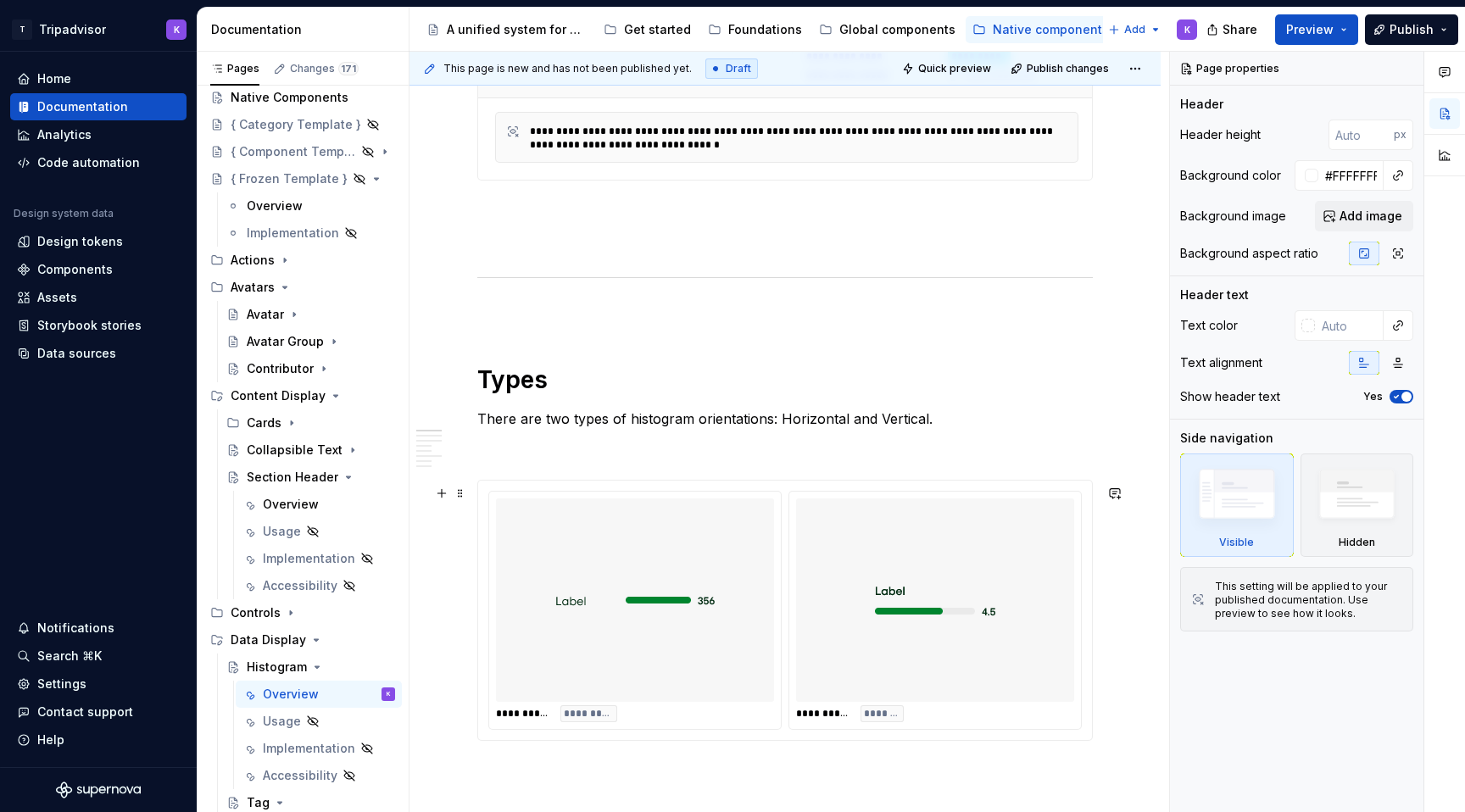
click at [1010, 632] on div at bounding box center [935, 600] width 278 height 203
type textarea "*"
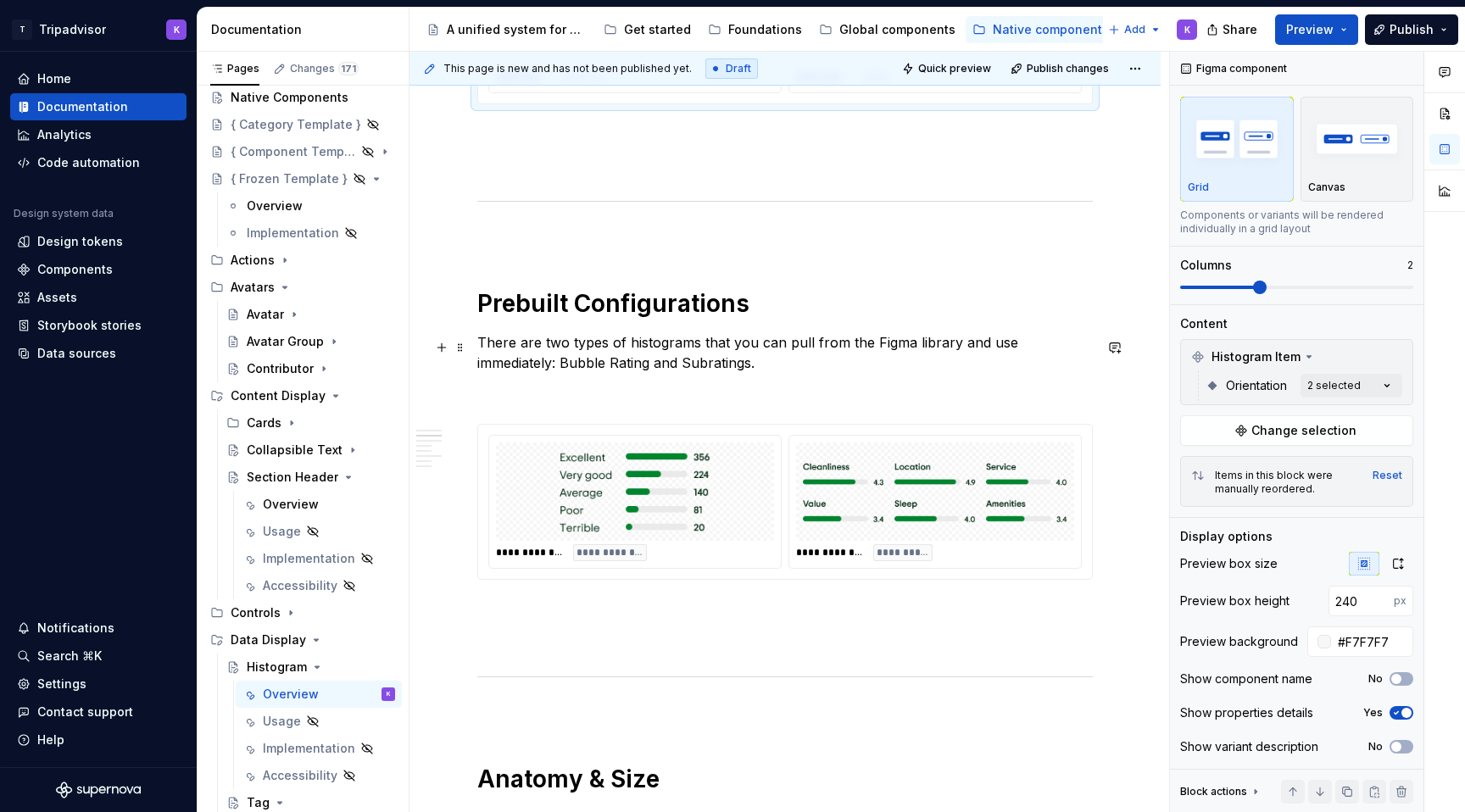
scroll to position [1557, 0]
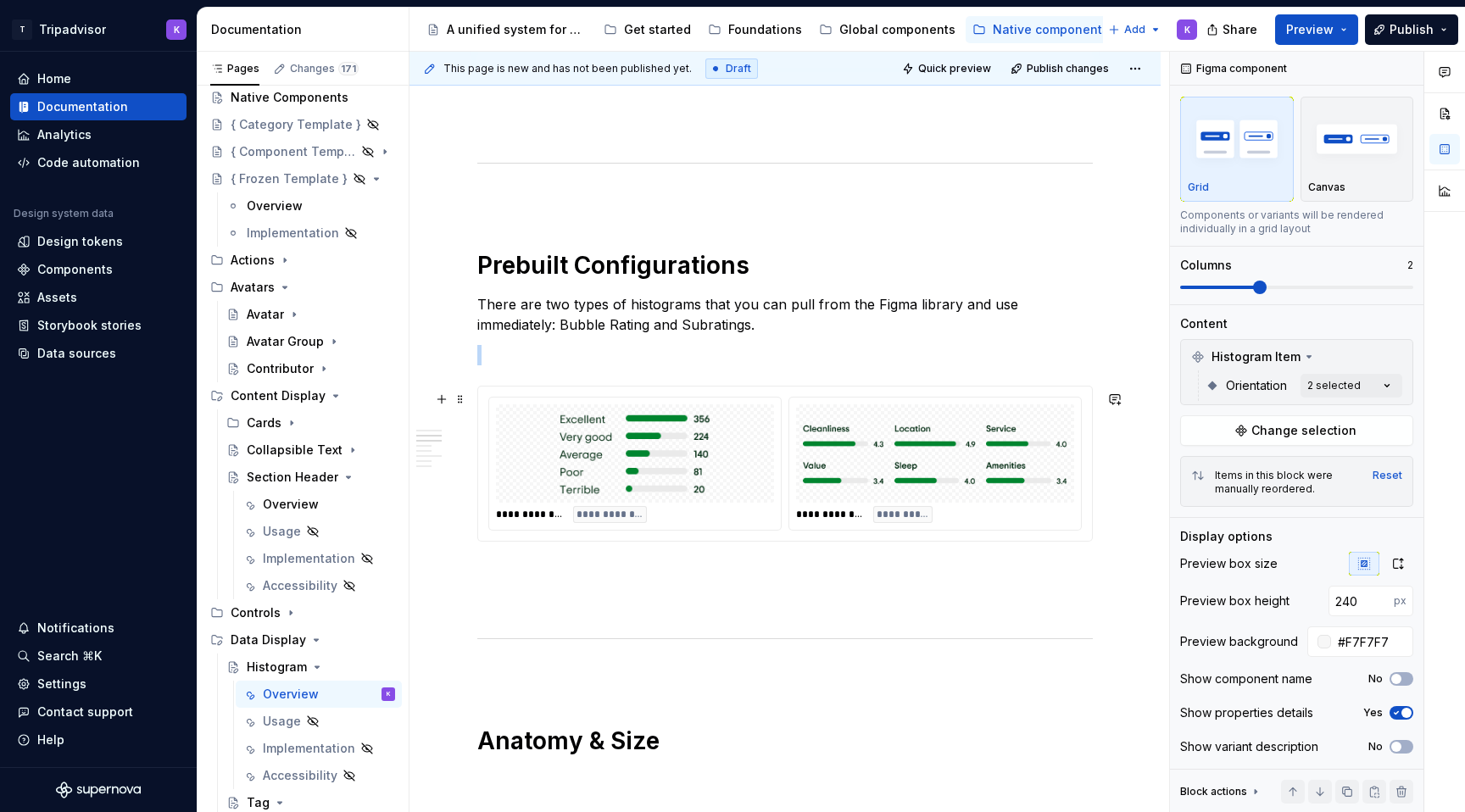
click at [1017, 460] on img at bounding box center [935, 454] width 264 height 85
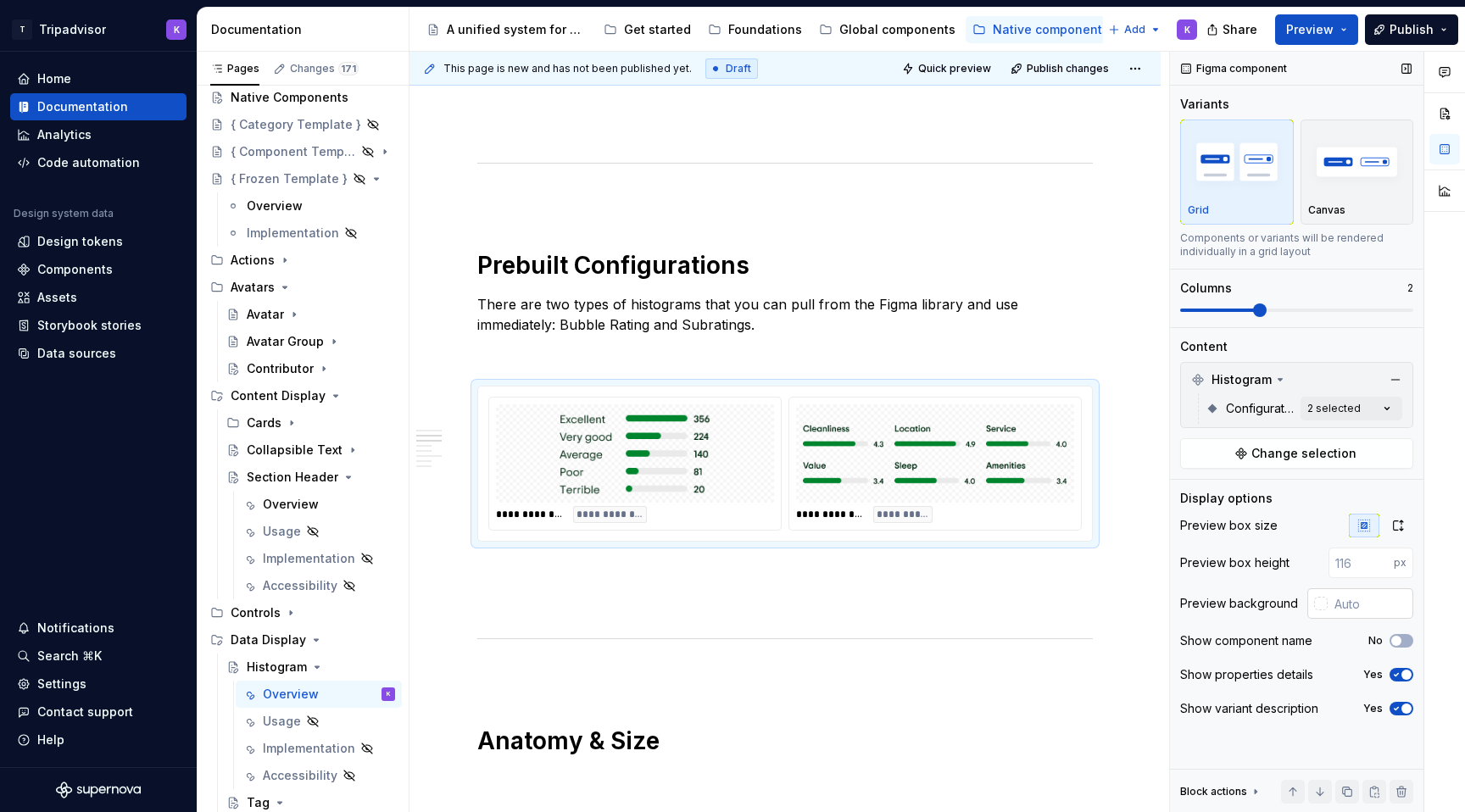
click at [1332, 594] on input "text" at bounding box center [1370, 603] width 86 height 31
paste input "#F7F7F7"
type input "#F7F7F7"
click at [1093, 631] on div "**********" at bounding box center [785, 404] width 615 height 3213
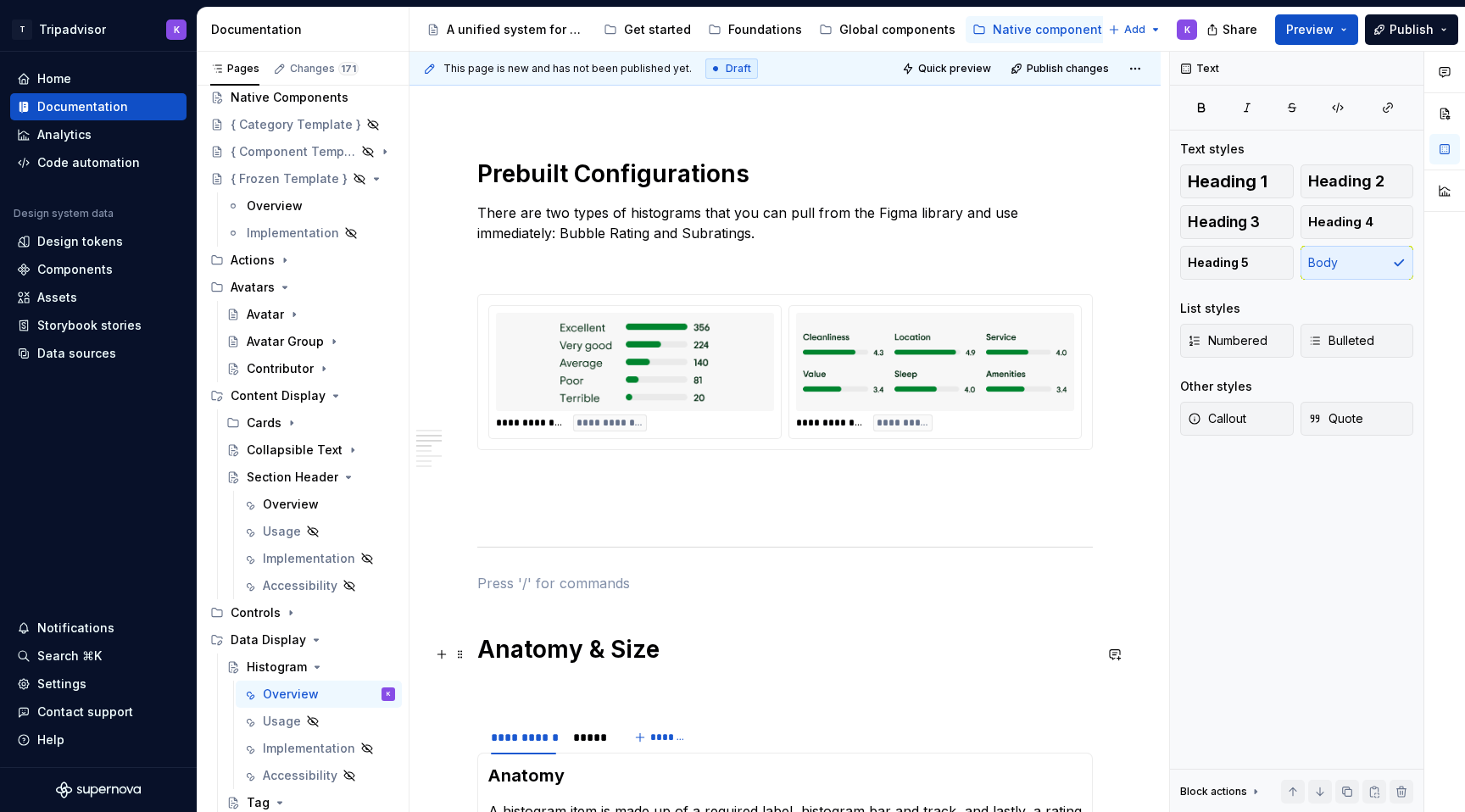
scroll to position [1621, 0]
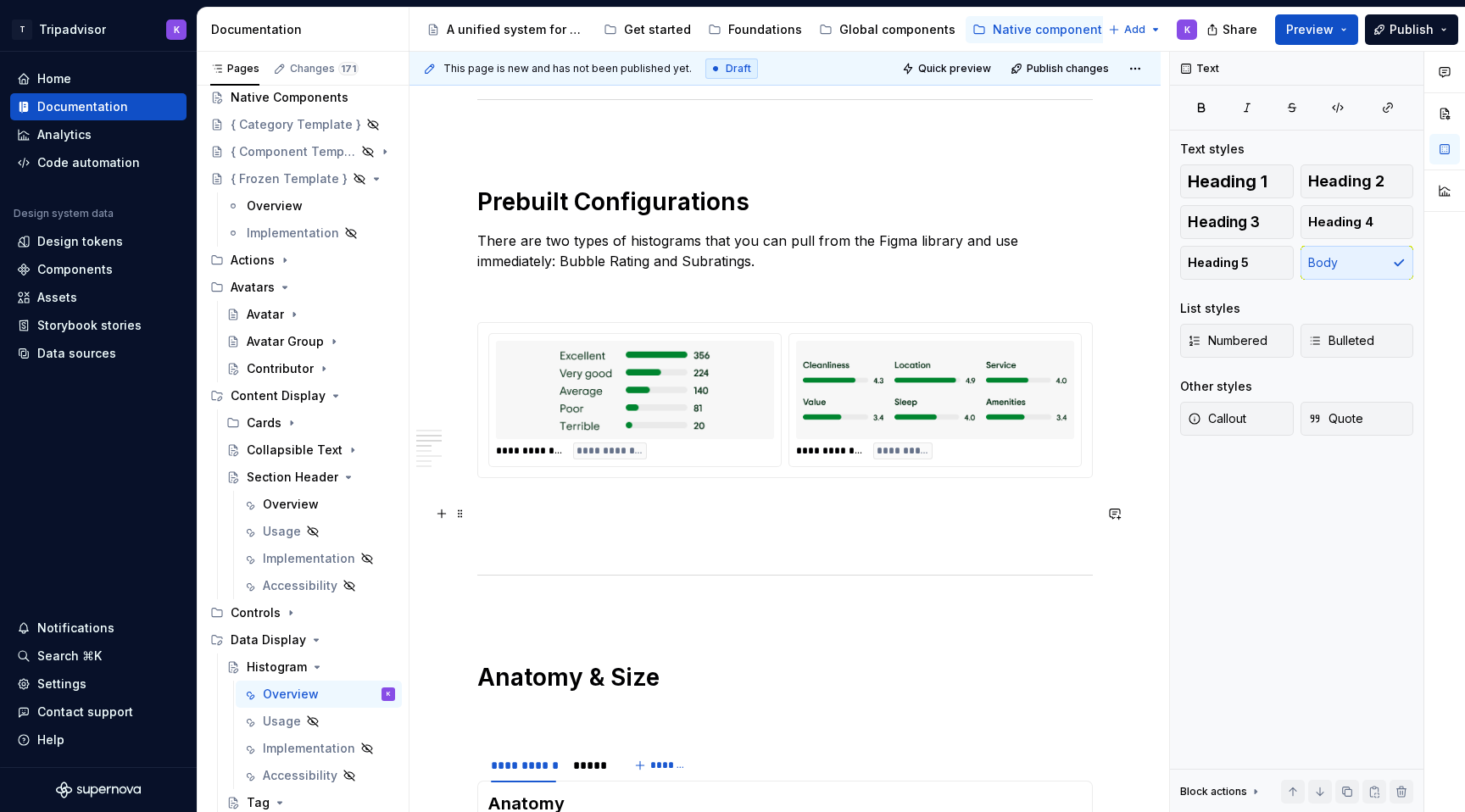
type textarea "*"
